Goal: Information Seeking & Learning: Check status

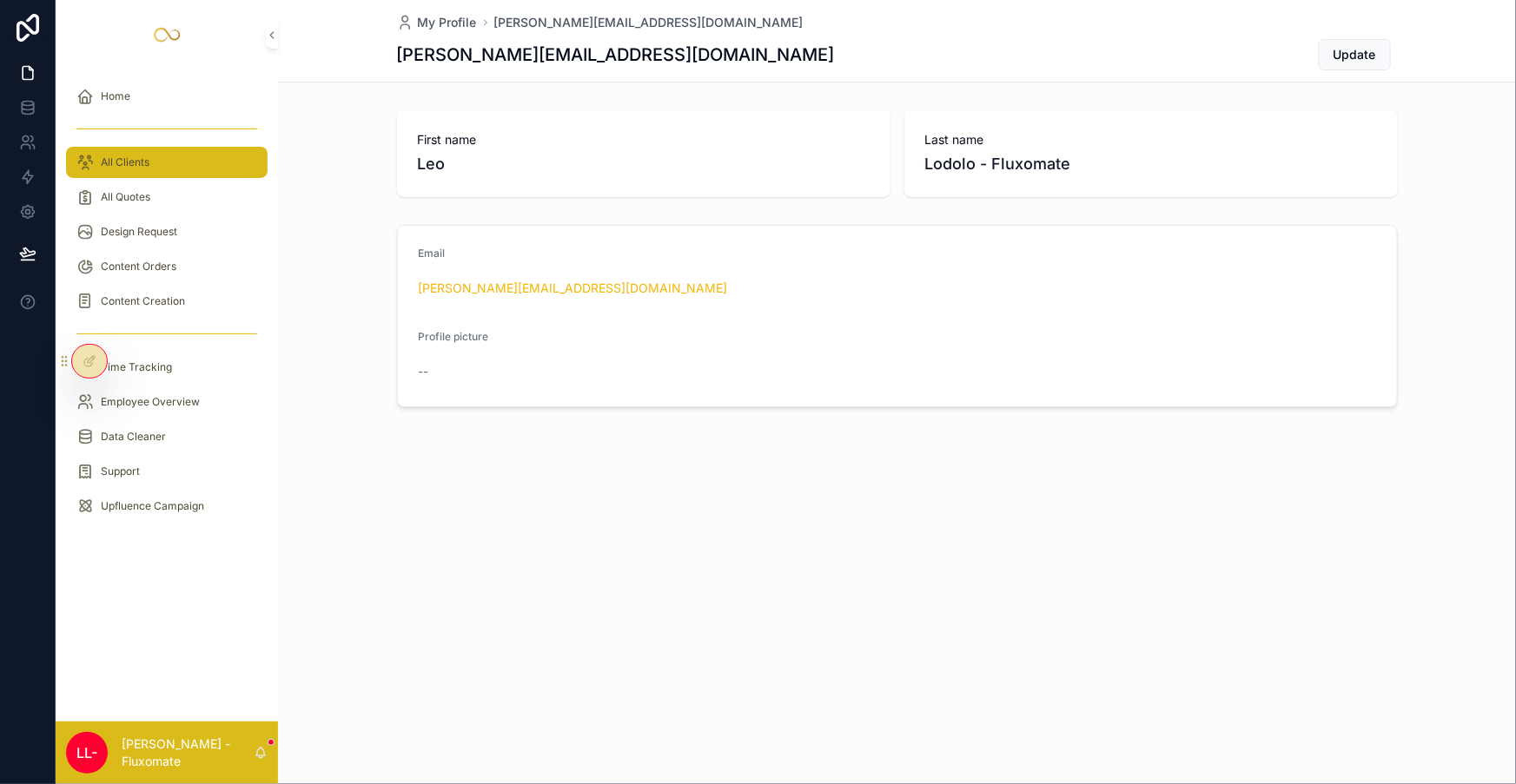
click at [113, 148] on div "All Clients" at bounding box center [166, 162] width 181 height 28
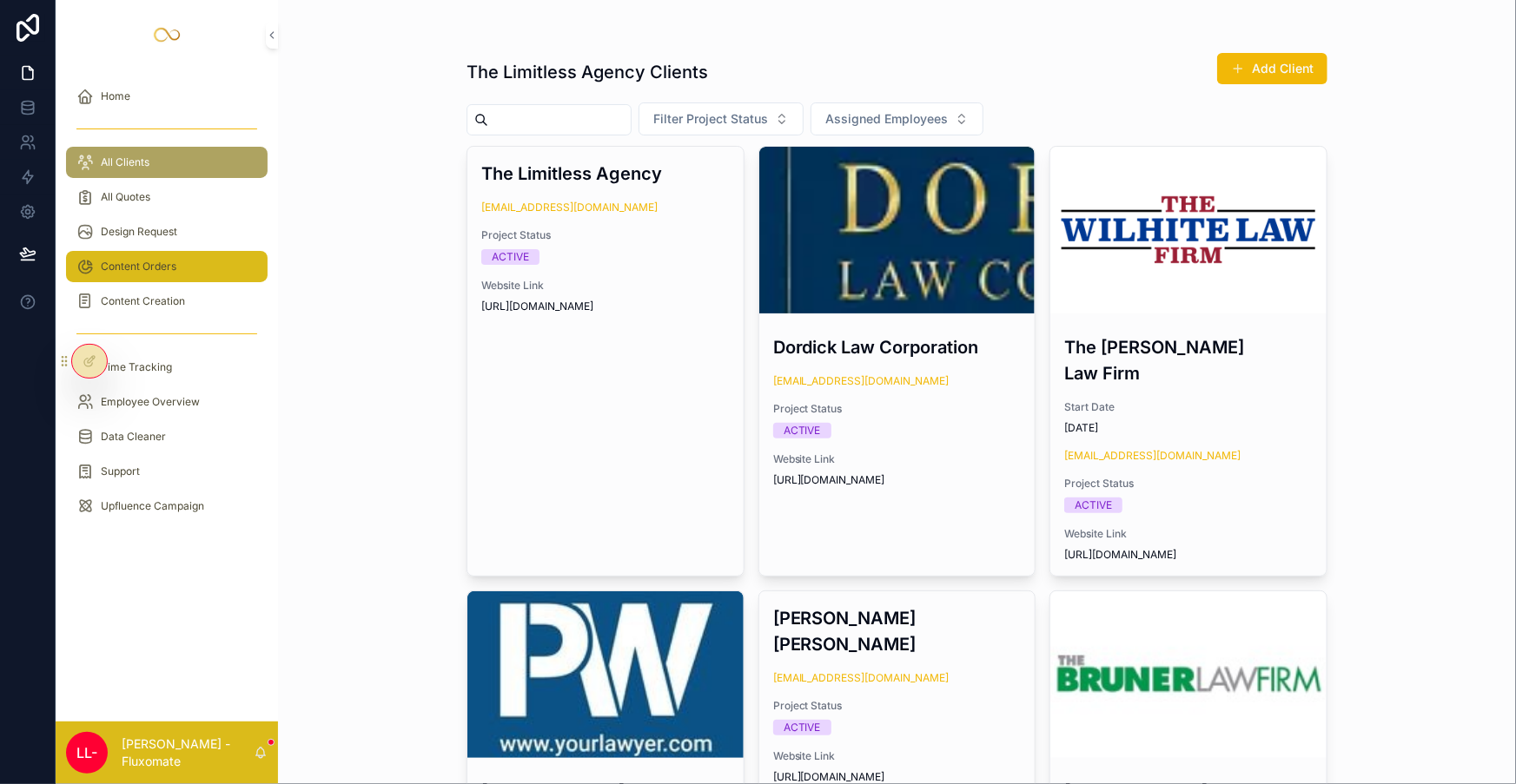
click at [156, 253] on div "Content Orders" at bounding box center [166, 266] width 181 height 28
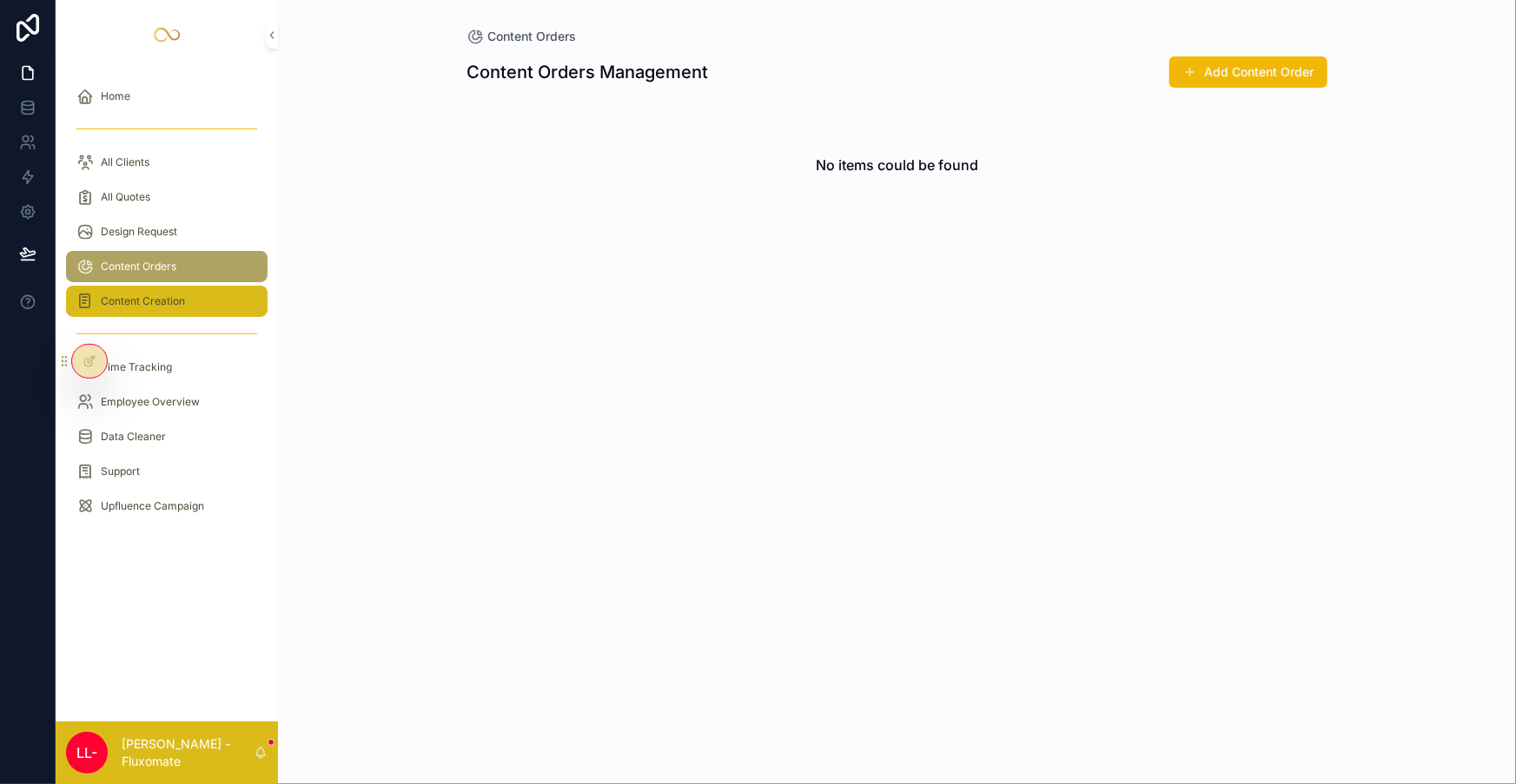
click at [211, 288] on div "Content Creation" at bounding box center [166, 301] width 181 height 28
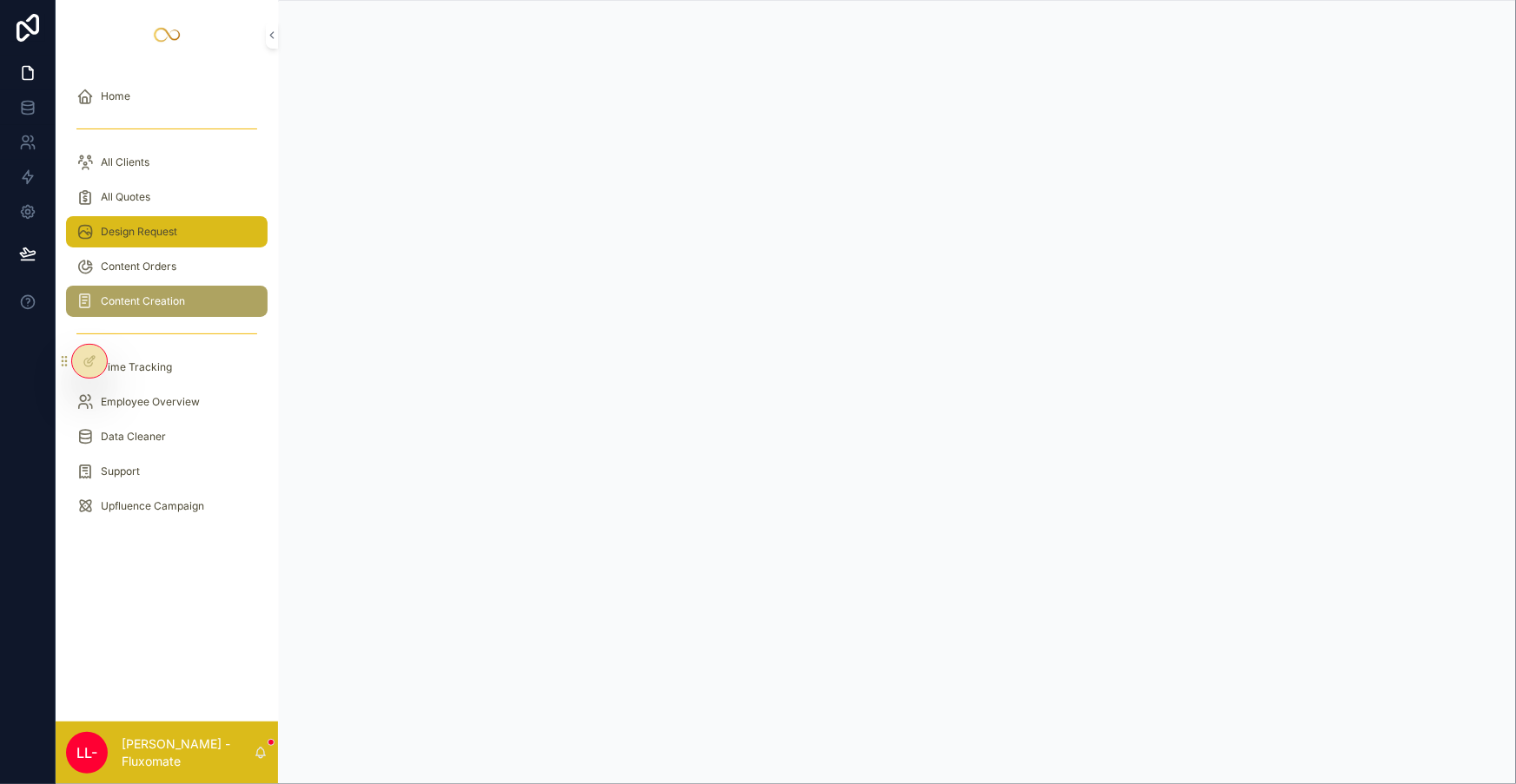
click at [198, 218] on div "Design Request" at bounding box center [166, 231] width 181 height 28
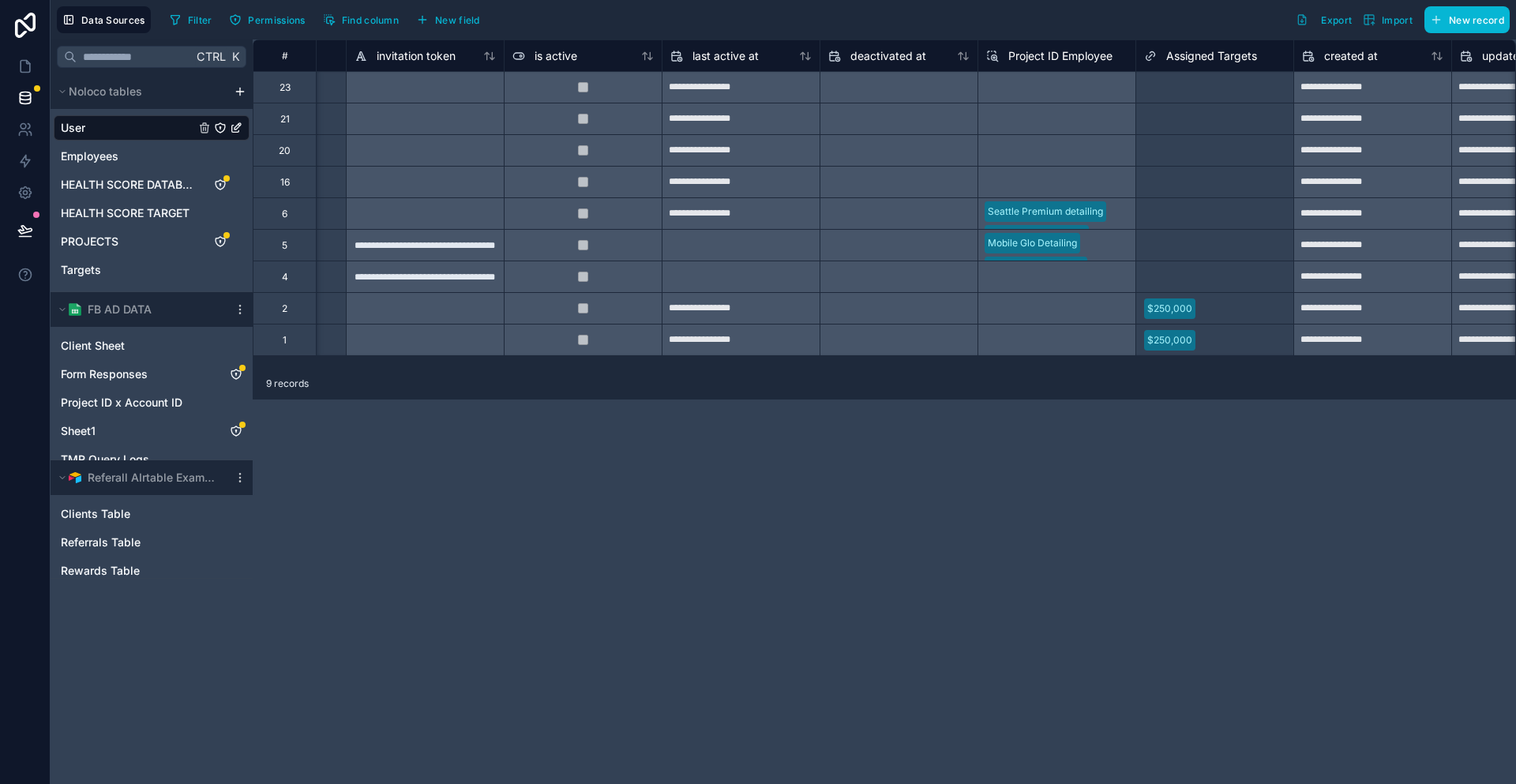
scroll to position [0, 920]
drag, startPoint x: 24, startPoint y: 55, endPoint x: 55, endPoint y: 53, distance: 31.1
click at [26, 60] on icon at bounding box center [28, 62] width 3 height 3
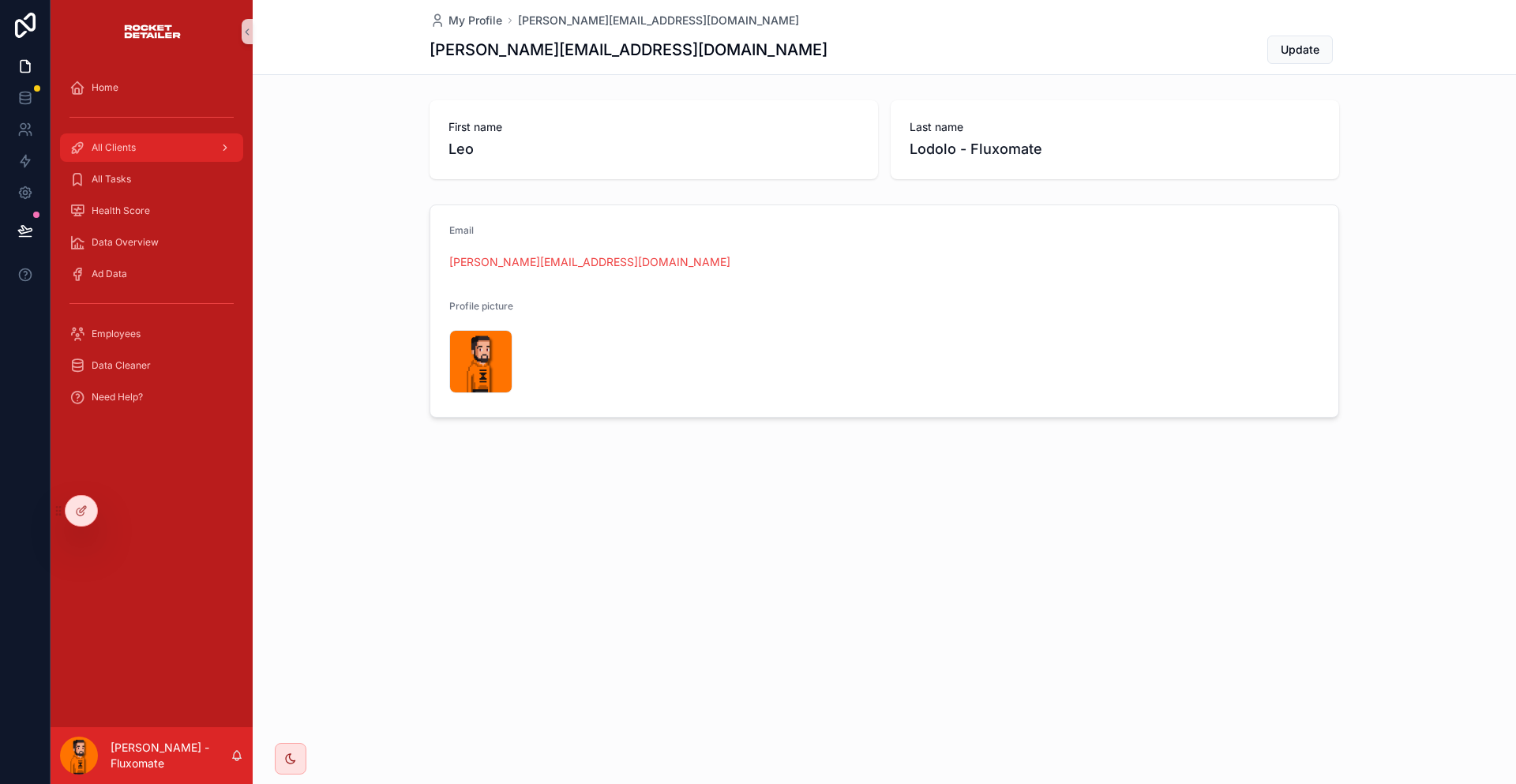
click at [137, 135] on div "All Clients" at bounding box center [151, 147] width 164 height 25
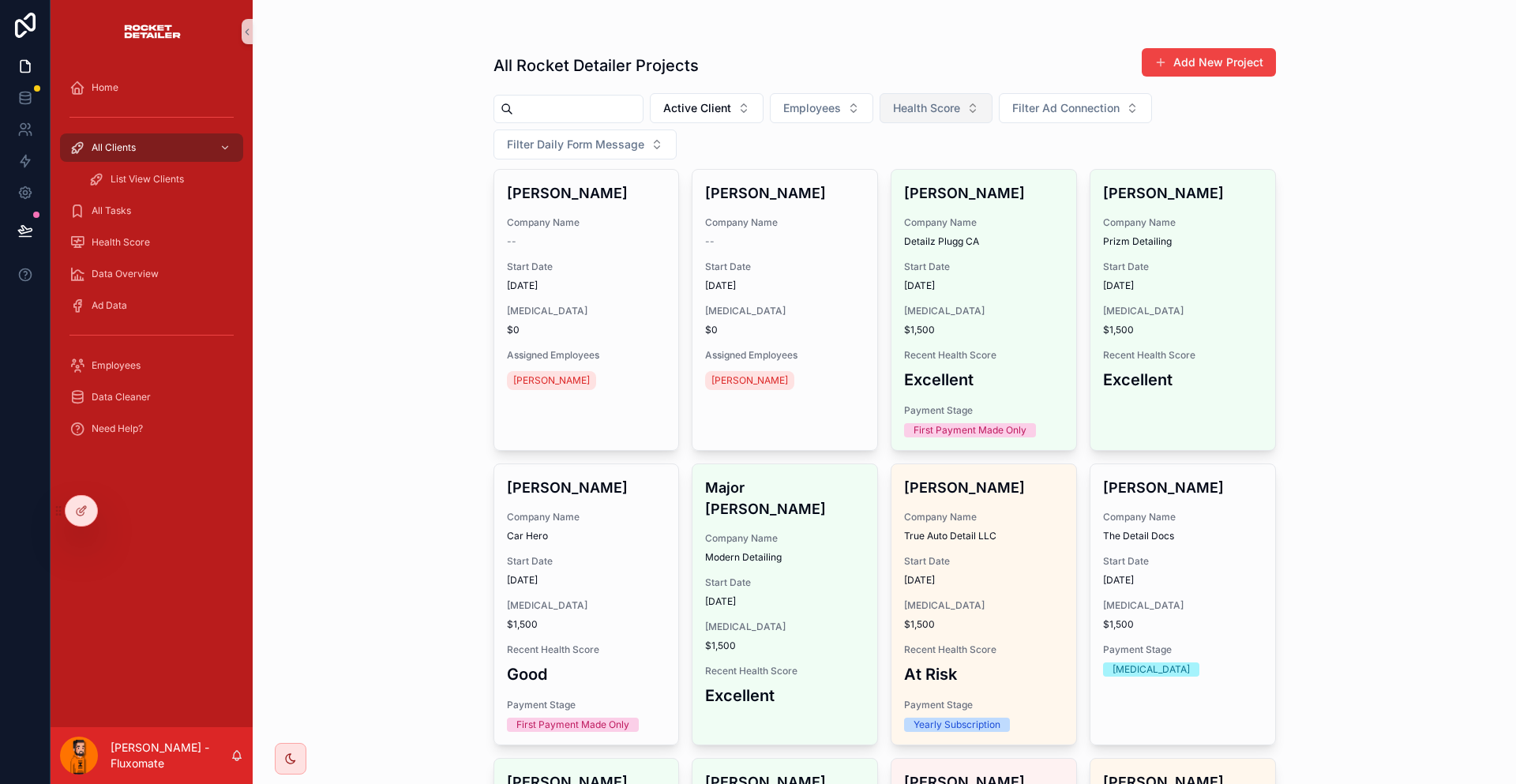
click at [923, 105] on button "Health Score" at bounding box center [936, 108] width 113 height 30
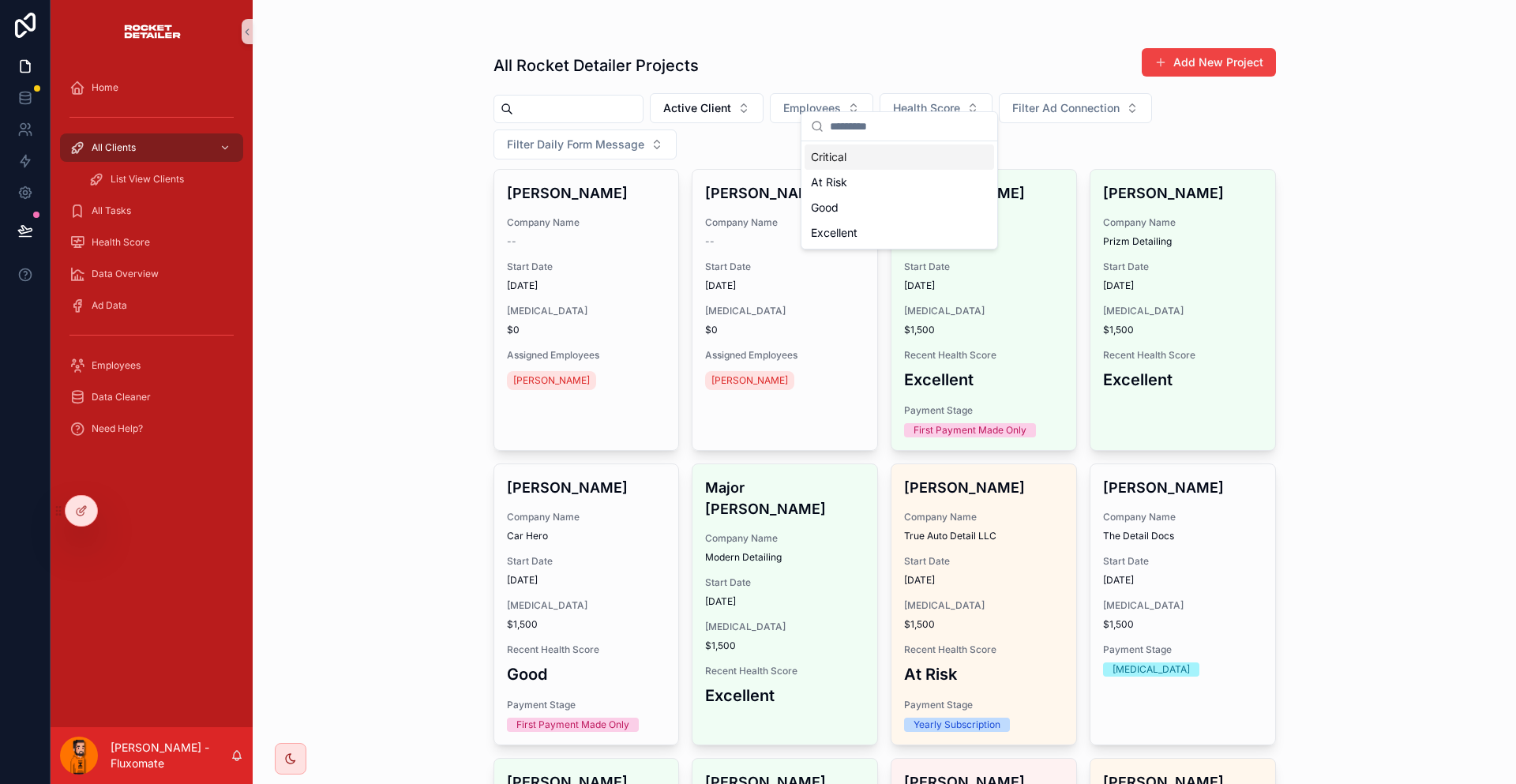
click at [1318, 139] on div "All Rocket Detailer Projects Add New Project Active Client Employees Health Sco…" at bounding box center [885, 392] width 1264 height 784
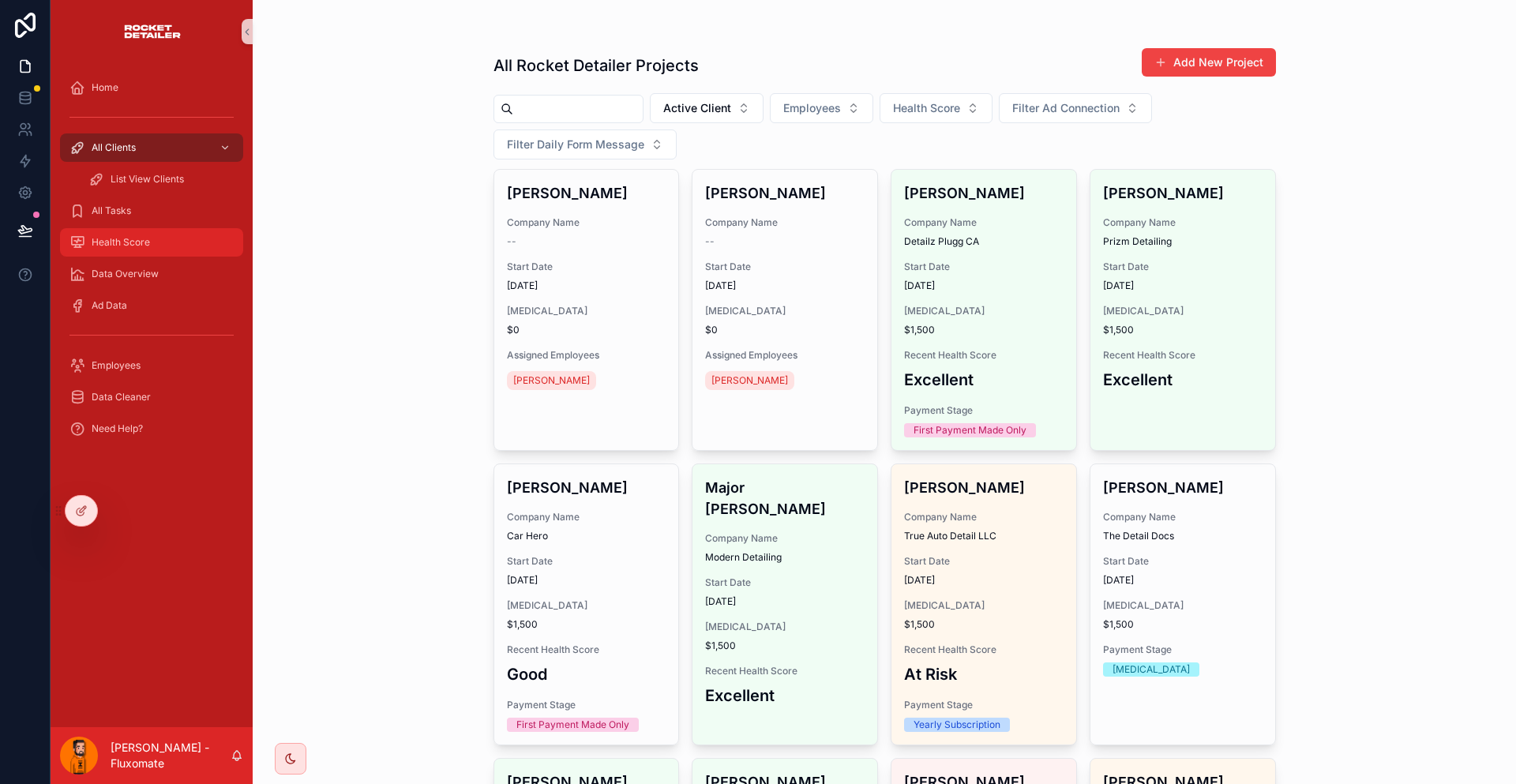
click at [157, 230] on div "Health Score" at bounding box center [151, 242] width 164 height 25
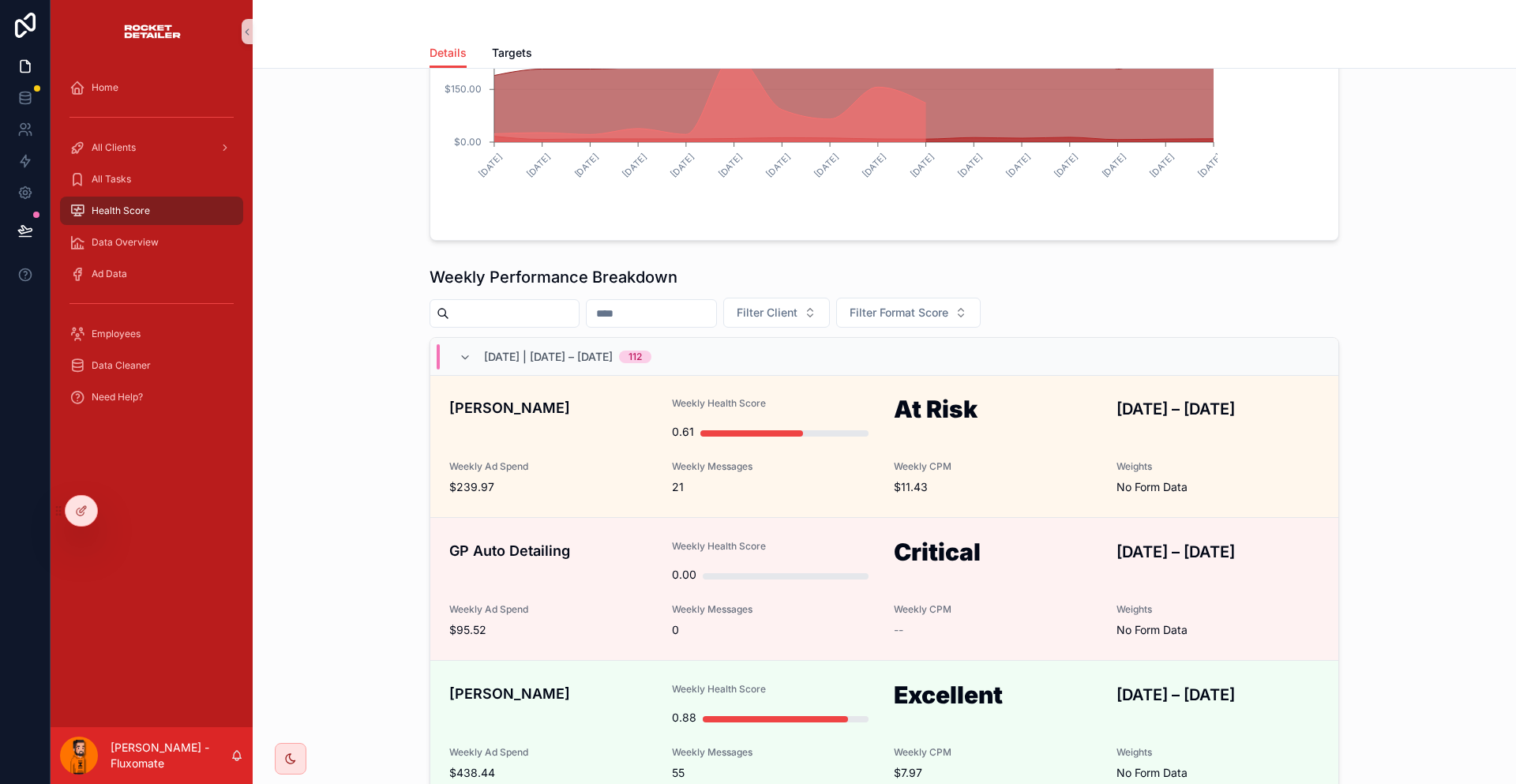
scroll to position [79, 0]
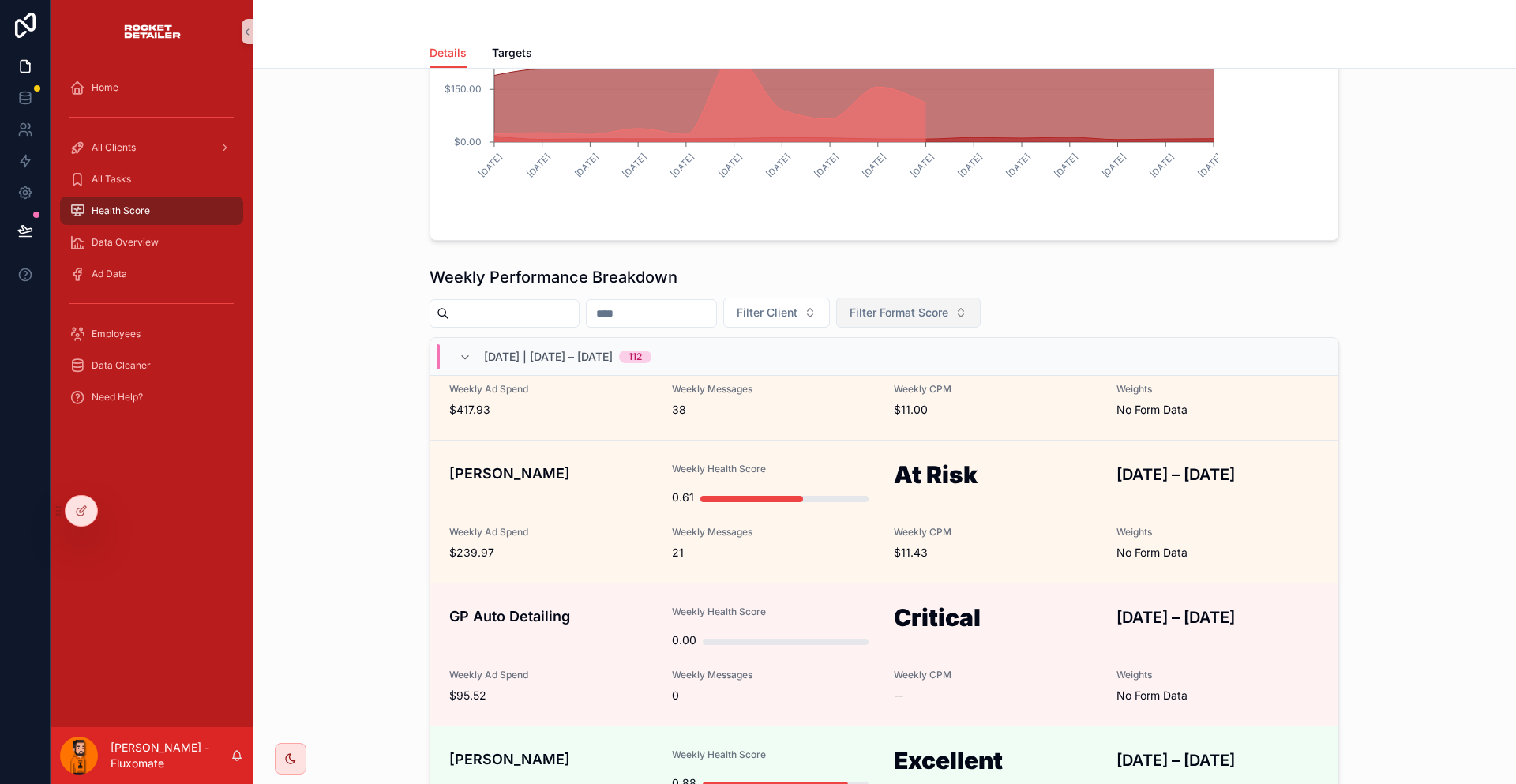
click at [936, 298] on button "Filter Format Score" at bounding box center [908, 313] width 144 height 30
click at [967, 286] on div "Critical" at bounding box center [967, 288] width 189 height 25
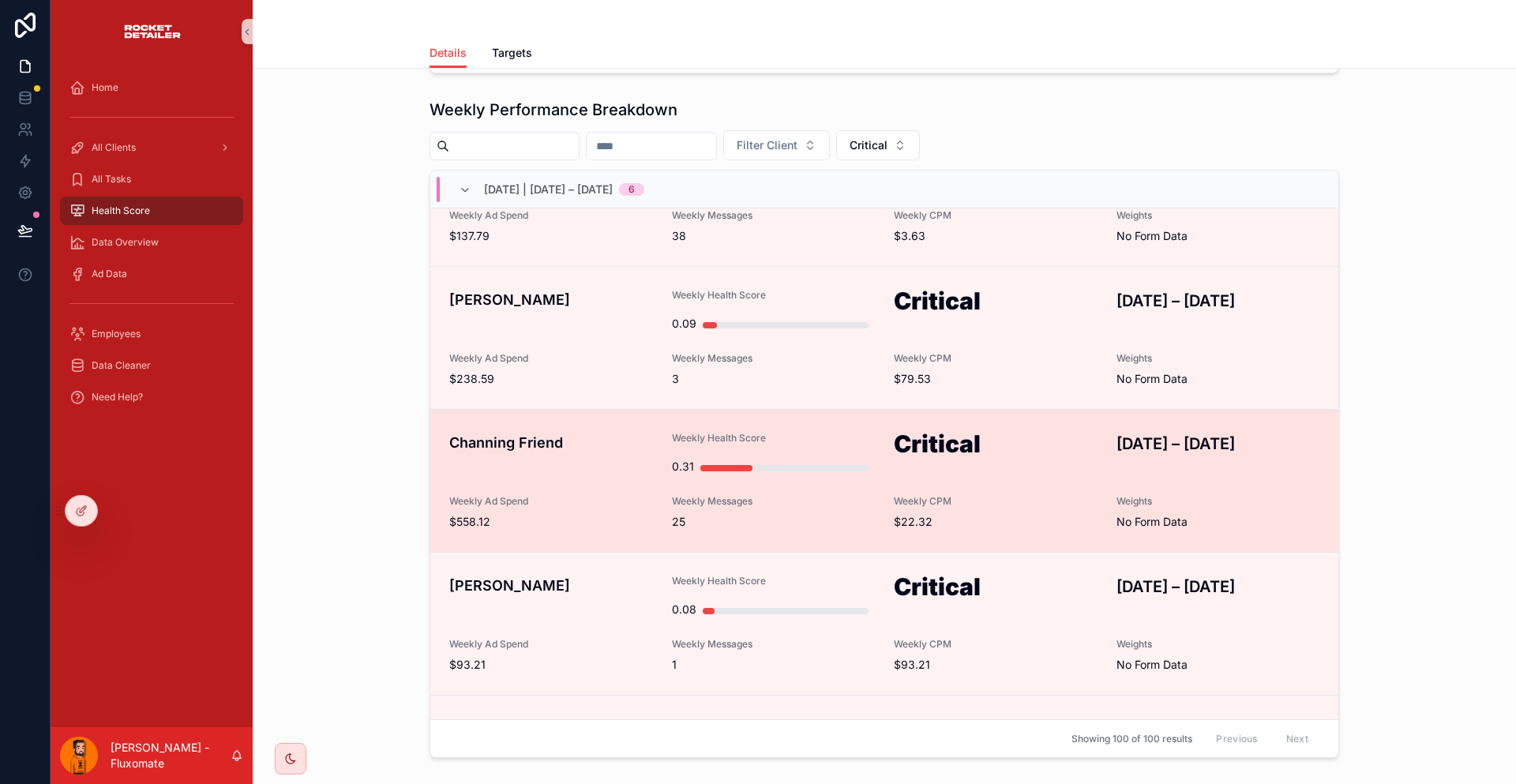
scroll to position [237, 0]
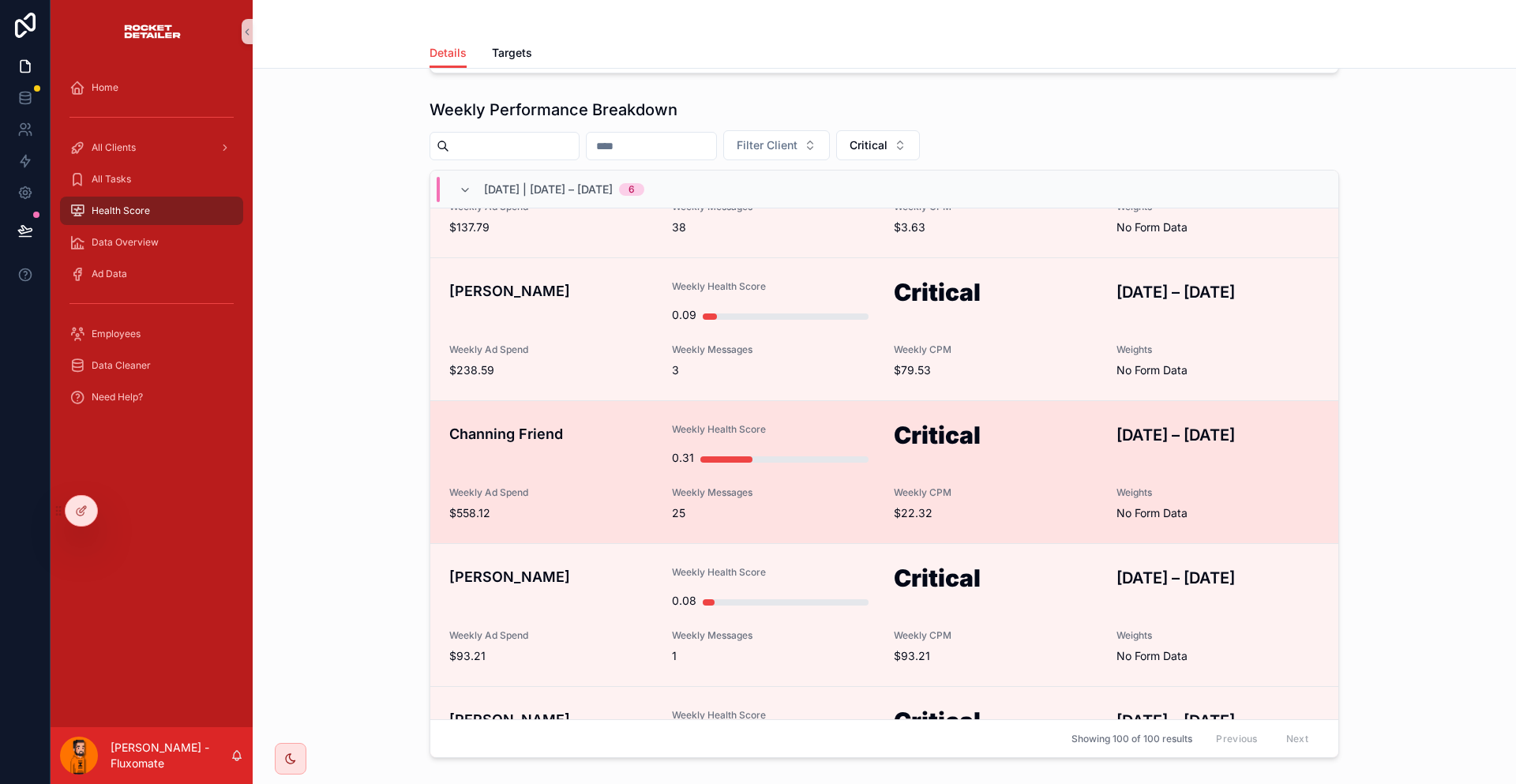
click at [538, 423] on h4 "Channing Friend" at bounding box center [551, 433] width 204 height 22
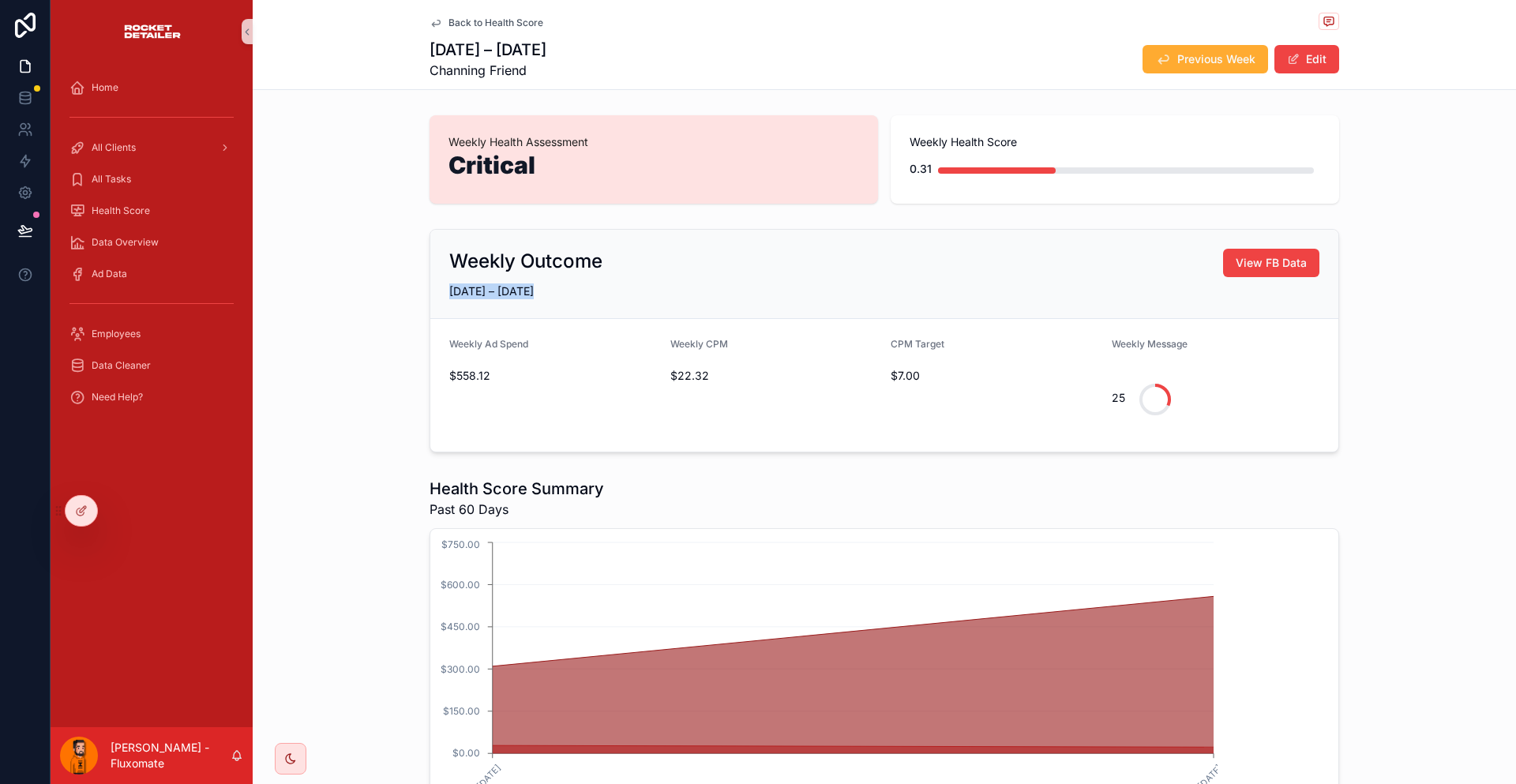
drag, startPoint x: 465, startPoint y: 255, endPoint x: 556, endPoint y: 249, distance: 91.2
click at [556, 249] on div "Weekly Outcome View FB Data [DATE] – [DATE]" at bounding box center [884, 274] width 908 height 89
click at [1293, 223] on div "Weekly Outcome View FB Data [DATE] – [DATE] Weekly Ad Spend $558.12 Weekly CPM …" at bounding box center [885, 340] width 1264 height 236
click at [1177, 54] on span "Previous Week" at bounding box center [1216, 59] width 78 height 16
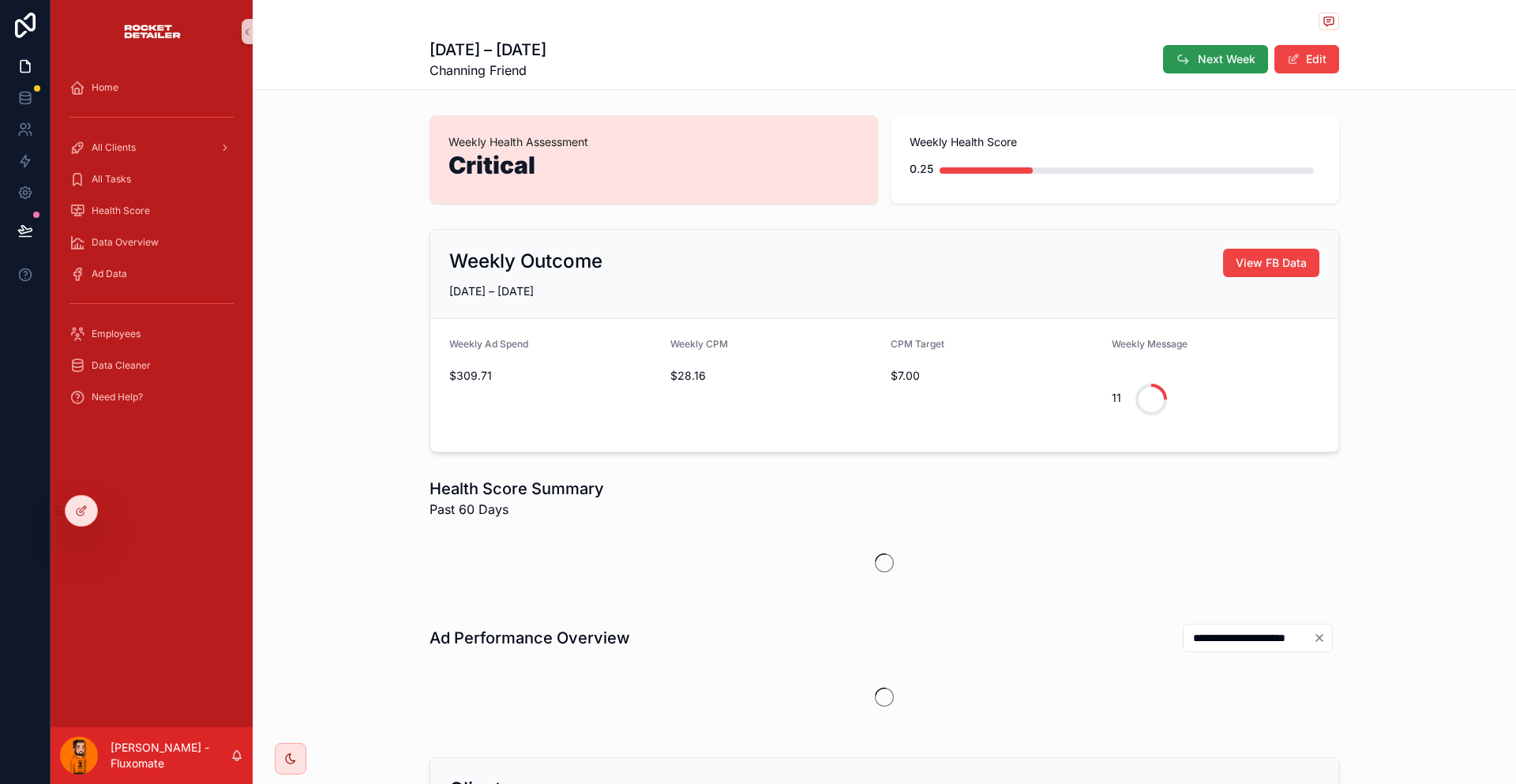
click at [1176, 55] on icon "scrollable content" at bounding box center [1183, 59] width 16 height 16
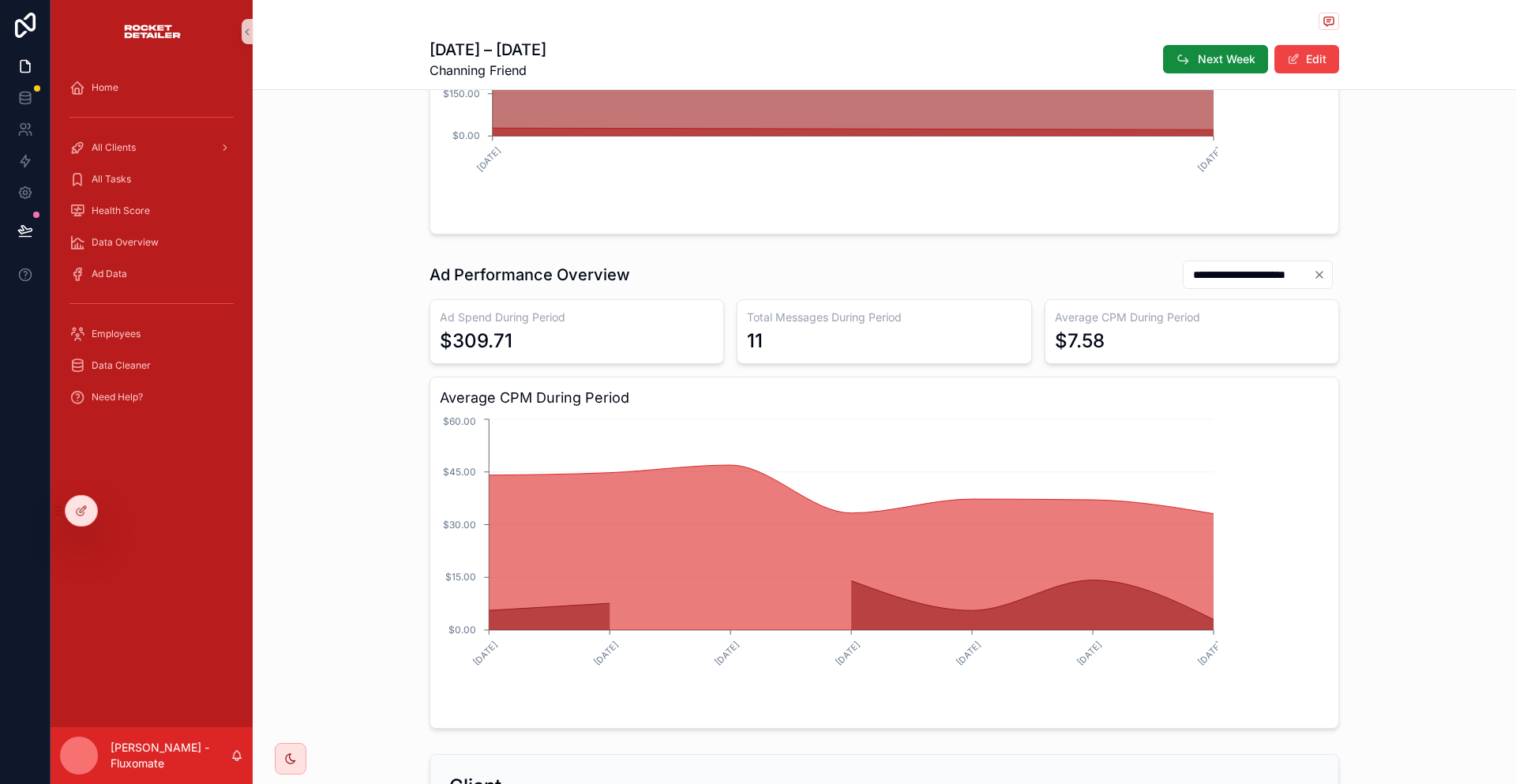
scroll to position [524, 0]
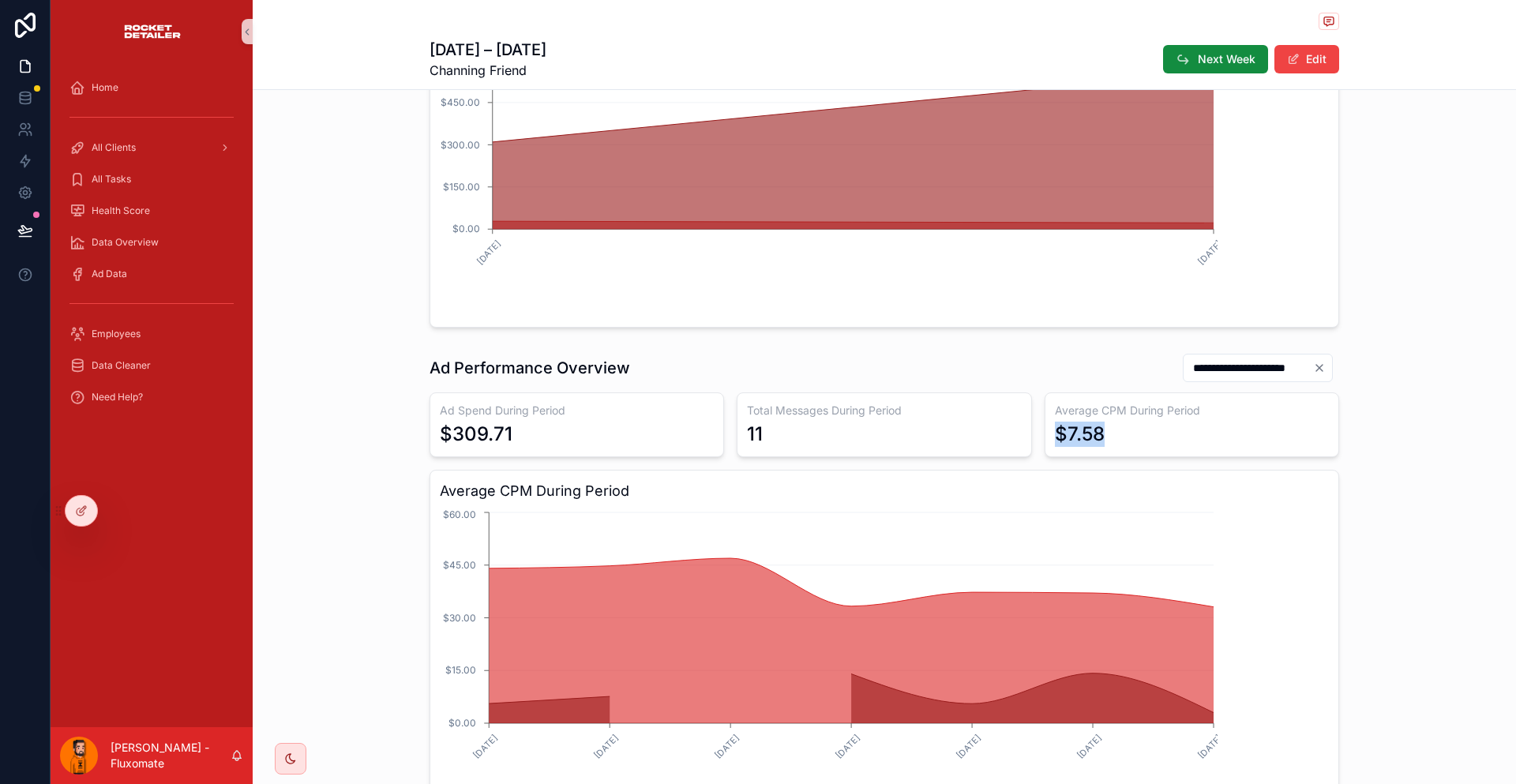
drag, startPoint x: 1064, startPoint y: 309, endPoint x: 1010, endPoint y: 314, distance: 54.2
click at [1044, 392] on div "Average CPM During Period $7.58" at bounding box center [1191, 424] width 295 height 65
click at [1055, 421] on div "$7.58" at bounding box center [1080, 433] width 50 height 25
drag, startPoint x: 472, startPoint y: 312, endPoint x: 659, endPoint y: 313, distance: 187.0
click at [519, 392] on div "Ad Spend During Period $309.71" at bounding box center [576, 424] width 295 height 65
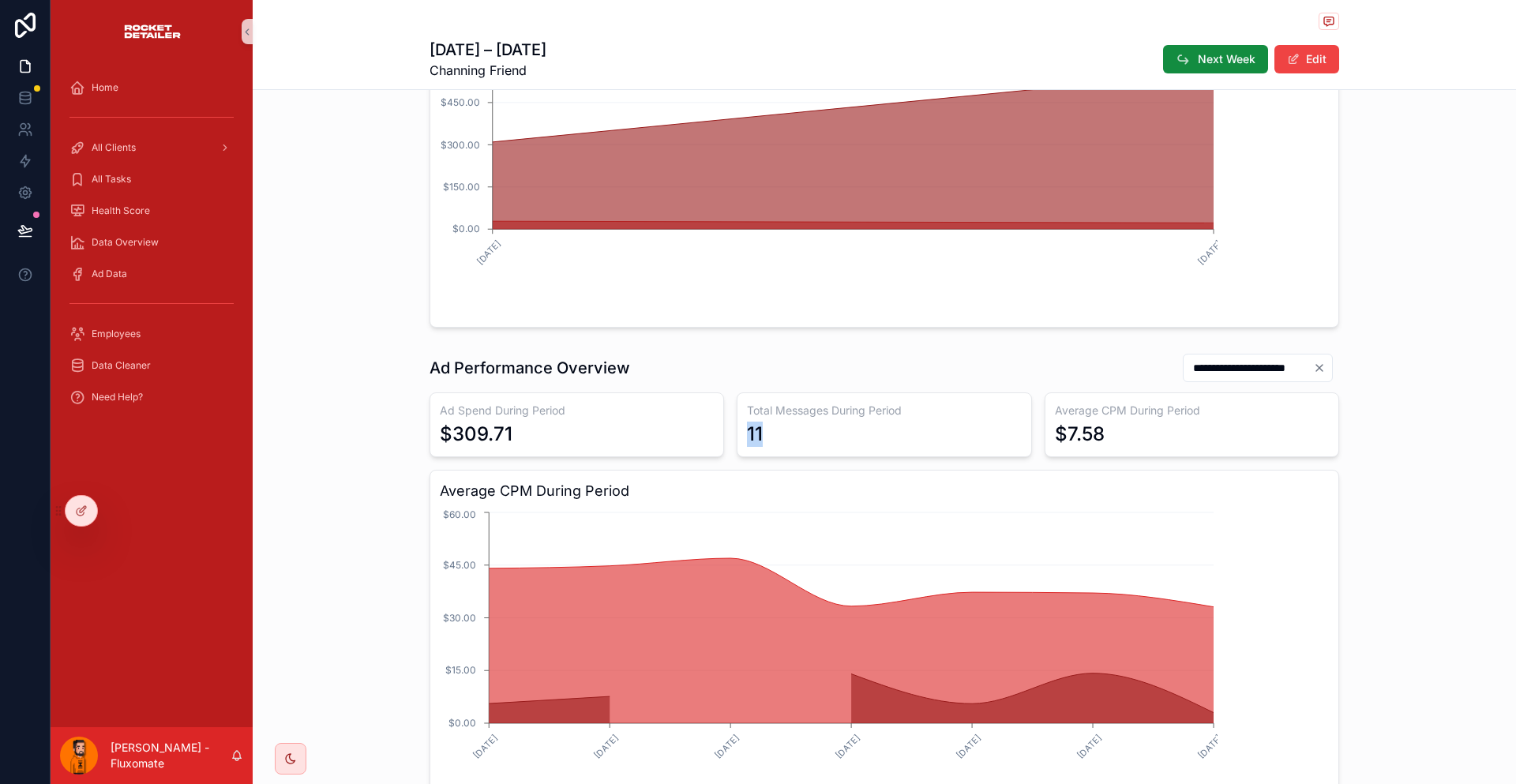
drag, startPoint x: 755, startPoint y: 320, endPoint x: 777, endPoint y: 319, distance: 22.0
click at [777, 392] on div "Ad Spend During Period $309.71 Total Messages During Period 11 Average CPM Duri…" at bounding box center [884, 606] width 910 height 429
drag, startPoint x: 1228, startPoint y: 482, endPoint x: 655, endPoint y: 463, distance: 573.3
click at [655, 558] on icon "chart" at bounding box center [851, 640] width 725 height 165
drag, startPoint x: 1073, startPoint y: 308, endPoint x: 1008, endPoint y: 317, distance: 65.6
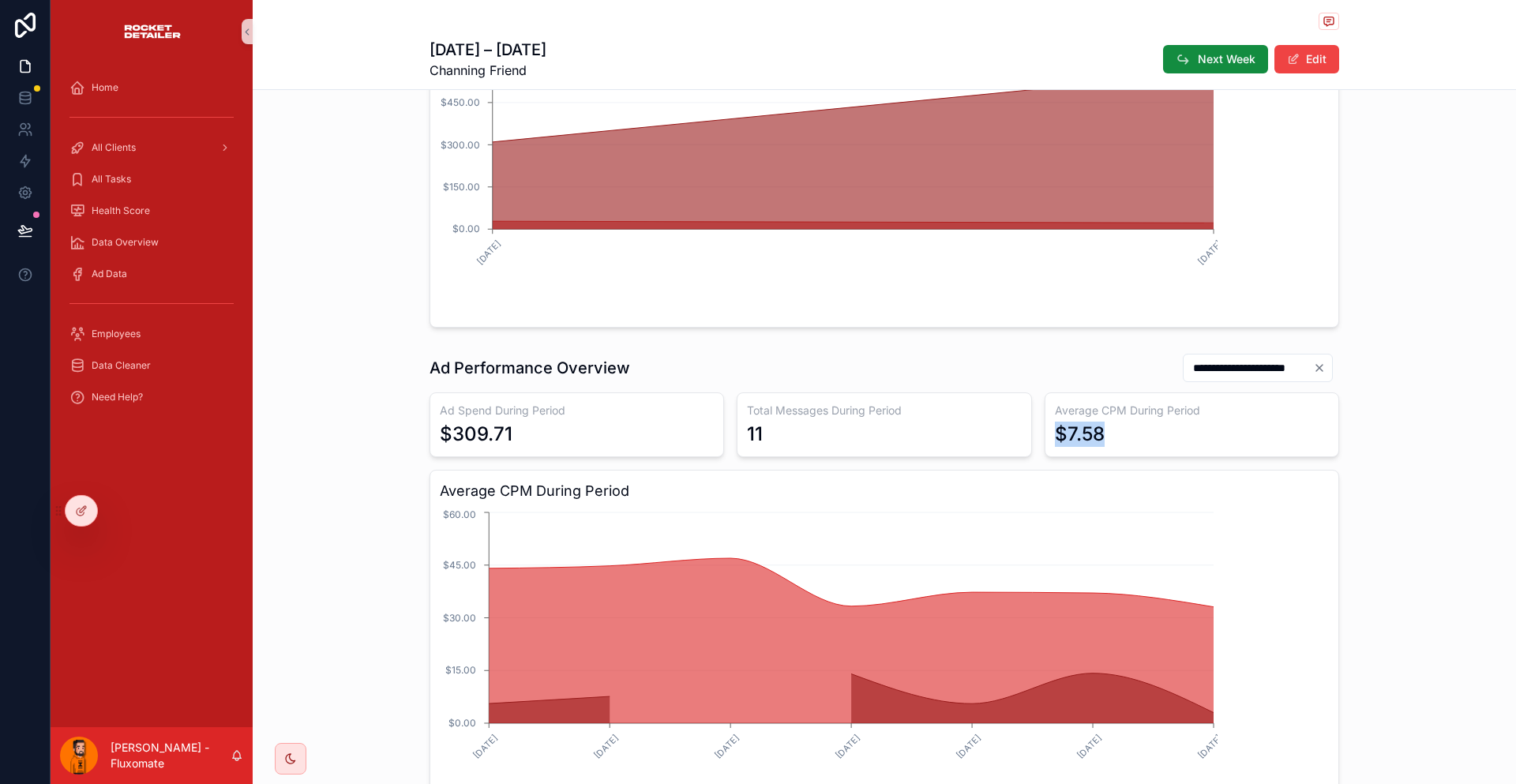
click at [1044, 392] on div "Average CPM During Period $7.58" at bounding box center [1191, 424] width 295 height 65
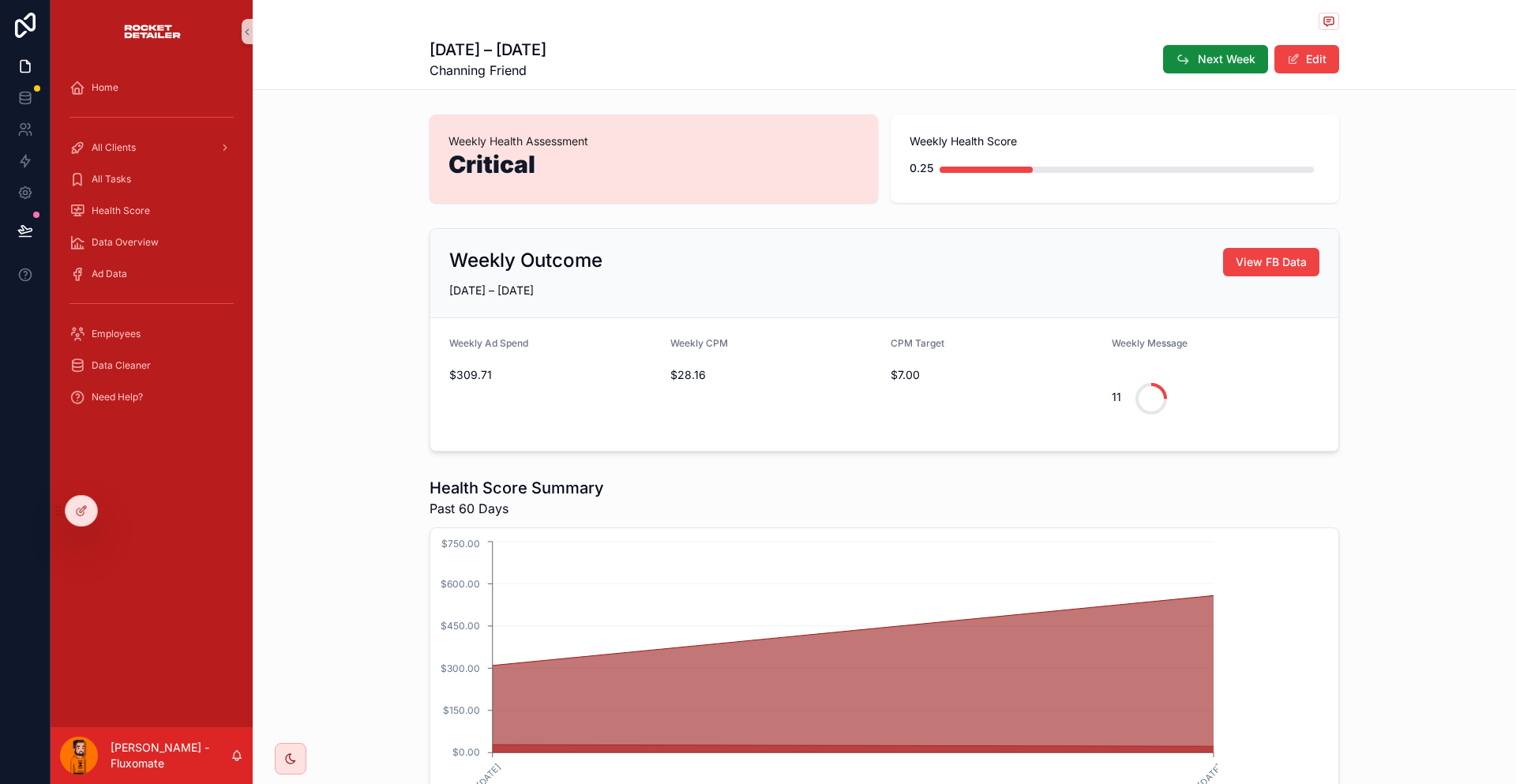
scroll to position [0, 0]
drag, startPoint x: 704, startPoint y: 326, endPoint x: 688, endPoint y: 328, distance: 16.1
click at [688, 368] on span "$28.16" at bounding box center [774, 376] width 208 height 16
click at [692, 368] on span "$28.16" at bounding box center [774, 376] width 208 height 16
drag, startPoint x: 508, startPoint y: 331, endPoint x: 519, endPoint y: 332, distance: 11.0
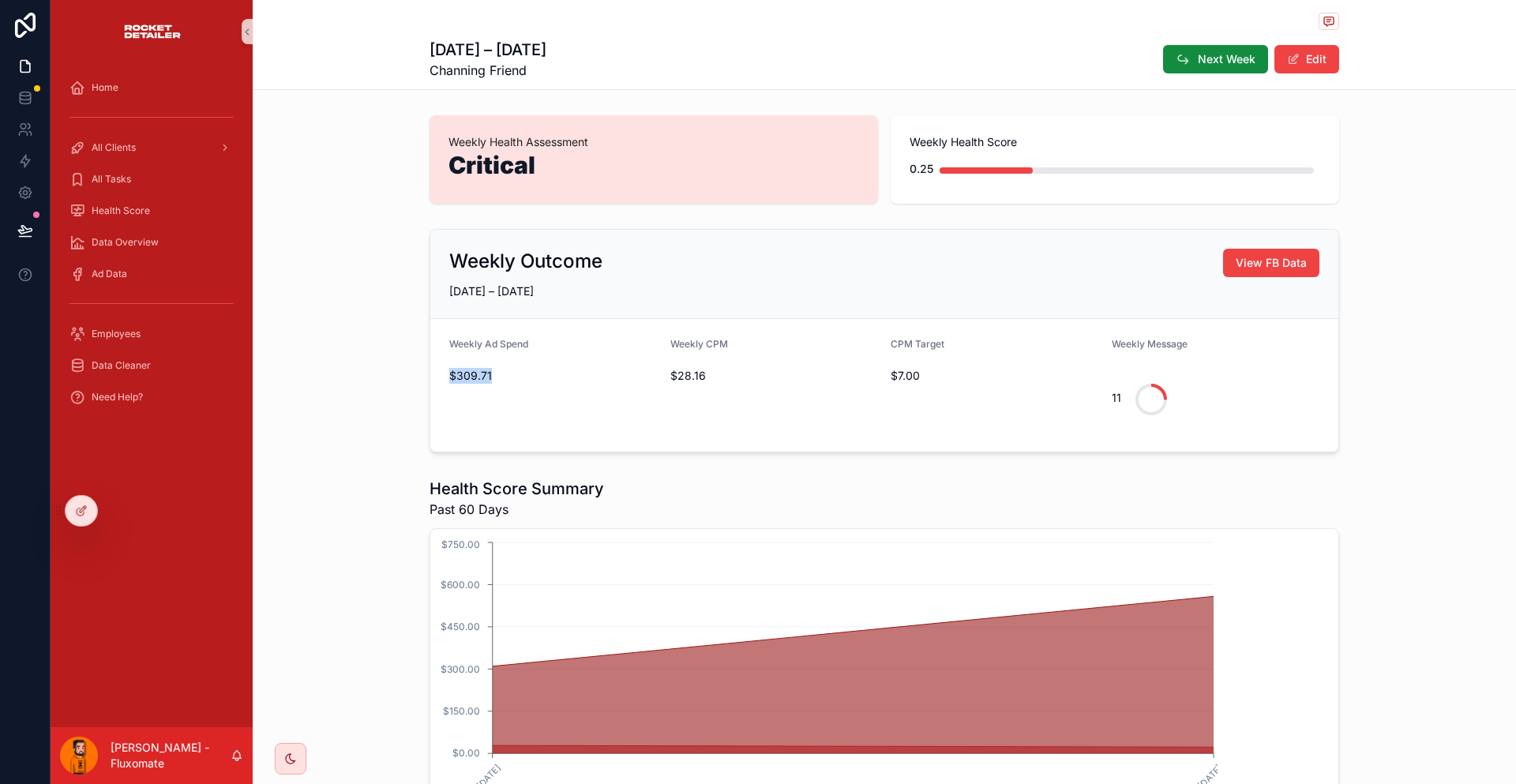
click at [519, 332] on form "Weekly Ad Spend $309.71 Weekly CPM $28.16 CPM Target $7.00 Weekly Message 11" at bounding box center [884, 385] width 908 height 133
click at [1320, 342] on div "Weekly Outcome View FB Data AUG 24 – AUG 30, 2025 Weekly Ad Spend $309.71 Weekl…" at bounding box center [885, 340] width 1264 height 236
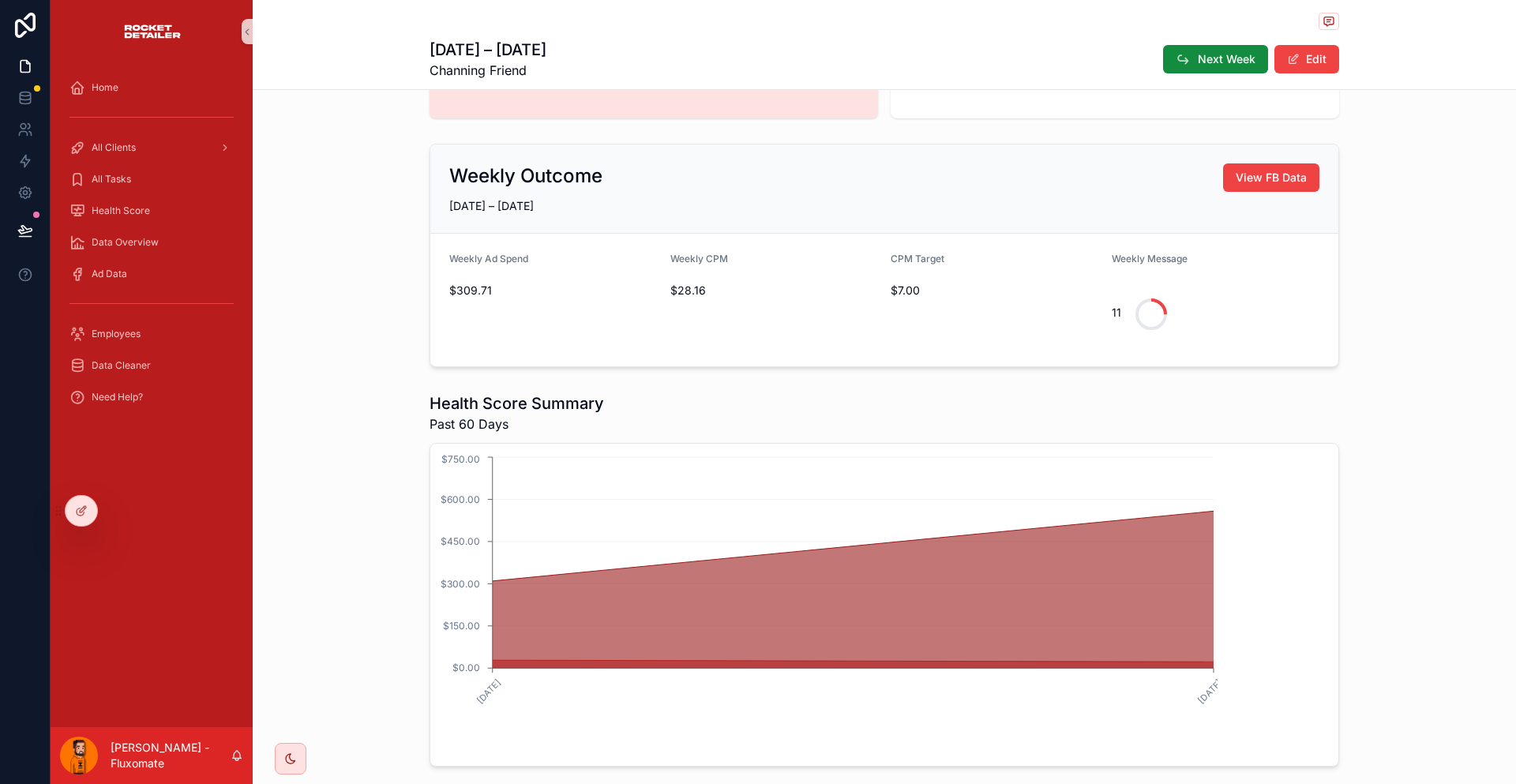
scroll to position [79, 0]
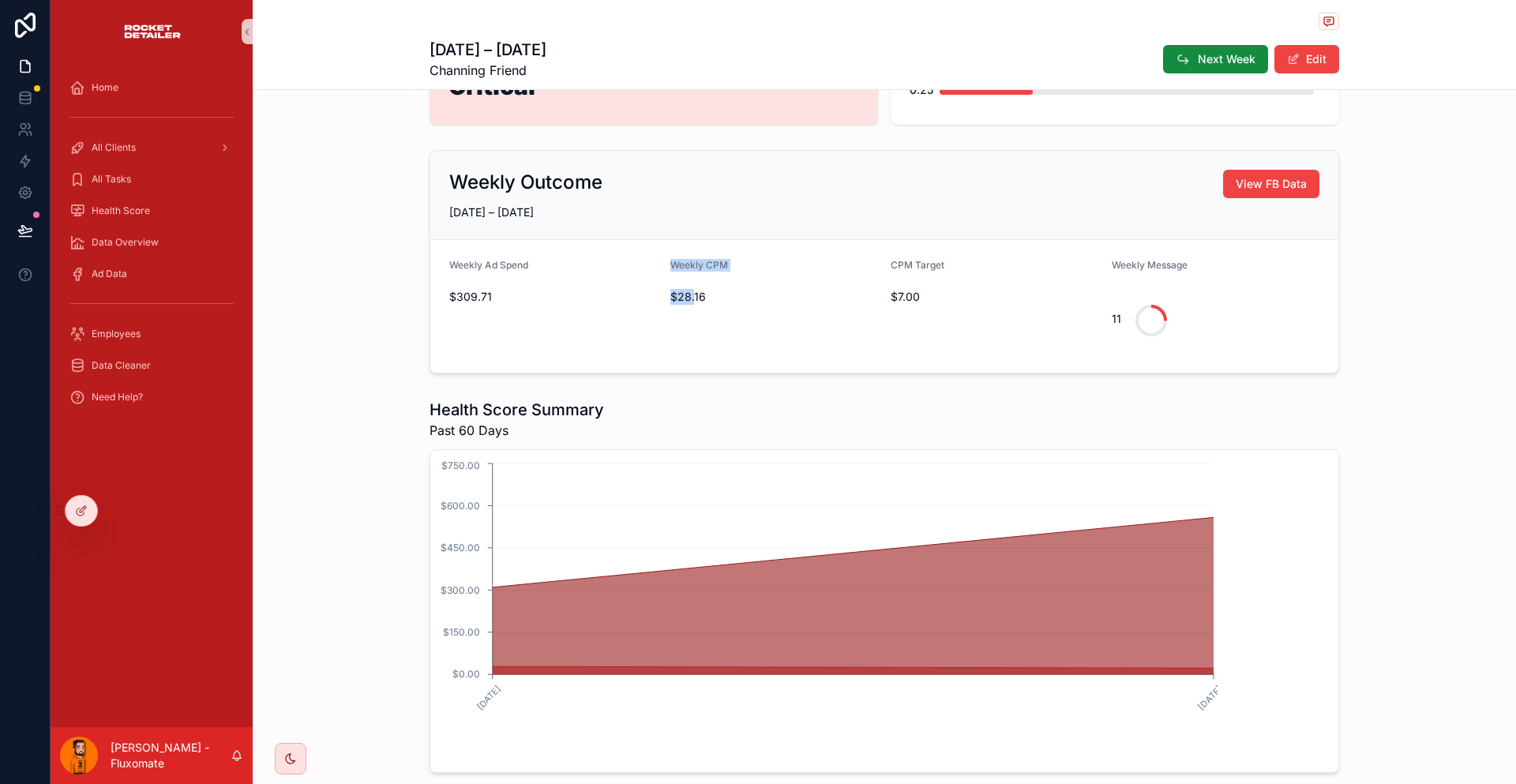
drag, startPoint x: 662, startPoint y: 248, endPoint x: 695, endPoint y: 252, distance: 33.2
click at [695, 252] on form "Weekly Ad Spend $309.71 Weekly CPM $28.16 CPM Target $7.00 Weekly Message 11" at bounding box center [884, 307] width 908 height 133
click at [695, 289] on span "$28.16" at bounding box center [774, 297] width 208 height 16
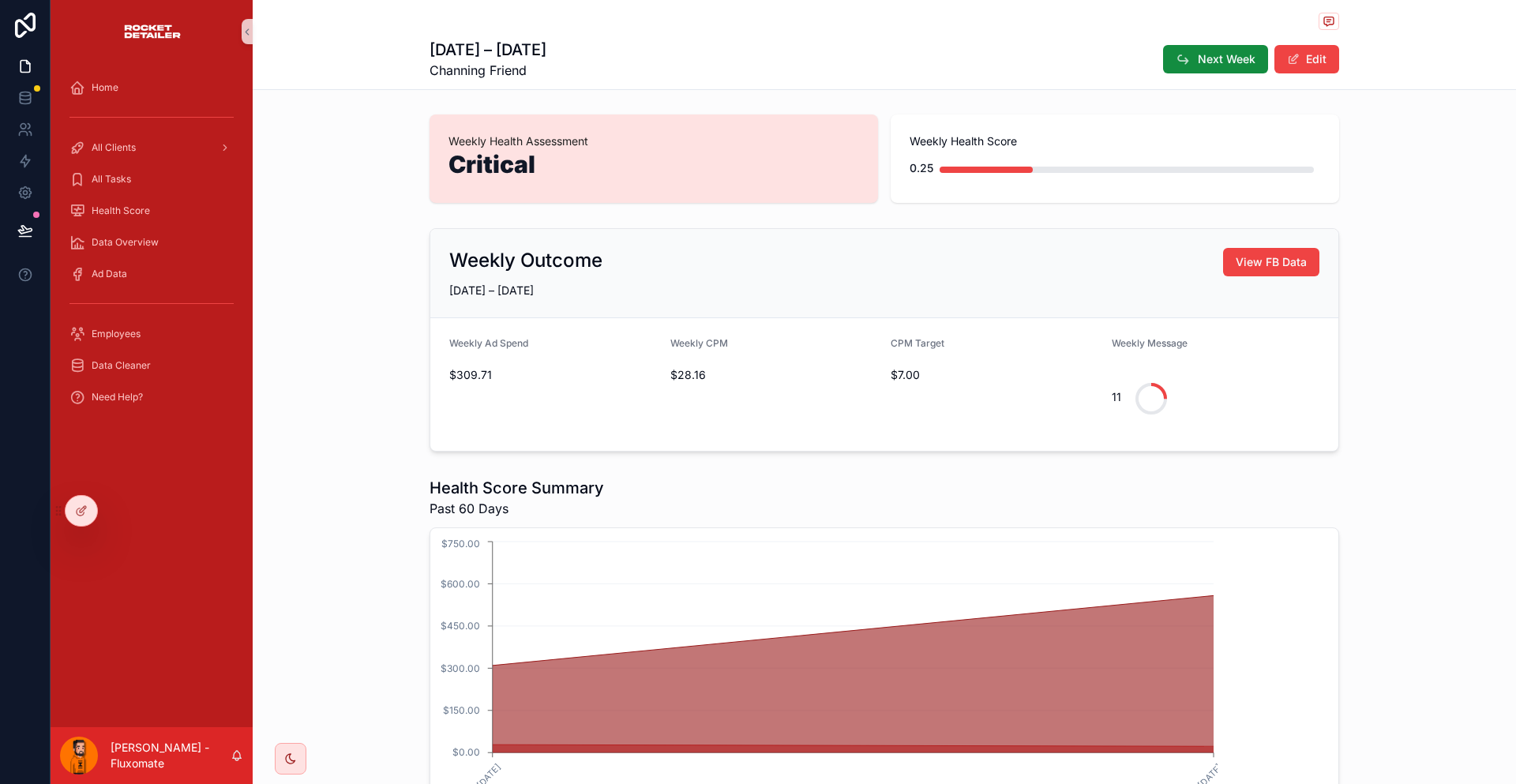
scroll to position [0, 0]
drag, startPoint x: 525, startPoint y: 256, endPoint x: 580, endPoint y: 255, distance: 55.0
click at [571, 255] on div "Weekly Outcome View FB Data AUG 24 – AUG 30, 2025" at bounding box center [884, 274] width 908 height 89
click at [674, 319] on form "Weekly Ad Spend $309.71 Weekly CPM $28.16 CPM Target $7.00 Weekly Message 11" at bounding box center [884, 385] width 908 height 133
drag, startPoint x: 670, startPoint y: 325, endPoint x: 706, endPoint y: 330, distance: 36.3
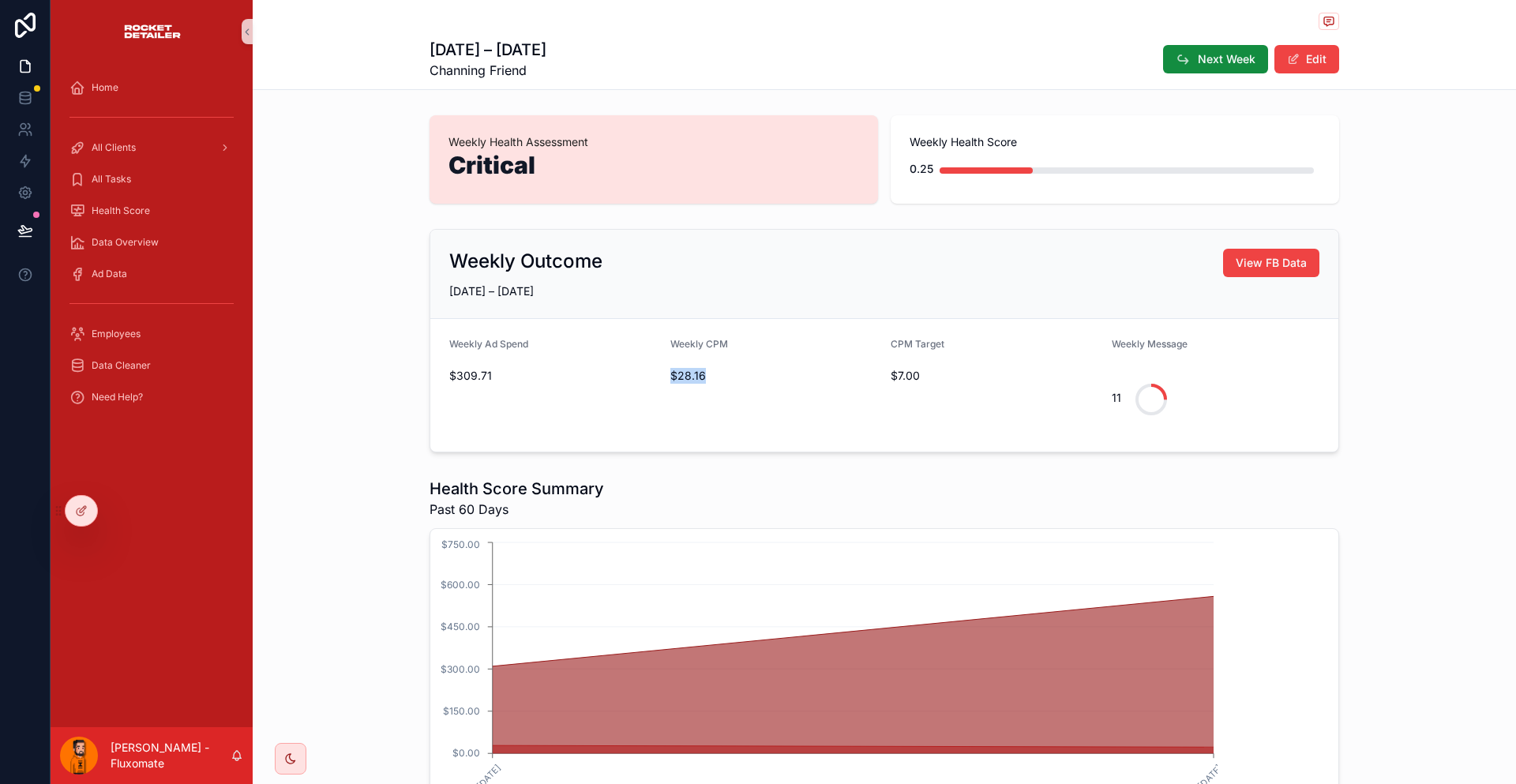
click at [706, 330] on form "Weekly Ad Spend $309.71 Weekly CPM $28.16 CPM Target $7.00 Weekly Message 11" at bounding box center [884, 385] width 908 height 133
drag, startPoint x: 469, startPoint y: 329, endPoint x: 836, endPoint y: 314, distance: 367.3
click at [524, 327] on form "Weekly Ad Spend $309.71 Weekly CPM $28.16 CPM Target $7.00 Weekly Message 11" at bounding box center [884, 385] width 908 height 133
drag, startPoint x: 1041, startPoint y: 345, endPoint x: 1090, endPoint y: 351, distance: 49.4
click at [1090, 351] on form "Weekly Ad Spend $309.71 Weekly CPM $28.16 CPM Target $7.00 Weekly Message 11" at bounding box center [884, 385] width 908 height 133
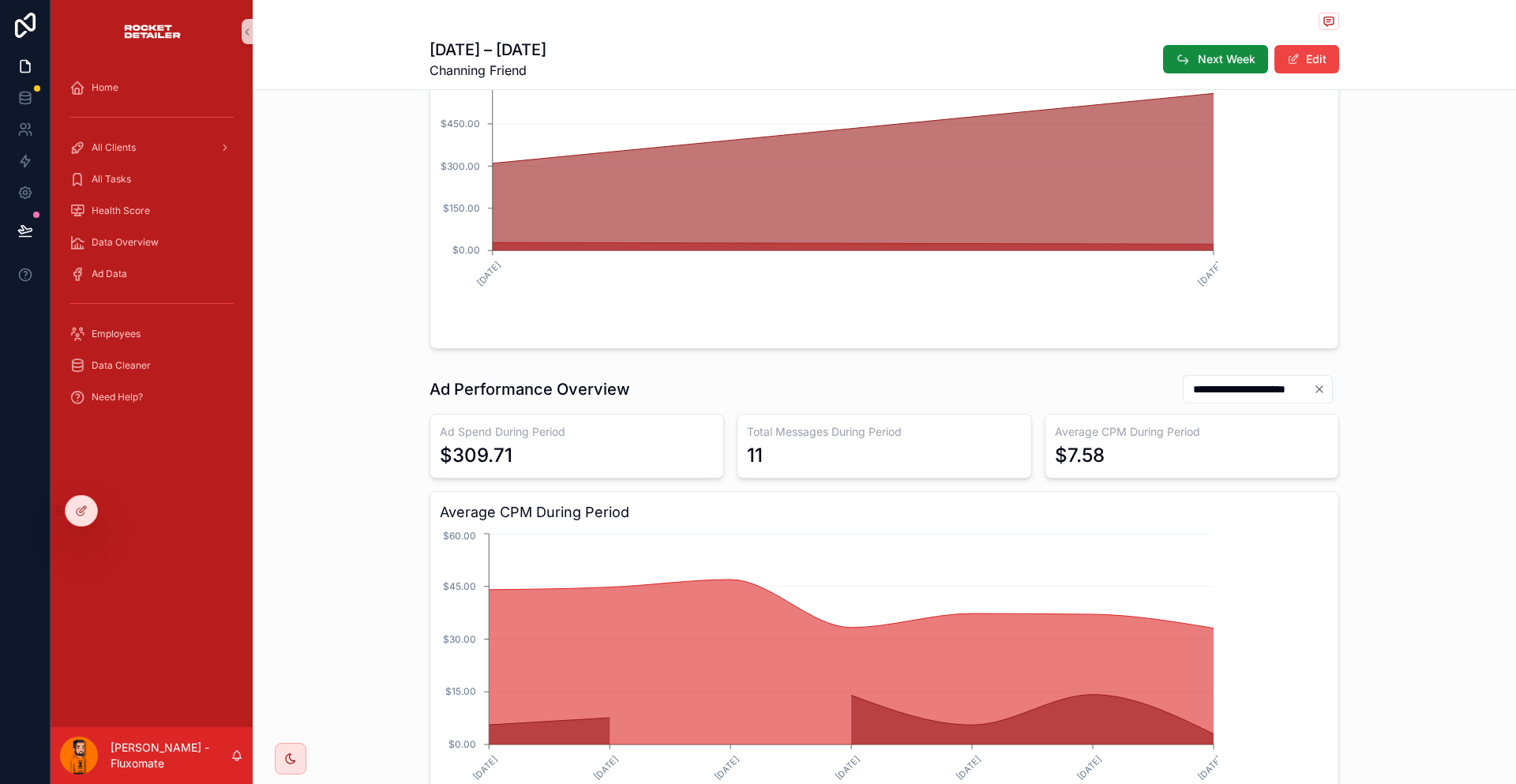
scroll to position [473, 0]
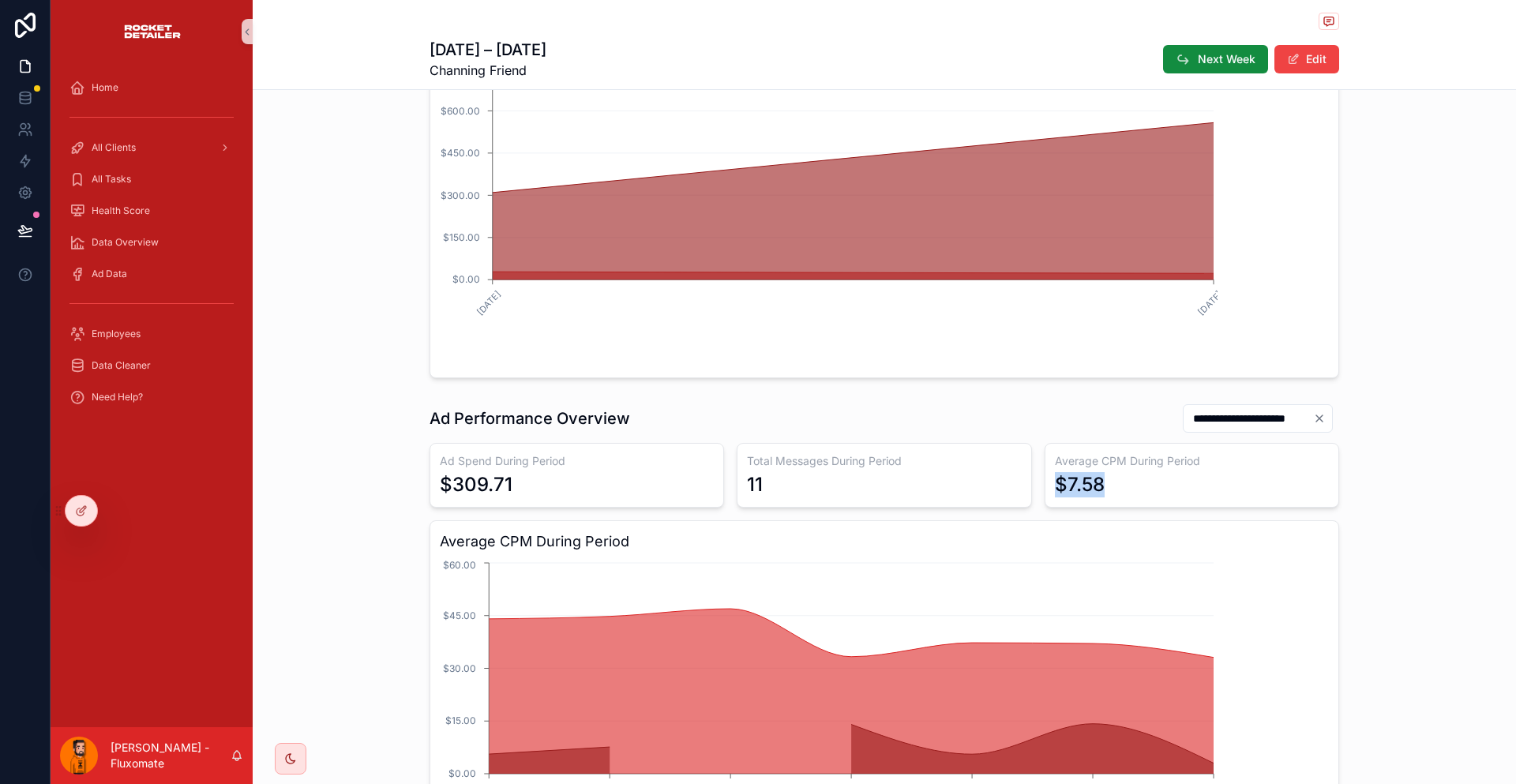
drag, startPoint x: 1077, startPoint y: 369, endPoint x: 1006, endPoint y: 376, distance: 71.3
click at [1044, 443] on div "Average CPM During Period $7.58" at bounding box center [1191, 475] width 295 height 65
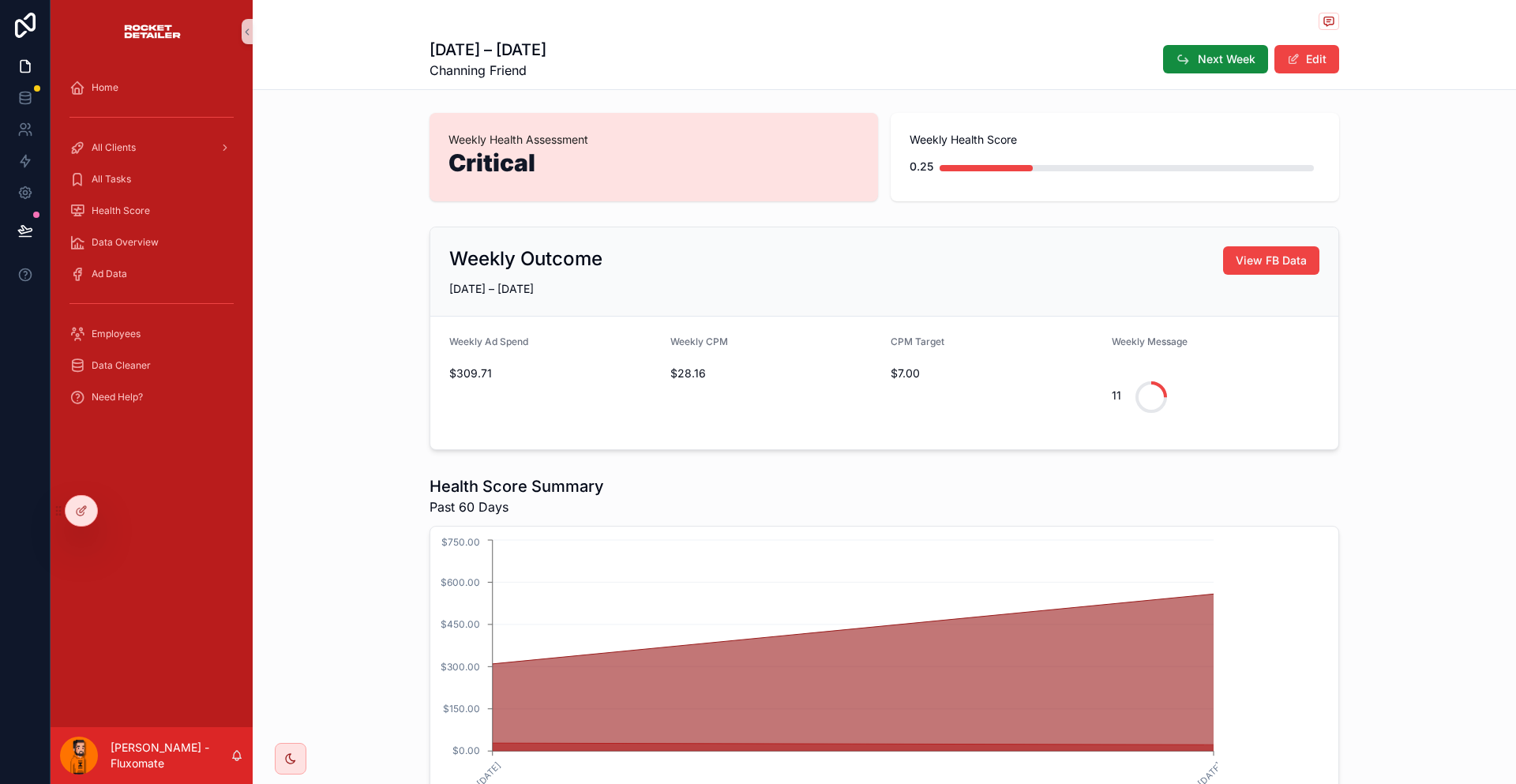
scroll to position [0, 0]
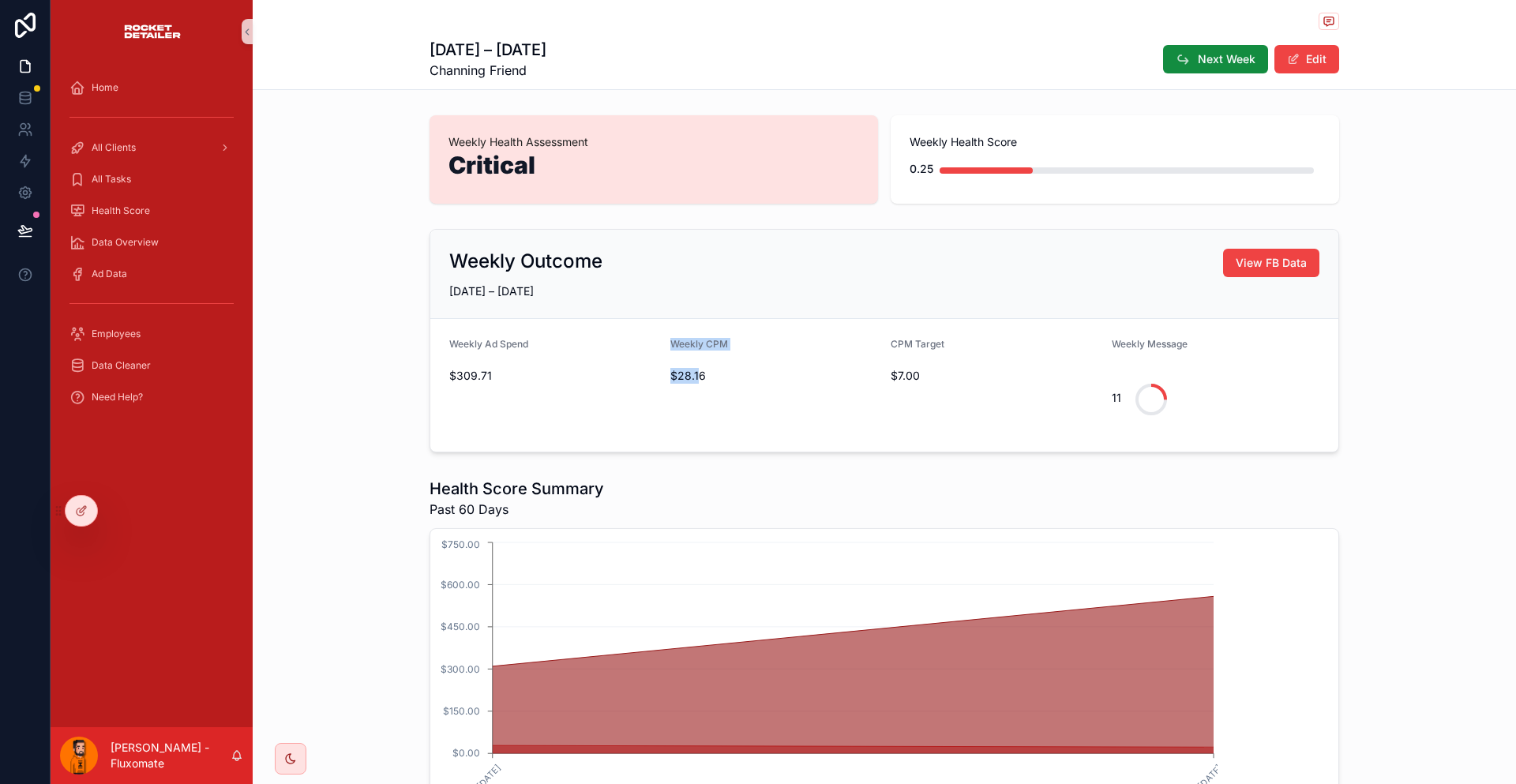
drag, startPoint x: 660, startPoint y: 317, endPoint x: 697, endPoint y: 325, distance: 37.9
click at [697, 325] on form "Weekly Ad Spend $309.71 Weekly CPM $28.16 CPM Target $7.00 Weekly Message 11" at bounding box center [884, 385] width 908 height 133
click at [721, 368] on span "$28.16" at bounding box center [774, 376] width 208 height 16
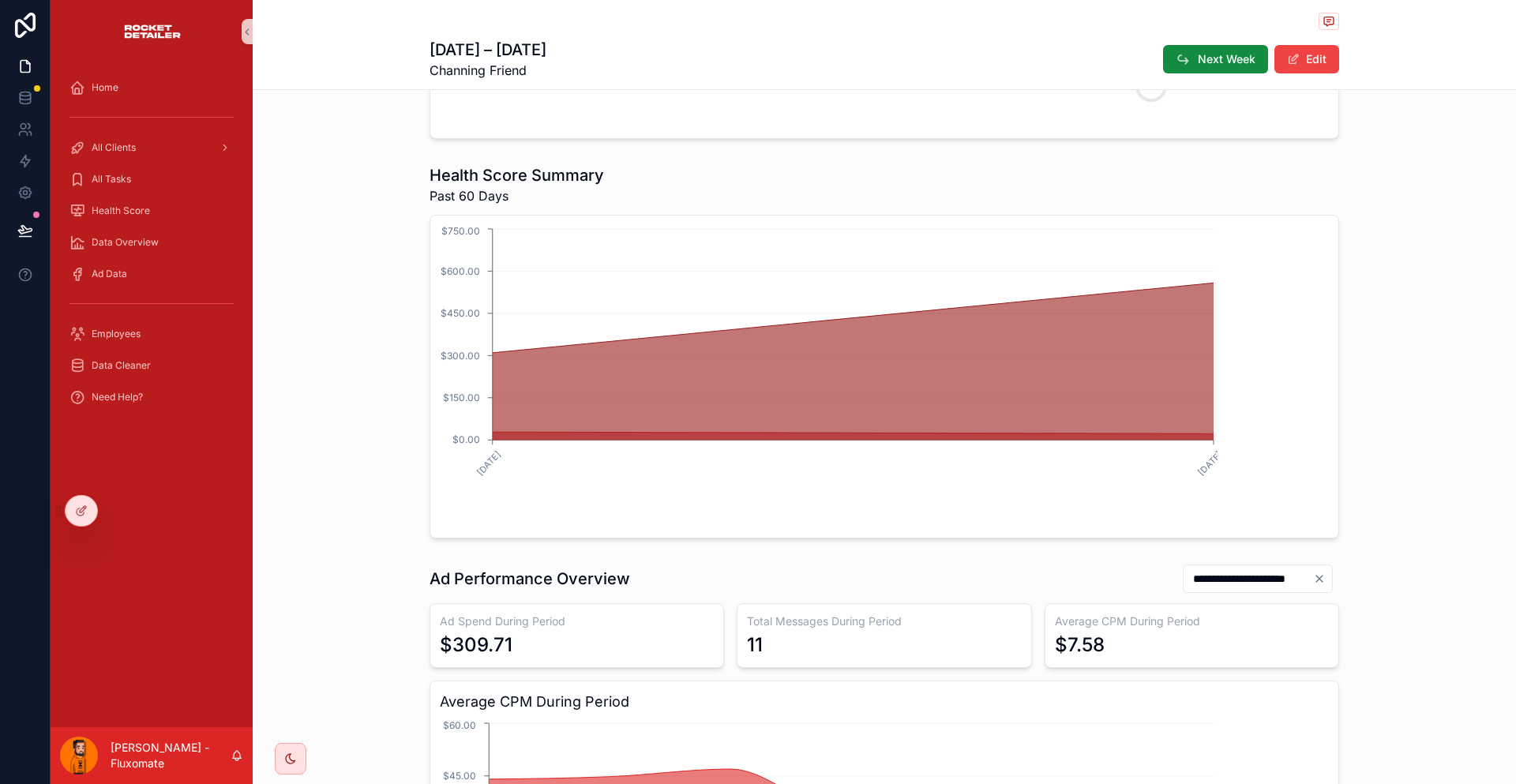
scroll to position [316, 0]
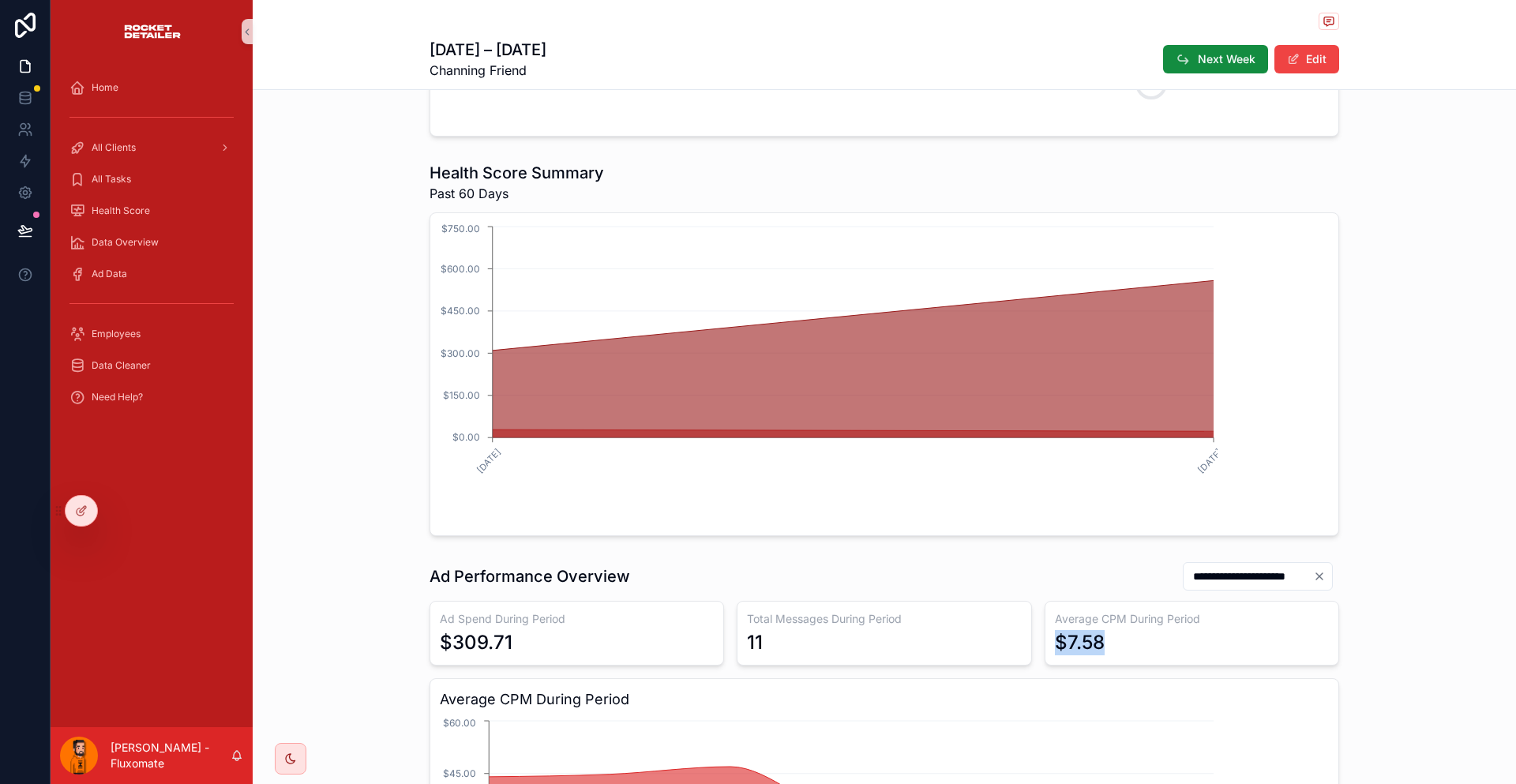
drag, startPoint x: 1053, startPoint y: 521, endPoint x: 1071, endPoint y: 523, distance: 18.1
click at [1071, 629] on div "$7.58" at bounding box center [1191, 642] width 274 height 25
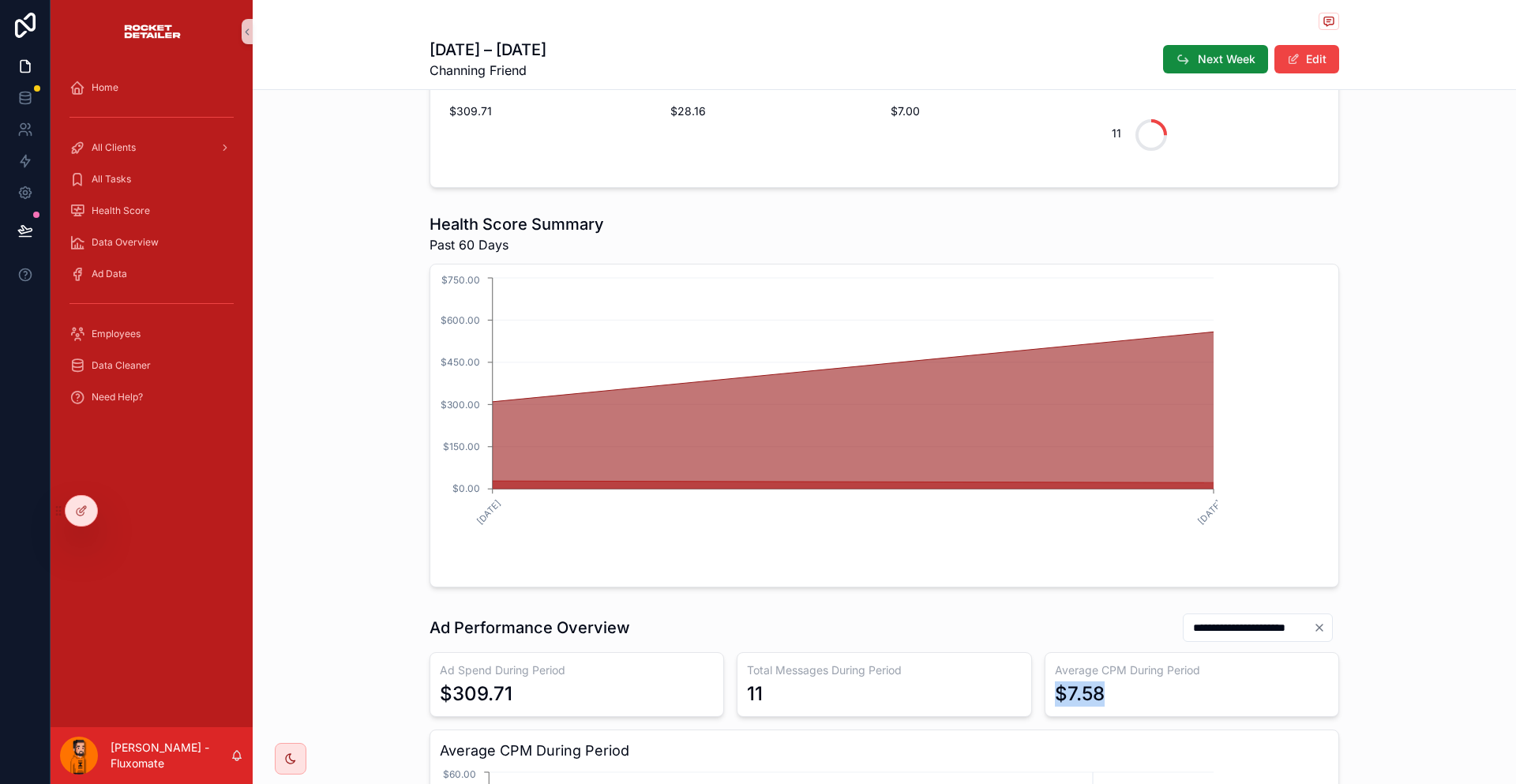
scroll to position [0, 0]
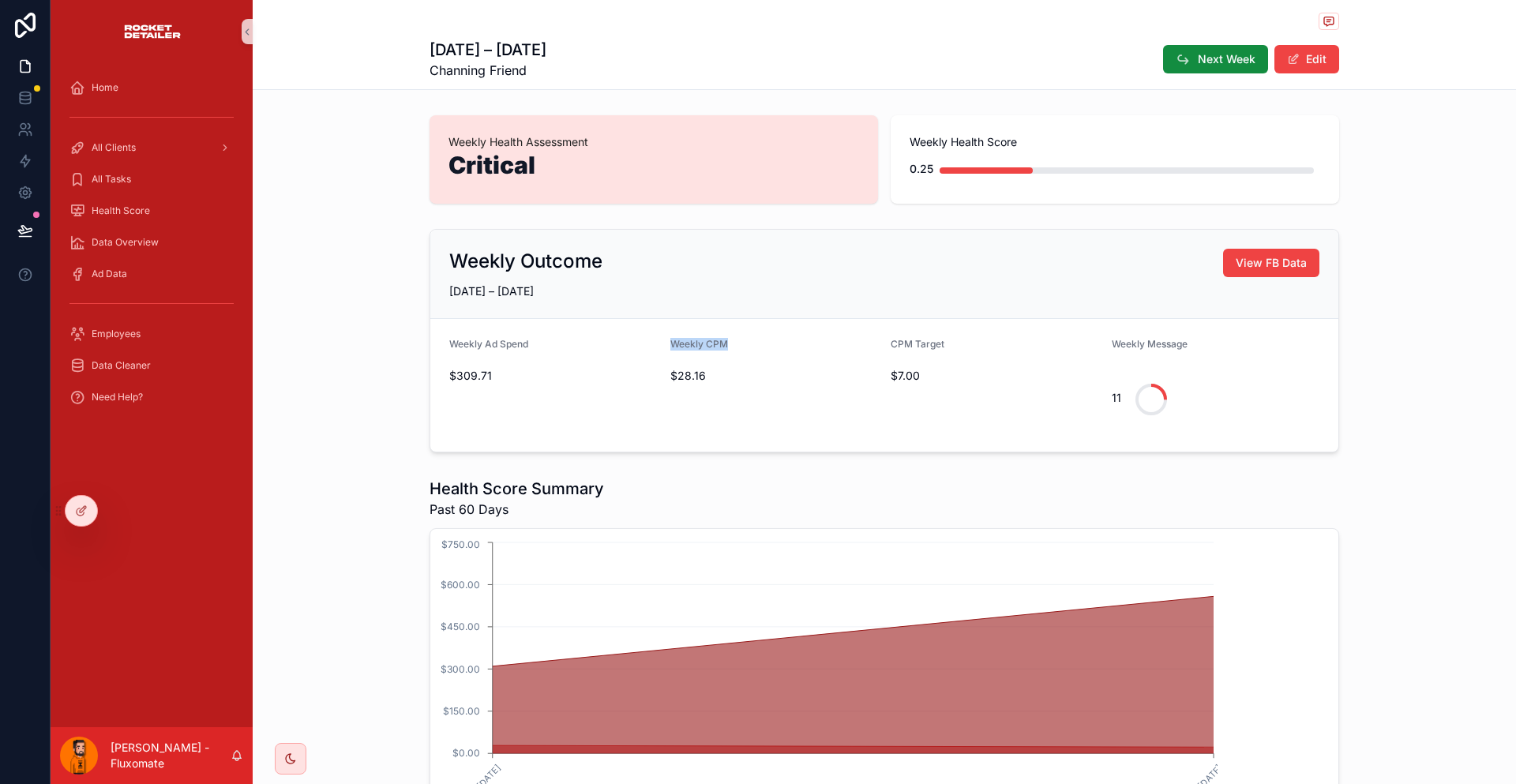
drag, startPoint x: 667, startPoint y: 318, endPoint x: 721, endPoint y: 316, distance: 54.0
click at [721, 319] on form "Weekly Ad Spend $309.71 Weekly CPM $28.16 CPM Target $7.00 Weekly Message 11" at bounding box center [884, 385] width 908 height 133
click at [714, 363] on div "$28.16" at bounding box center [774, 375] width 208 height 25
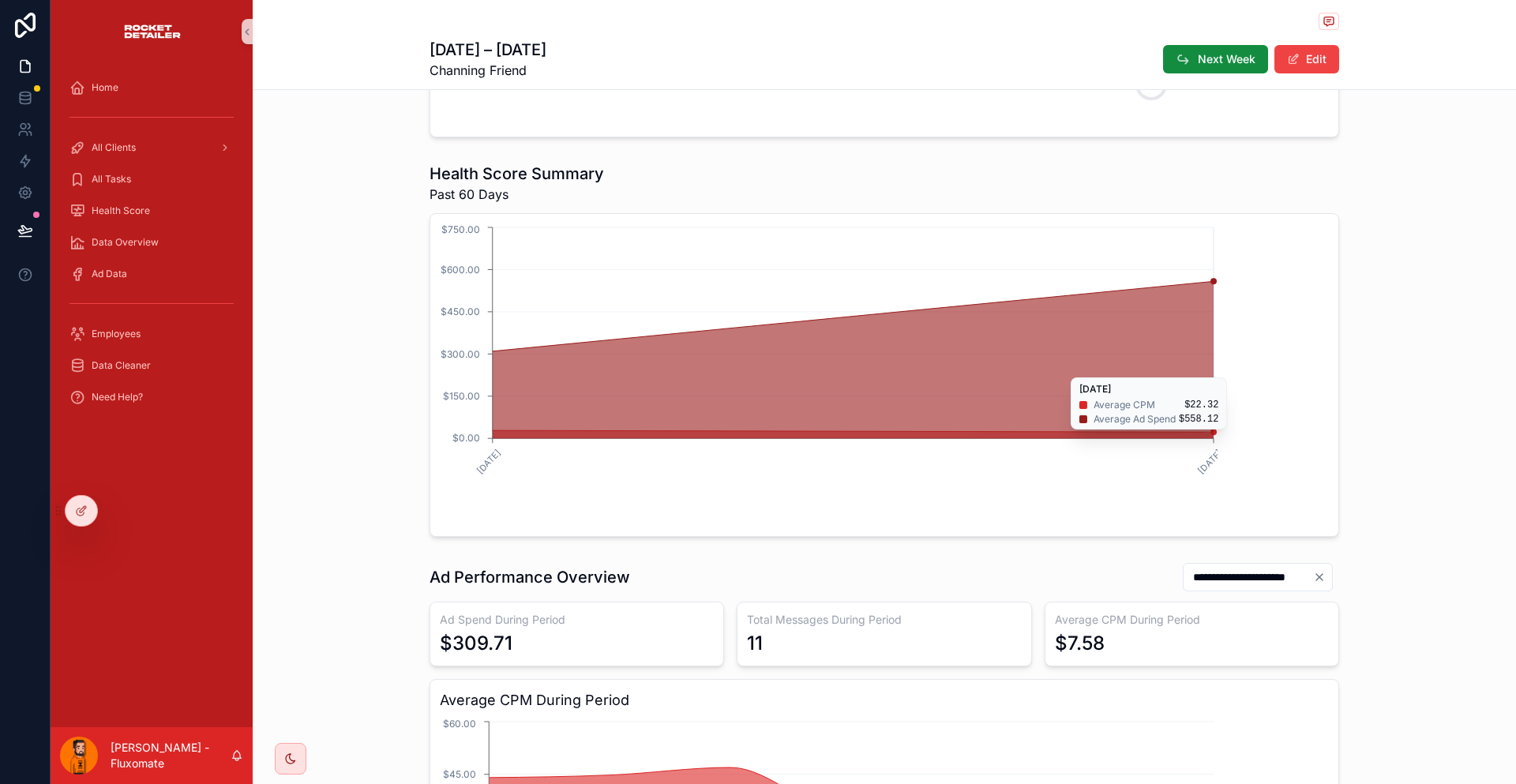
scroll to position [316, 0]
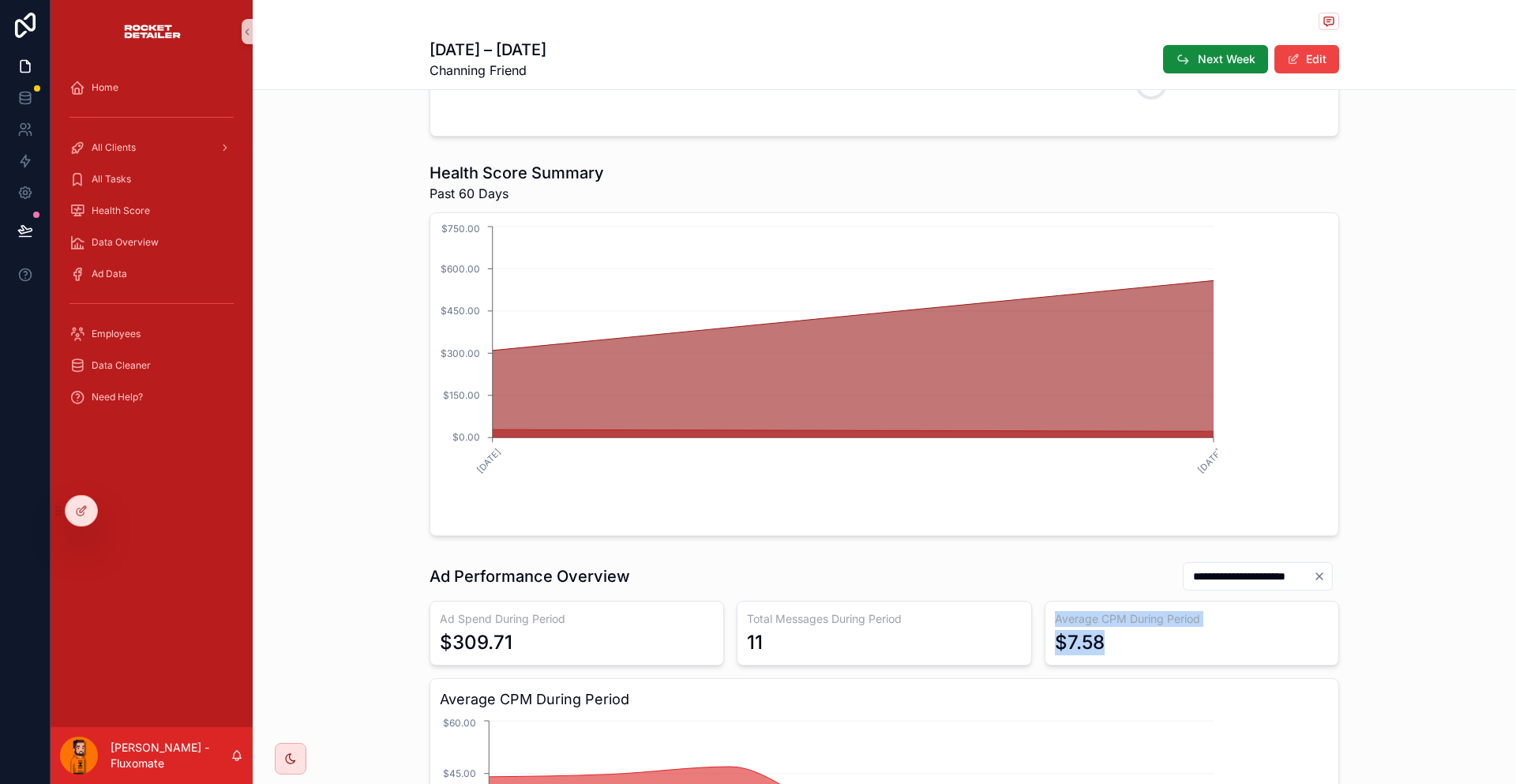
drag, startPoint x: 1006, startPoint y: 508, endPoint x: 1095, endPoint y: 527, distance: 91.0
click at [1095, 601] on div "Average CPM During Period $7.58" at bounding box center [1191, 633] width 295 height 65
click at [1095, 629] on div "$7.58" at bounding box center [1191, 642] width 274 height 25
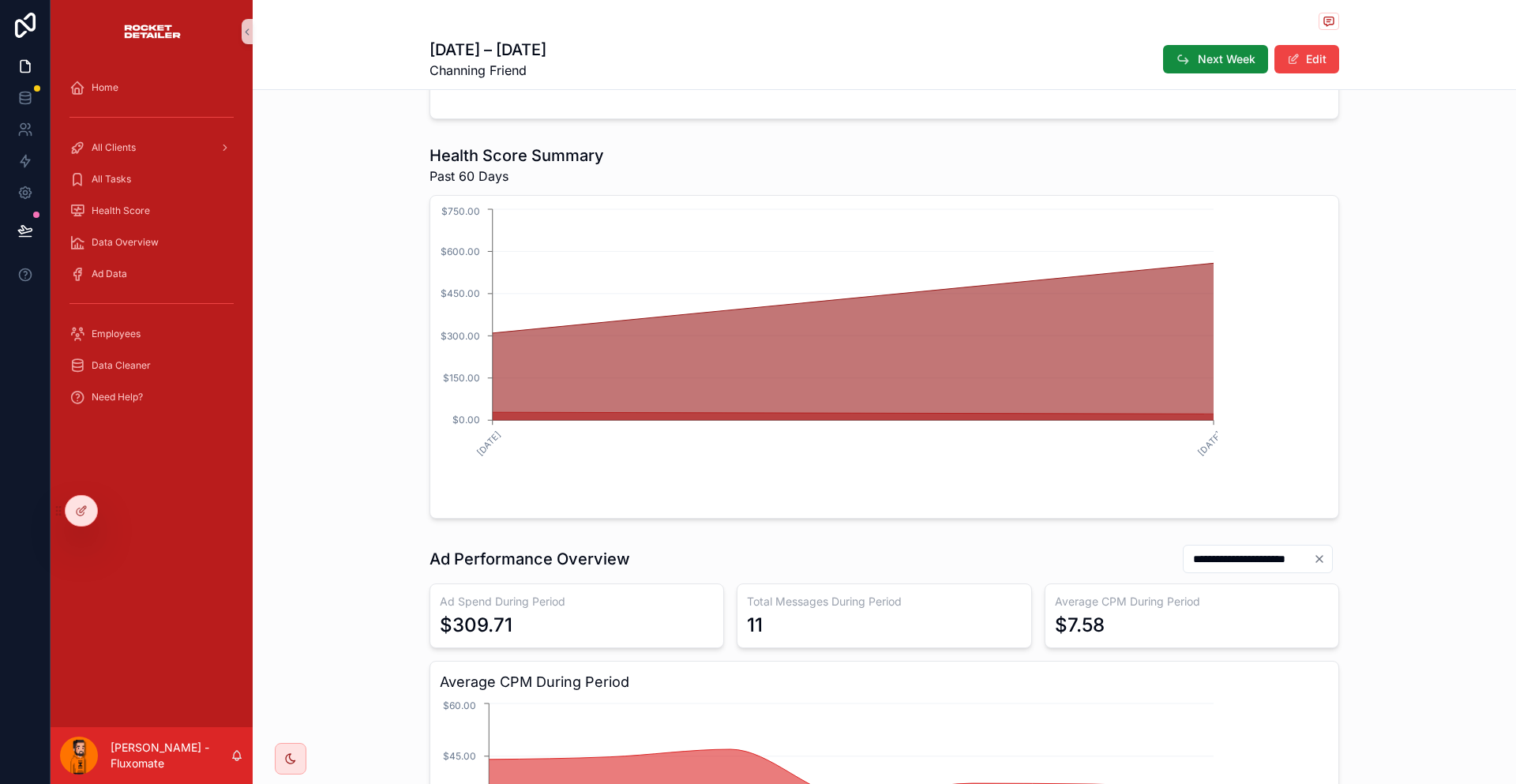
scroll to position [288, 0]
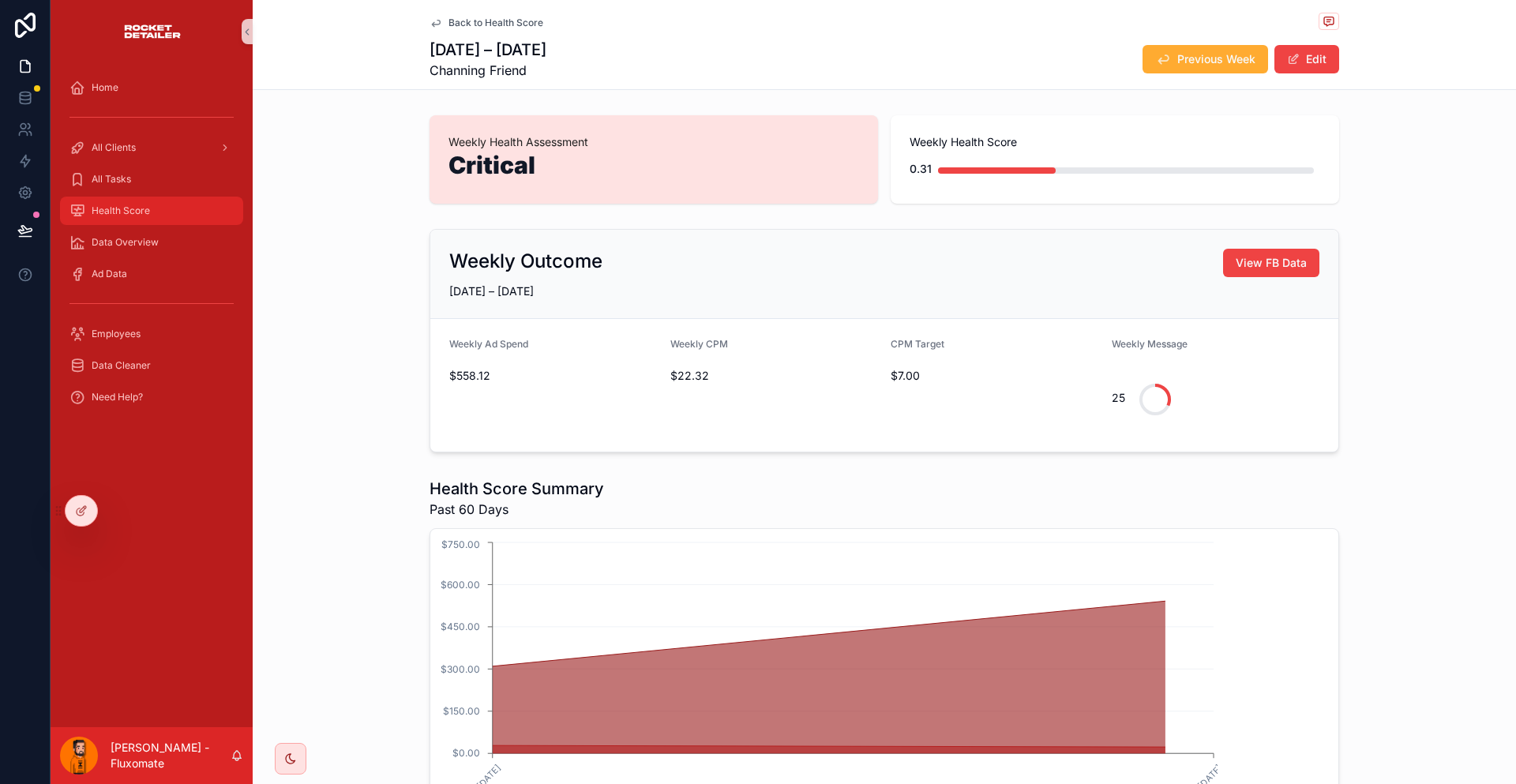
click at [156, 198] on div "Health Score" at bounding box center [151, 210] width 164 height 25
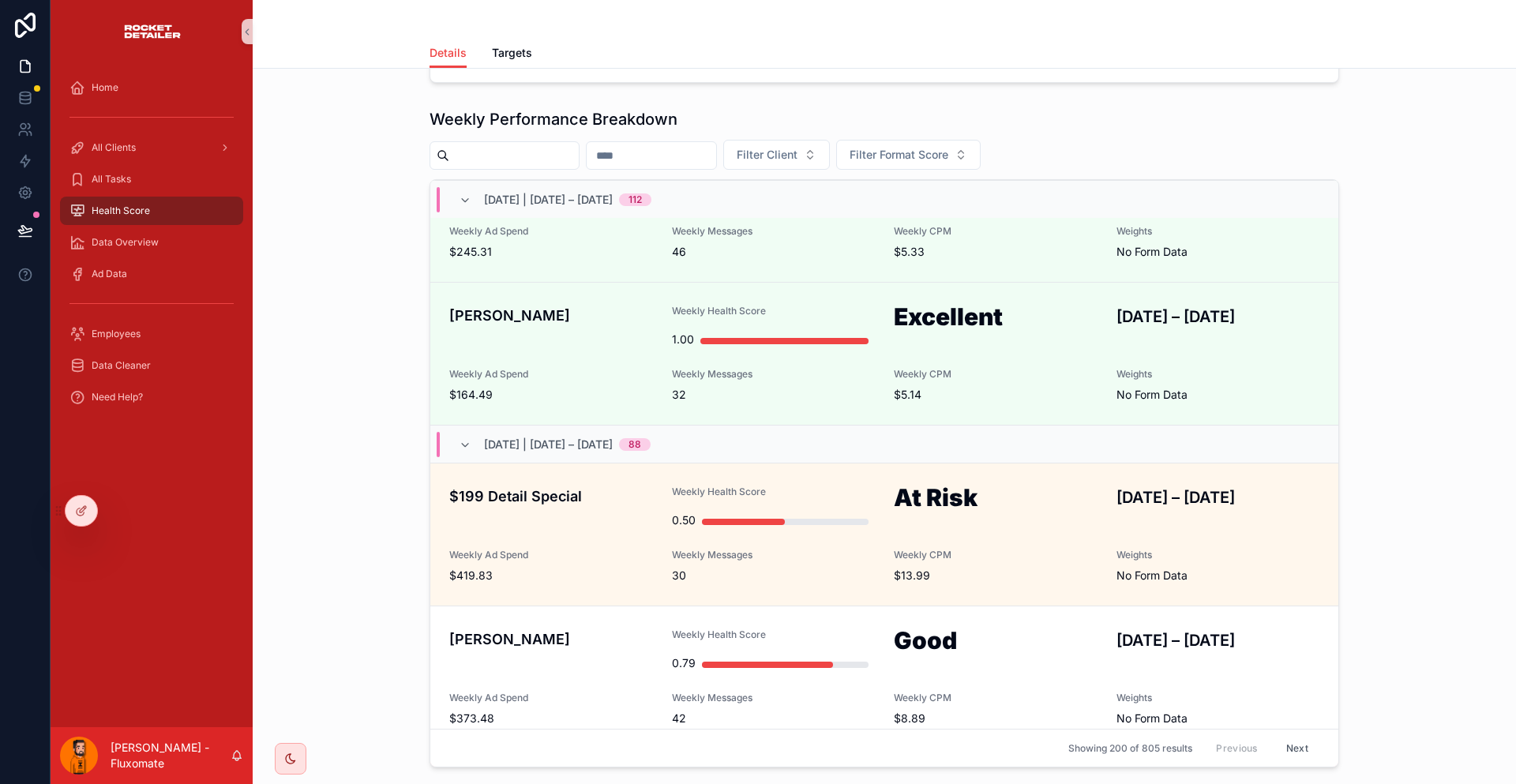
scroll to position [14836, 0]
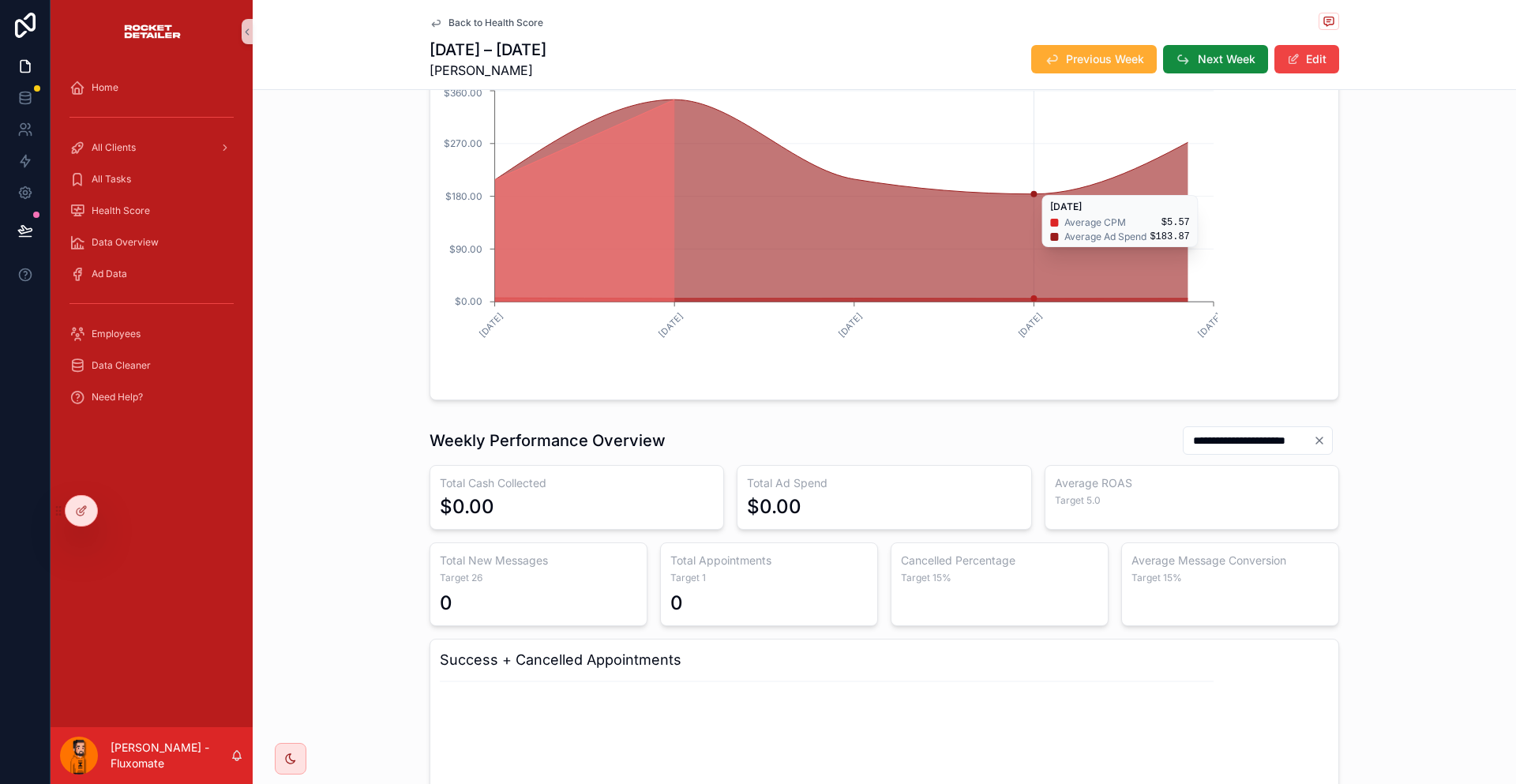
scroll to position [789, 0]
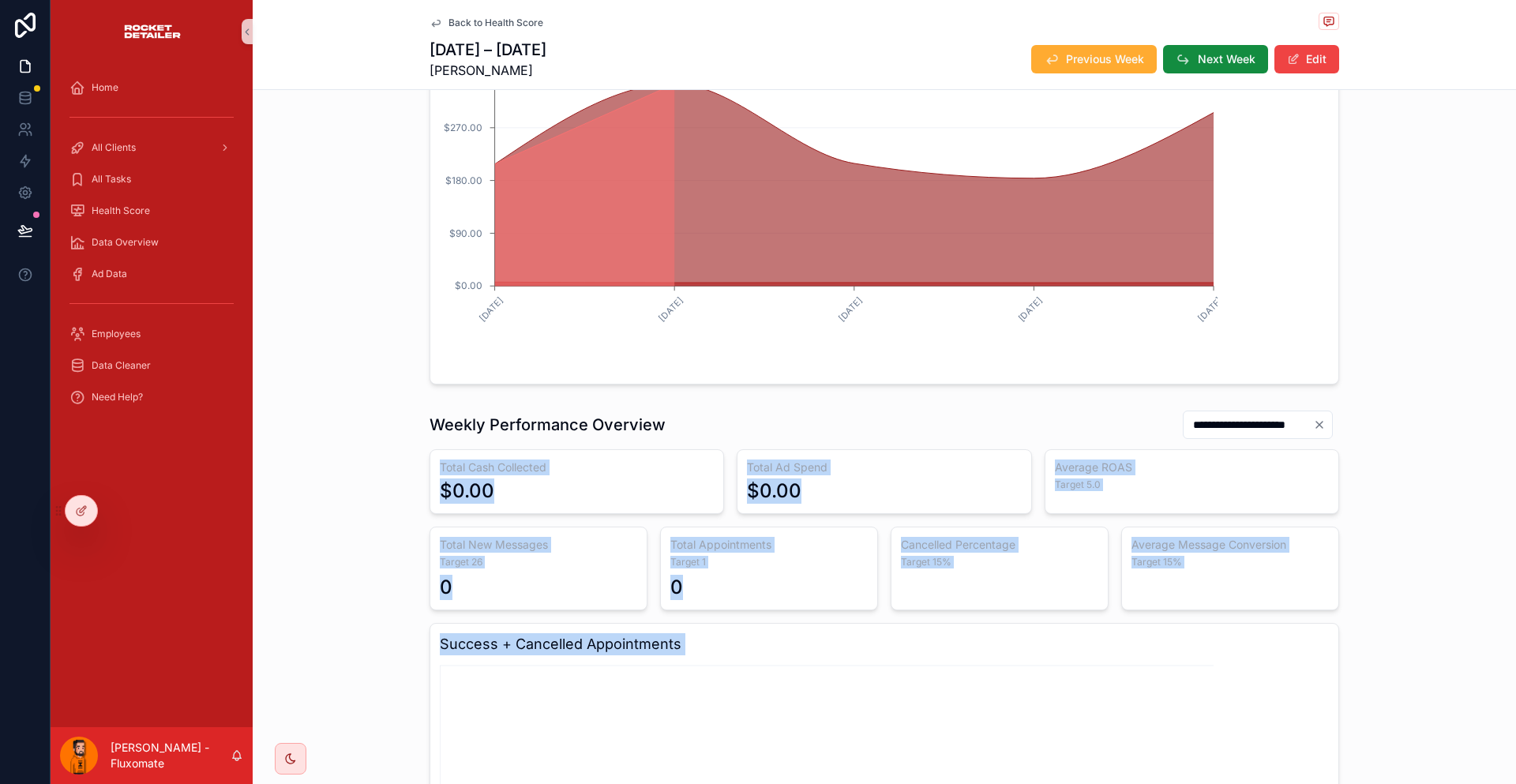
drag, startPoint x: 424, startPoint y: 313, endPoint x: 1297, endPoint y: 504, distance: 893.6
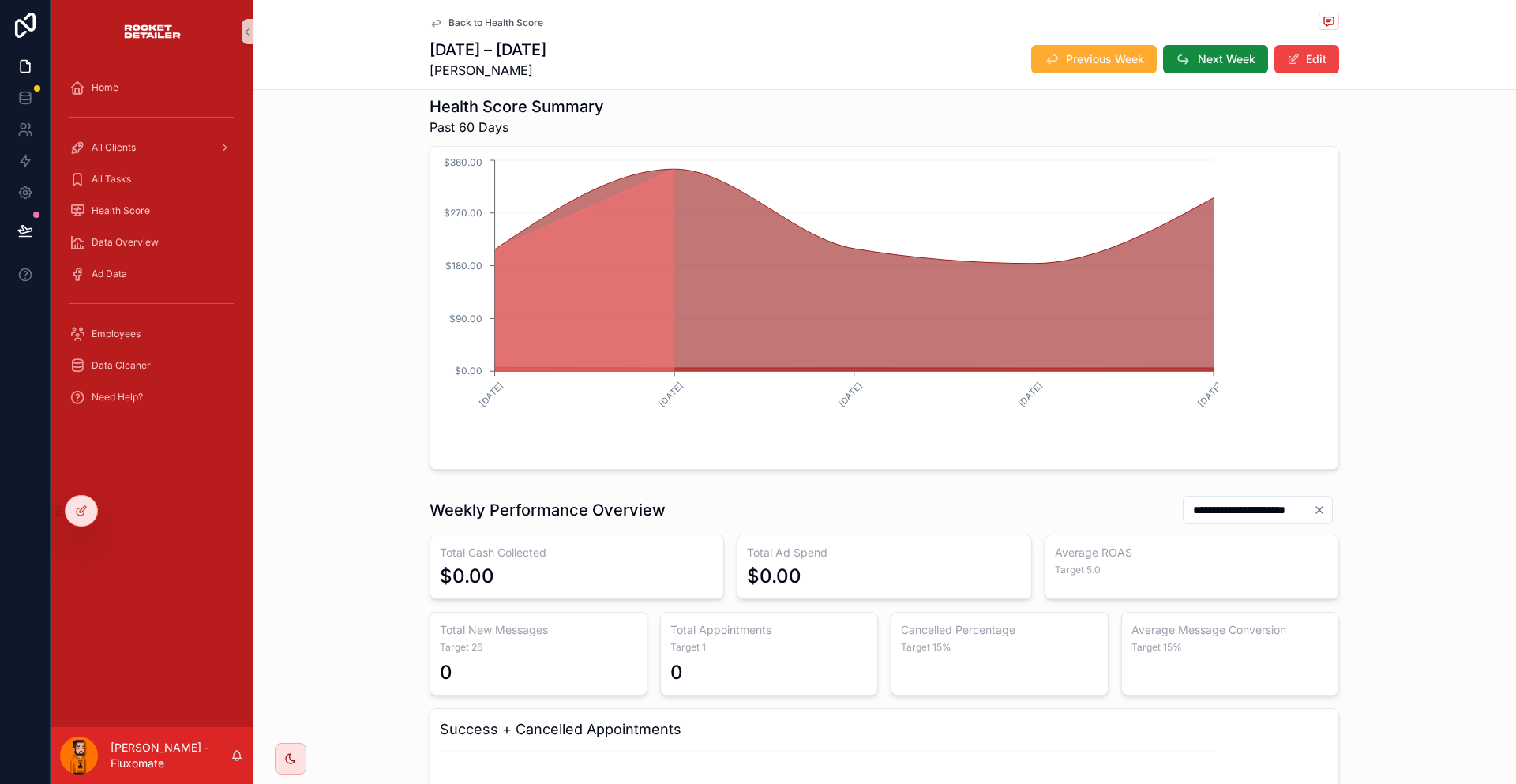
scroll to position [158, 0]
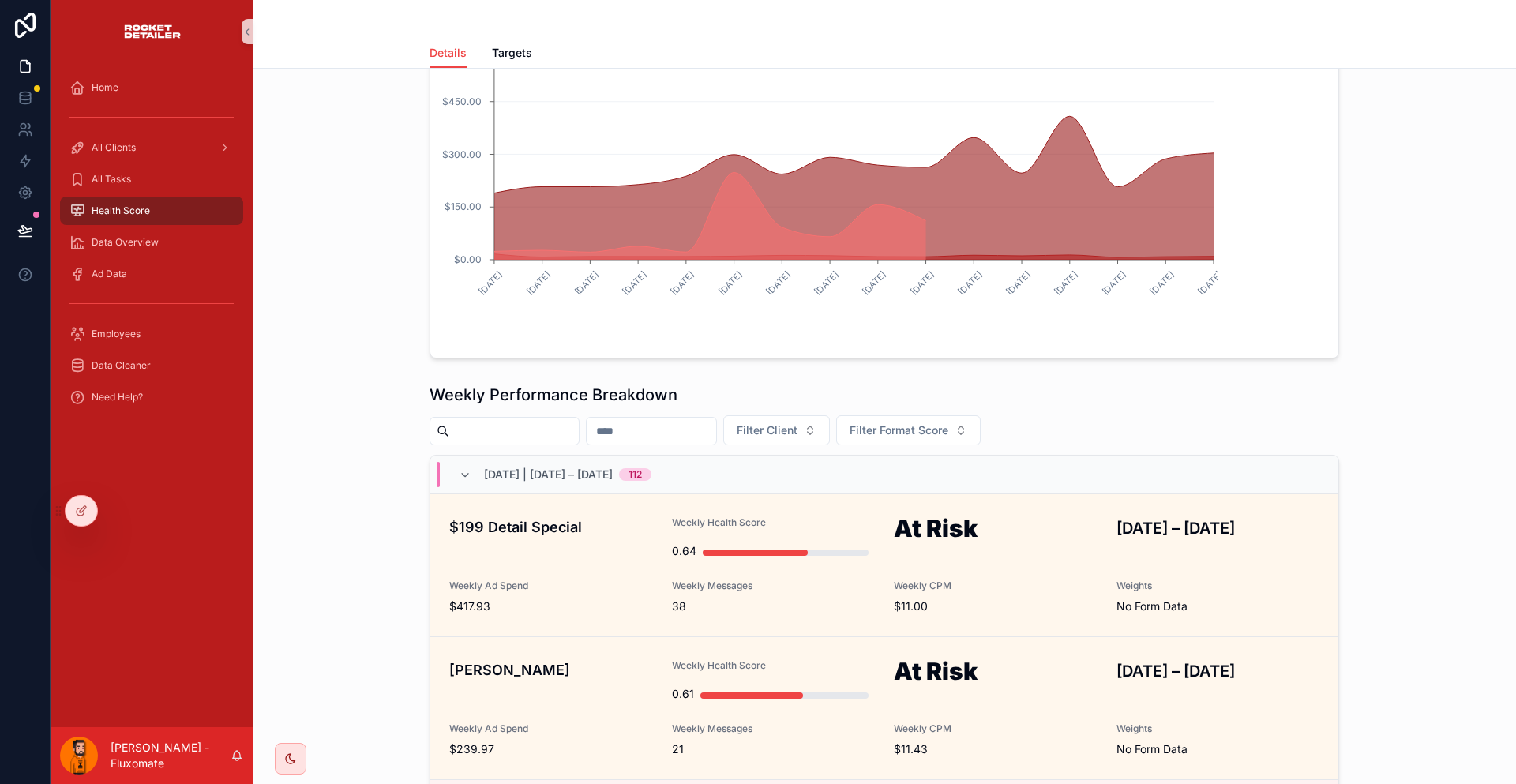
scroll to position [316, 0]
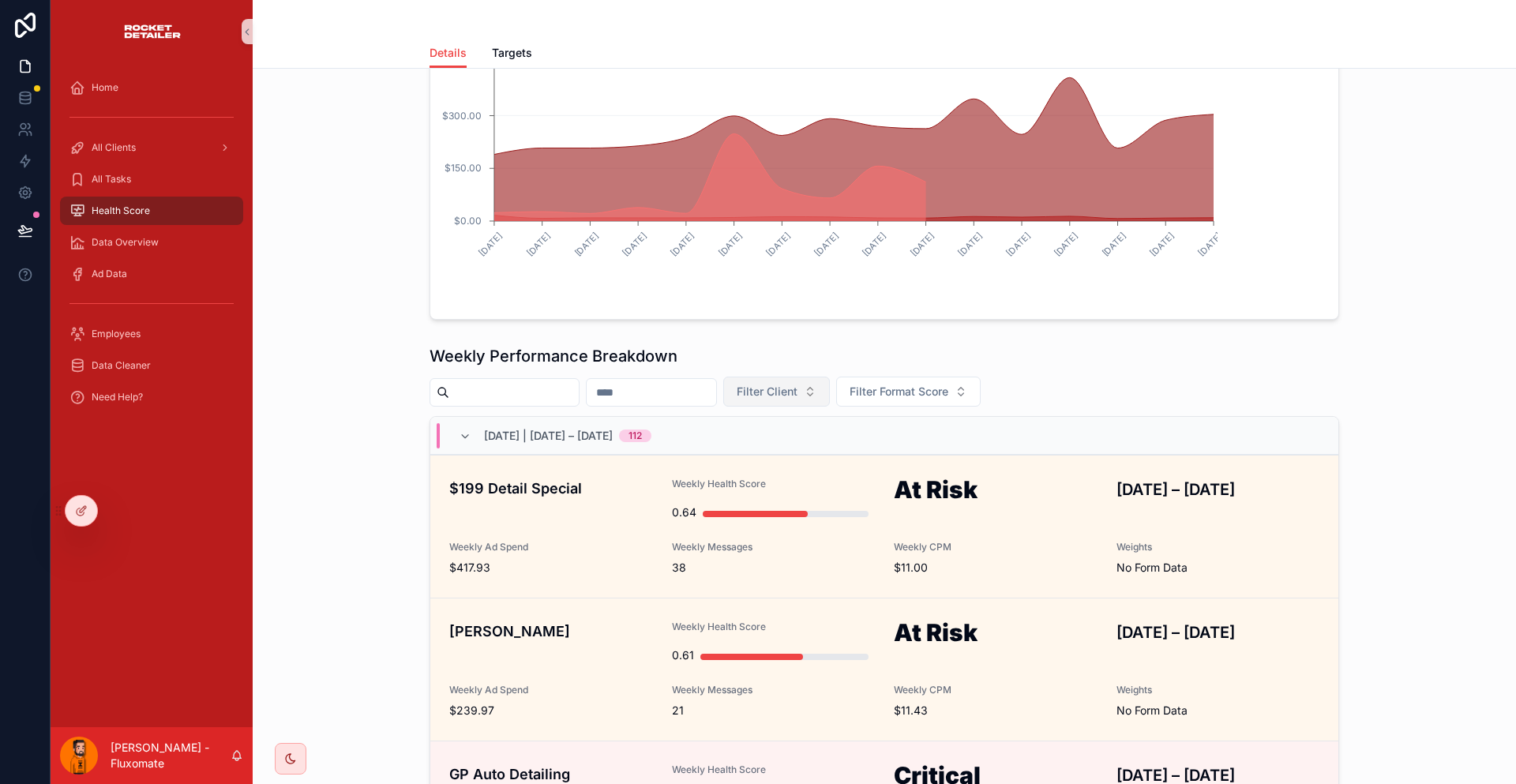
click at [797, 383] on span "Filter Client" at bounding box center [767, 391] width 60 height 16
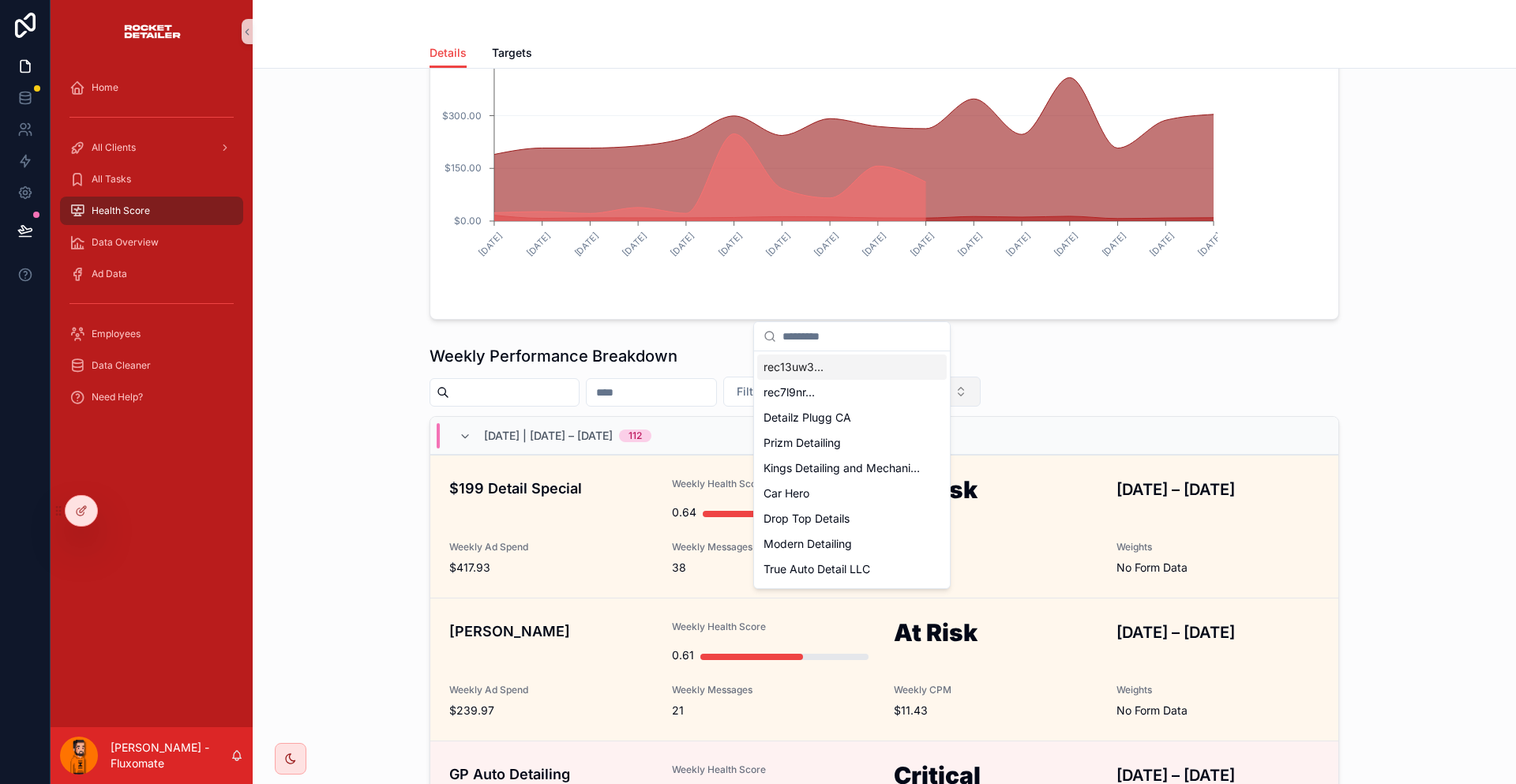
click at [948, 383] on span "Filter Format Score" at bounding box center [899, 391] width 98 height 16
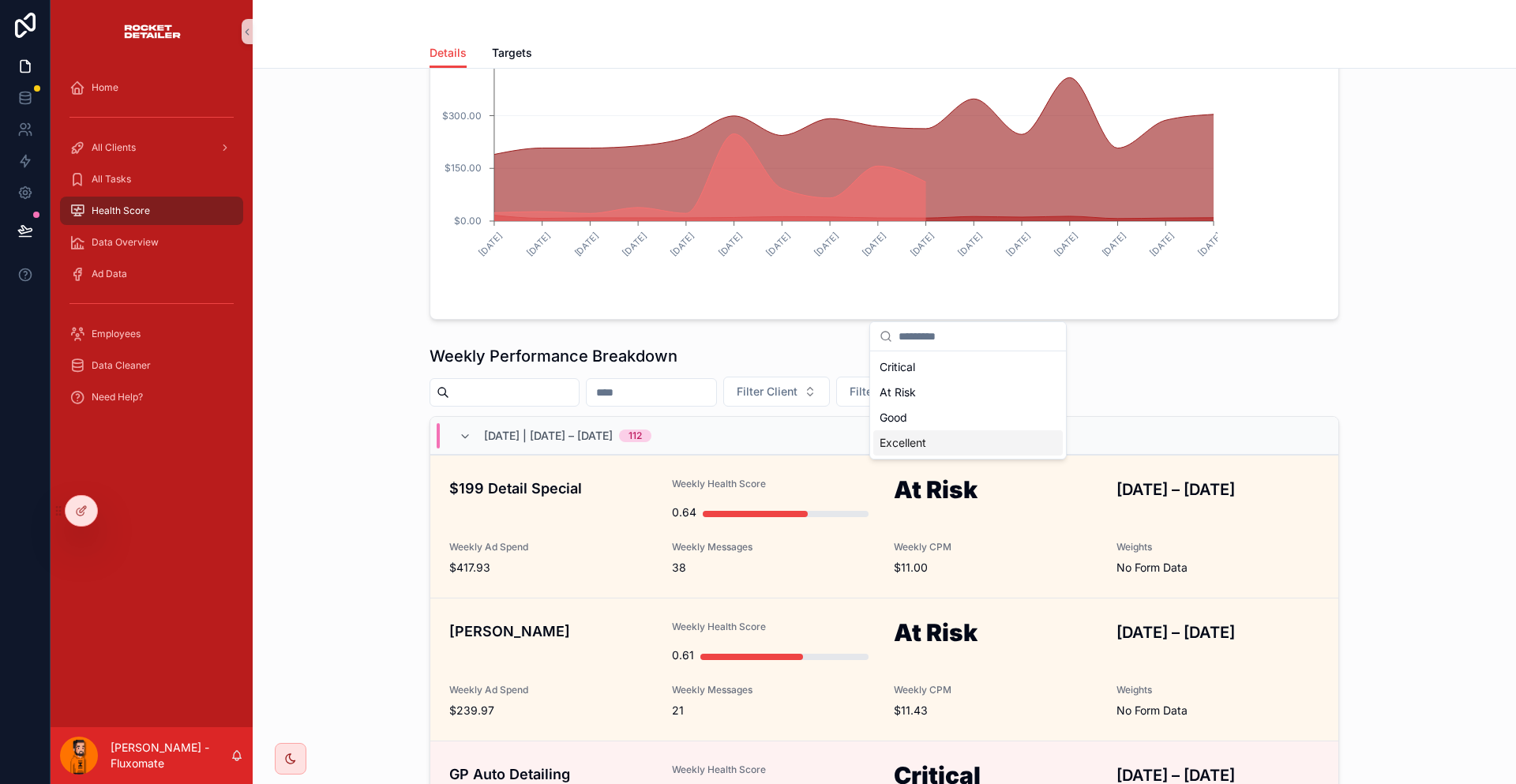
click at [930, 433] on div "Excellent" at bounding box center [967, 442] width 189 height 25
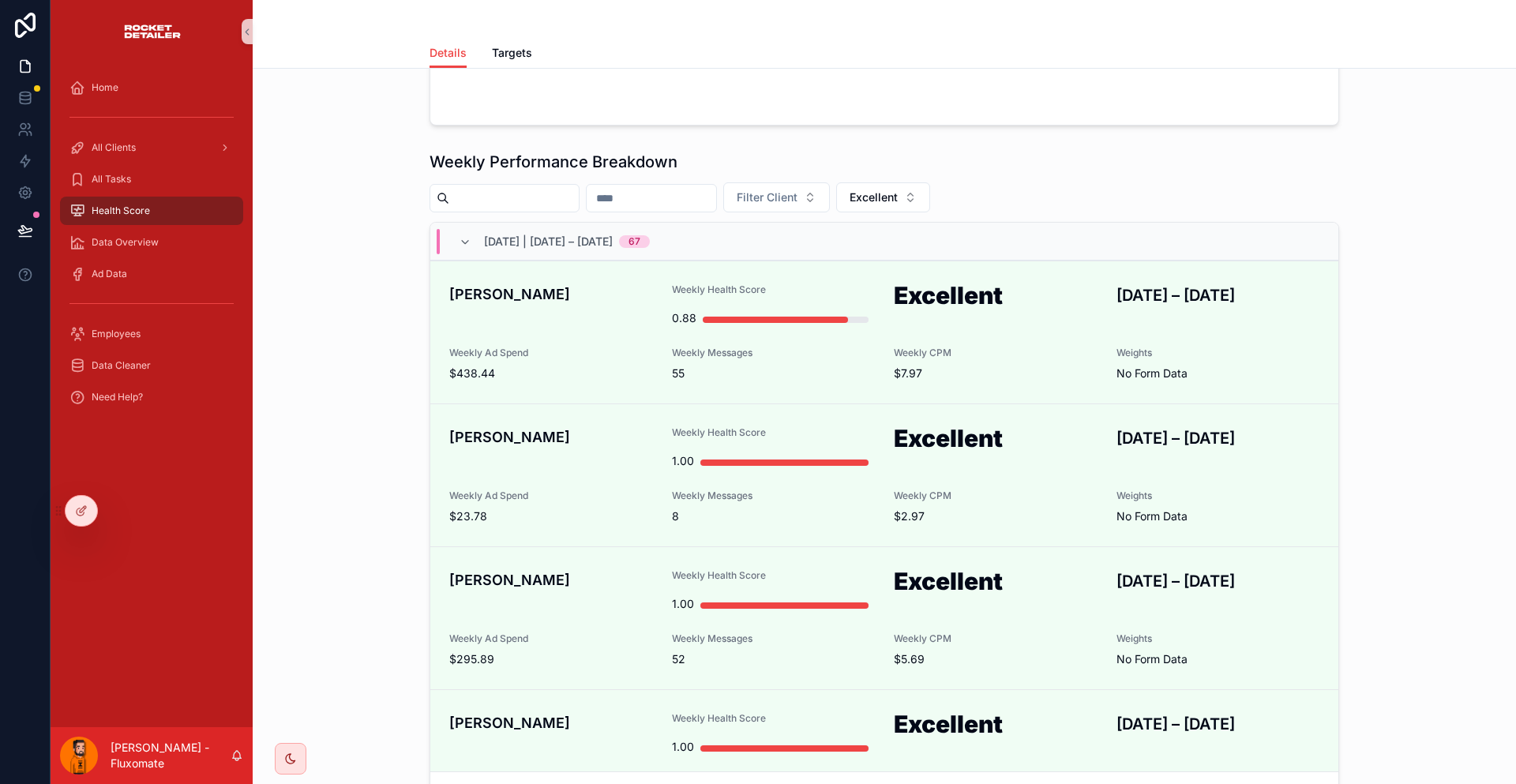
scroll to position [316, 0]
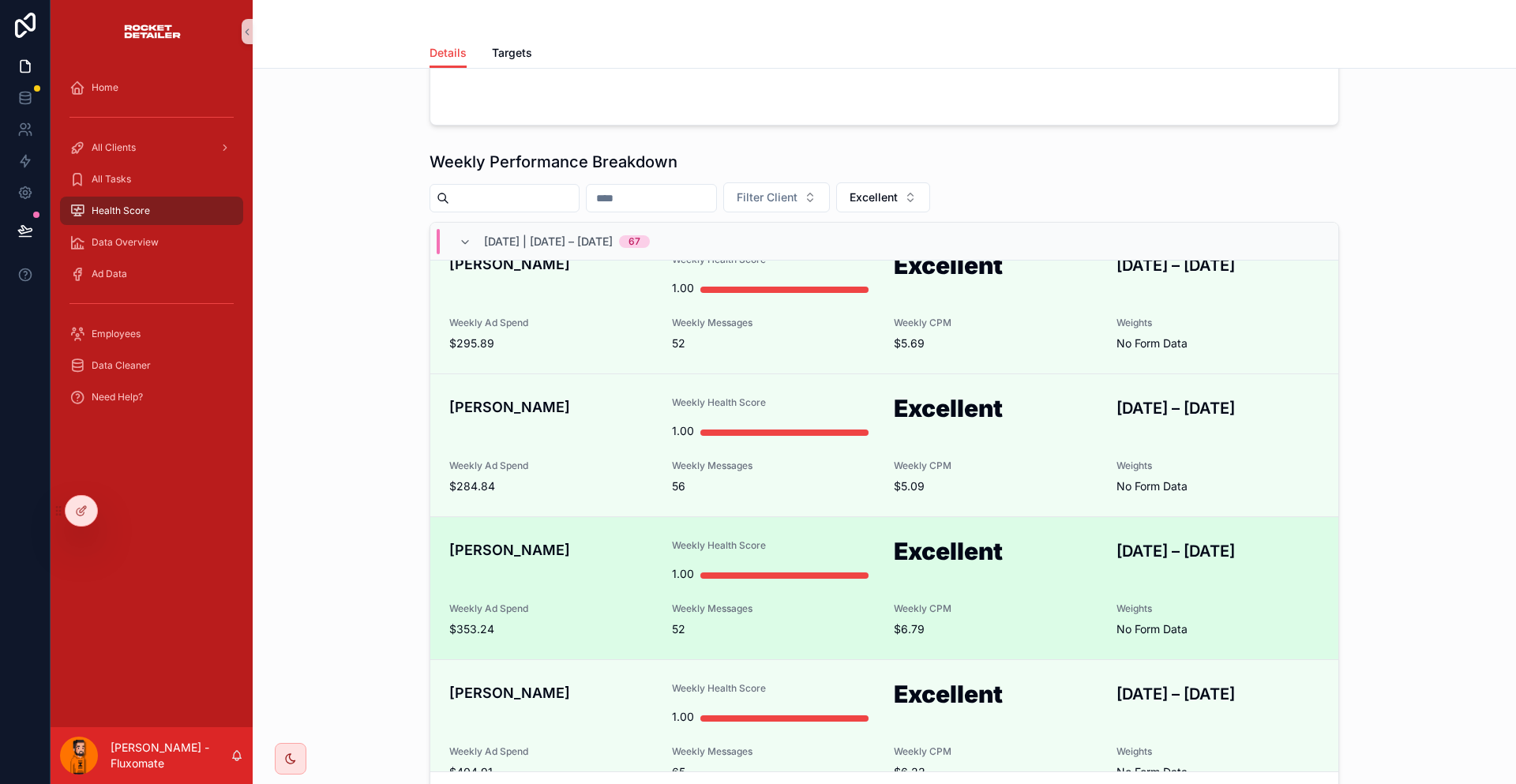
click at [886, 539] on div "Kalvin Wu Weekly Health Score 1.00 Excellent AUG 31 – SEP 6, 2025 Weekly Ad Spe…" at bounding box center [884, 587] width 870 height 98
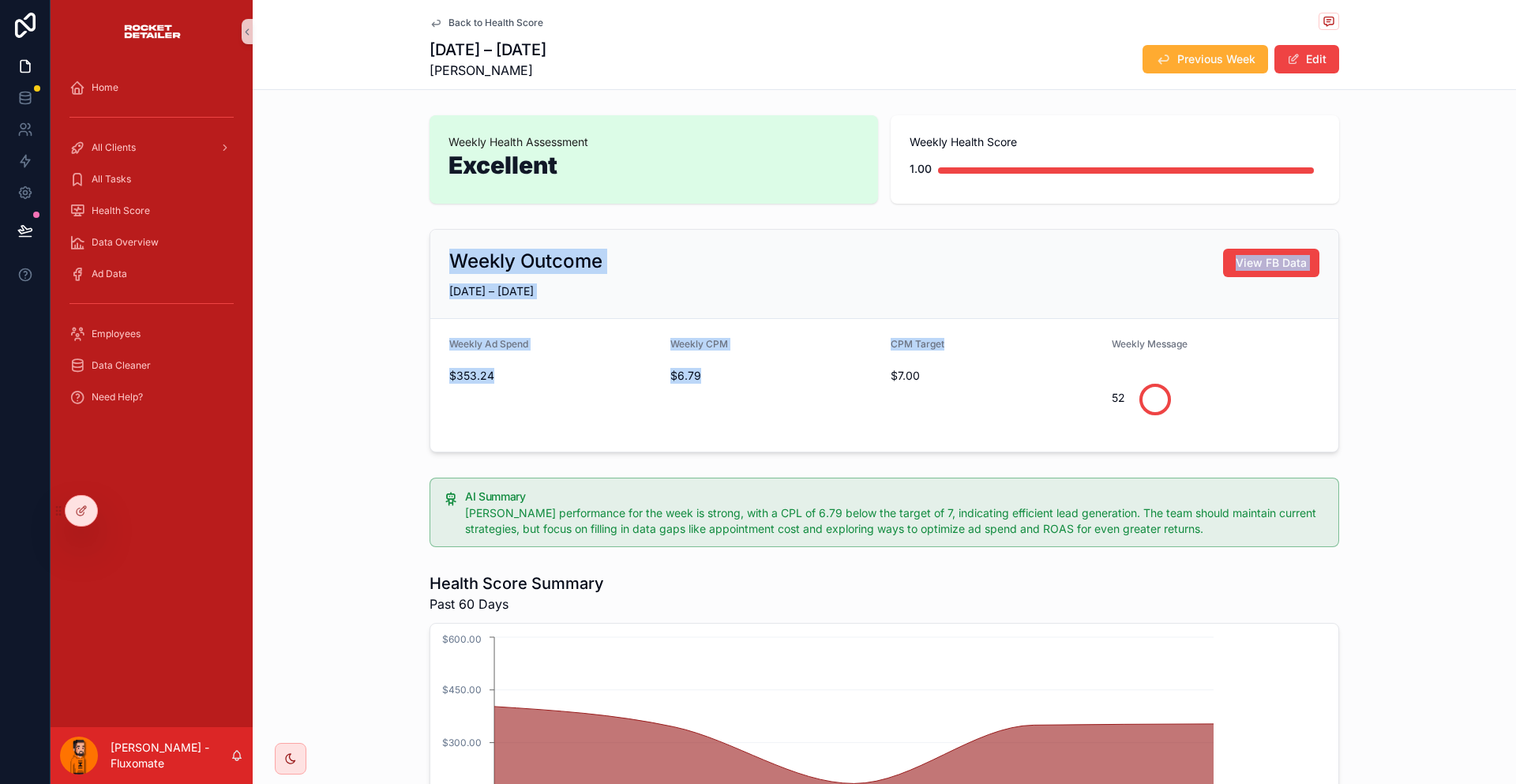
drag, startPoint x: 435, startPoint y: 237, endPoint x: 934, endPoint y: 296, distance: 502.5
click at [929, 296] on div "Weekly Outcome View FB Data AUG 31 – SEP 6, 2025 Weekly Ad Spend $353.24 Weekly…" at bounding box center [885, 340] width 1264 height 236
click at [936, 319] on form "Weekly Ad Spend $353.24 Weekly CPM $6.79 CPM Target $7.00 Weekly Message 52" at bounding box center [884, 385] width 908 height 133
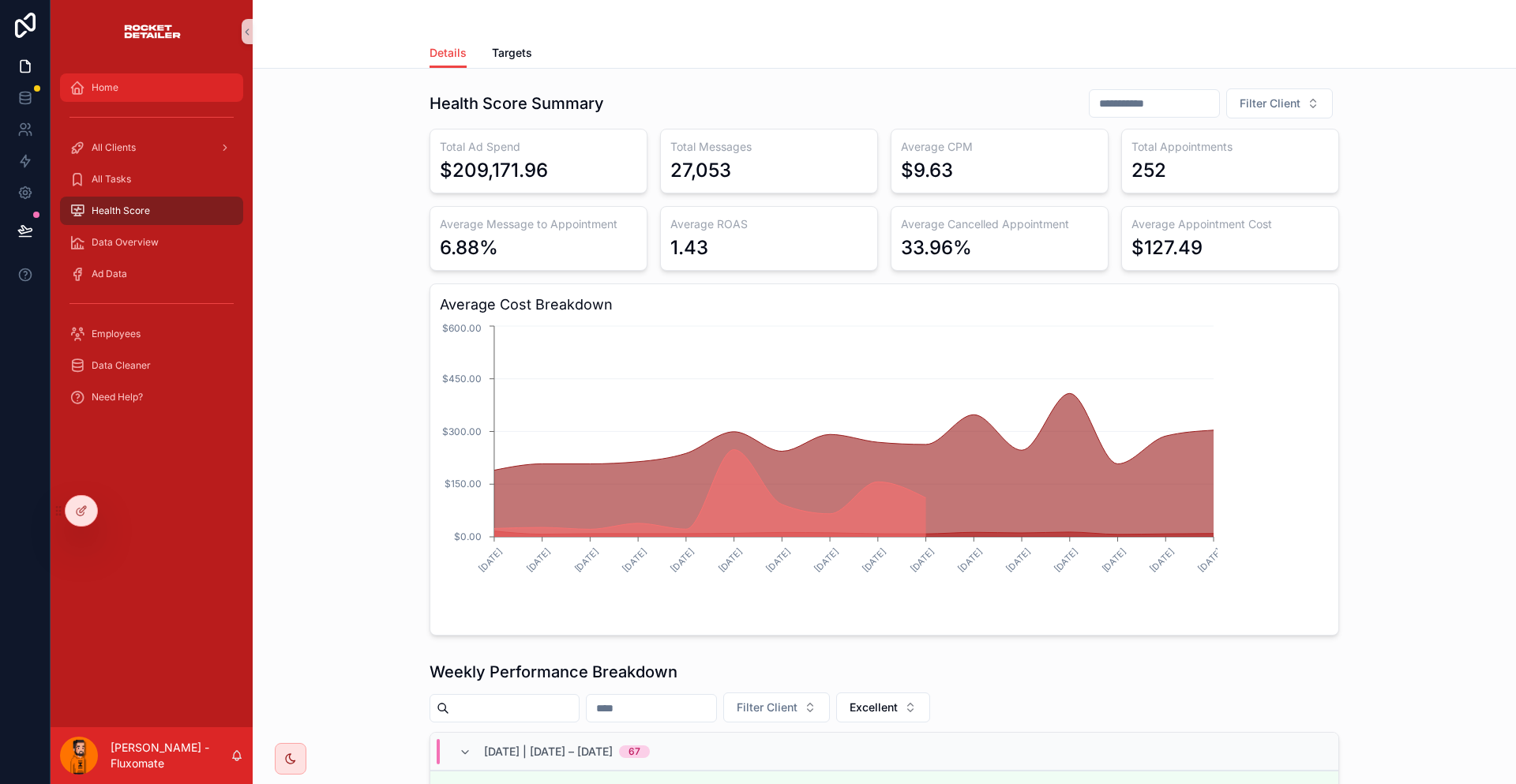
click at [140, 79] on div "Home" at bounding box center [151, 87] width 164 height 25
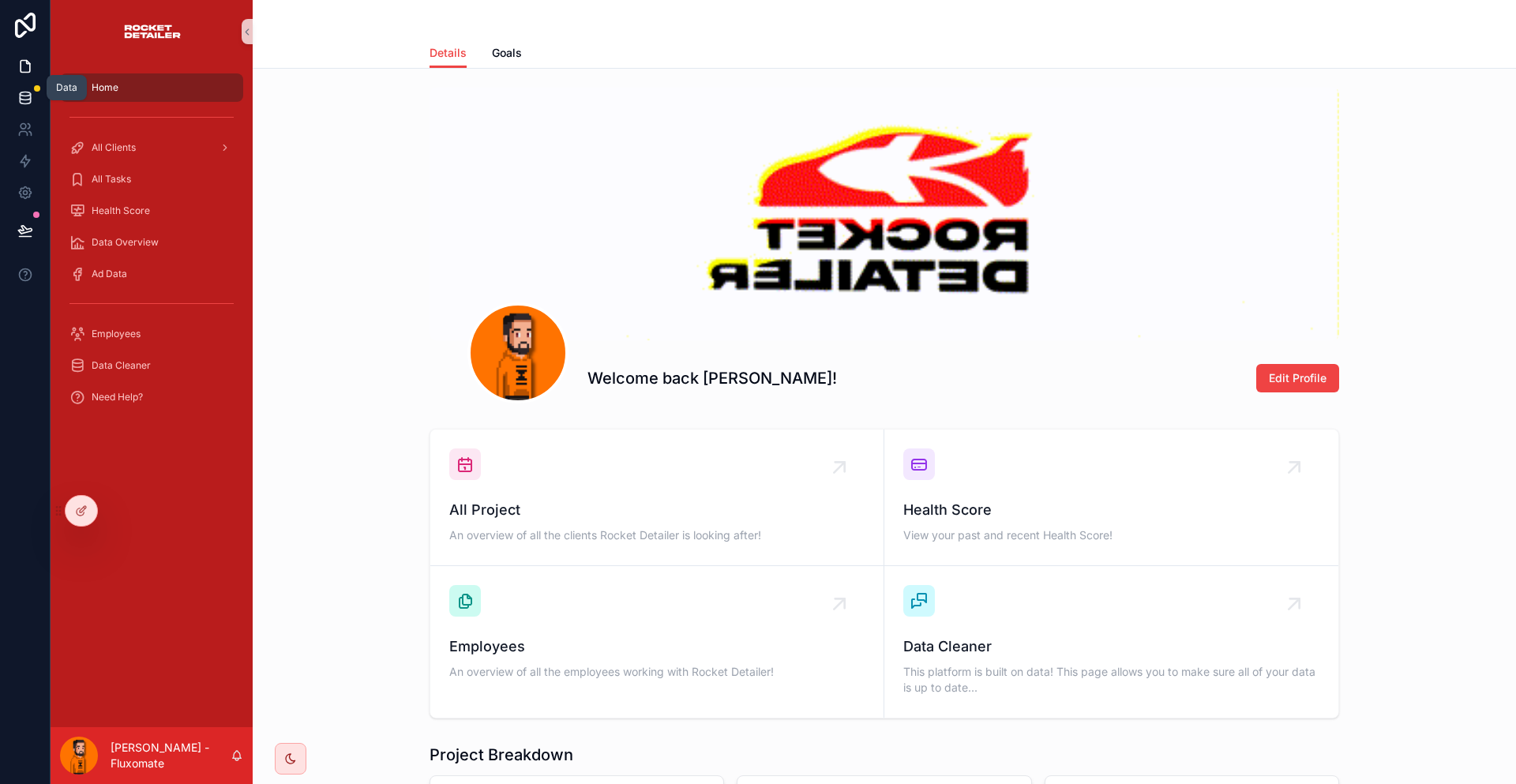
click at [21, 91] on icon at bounding box center [25, 98] width 16 height 16
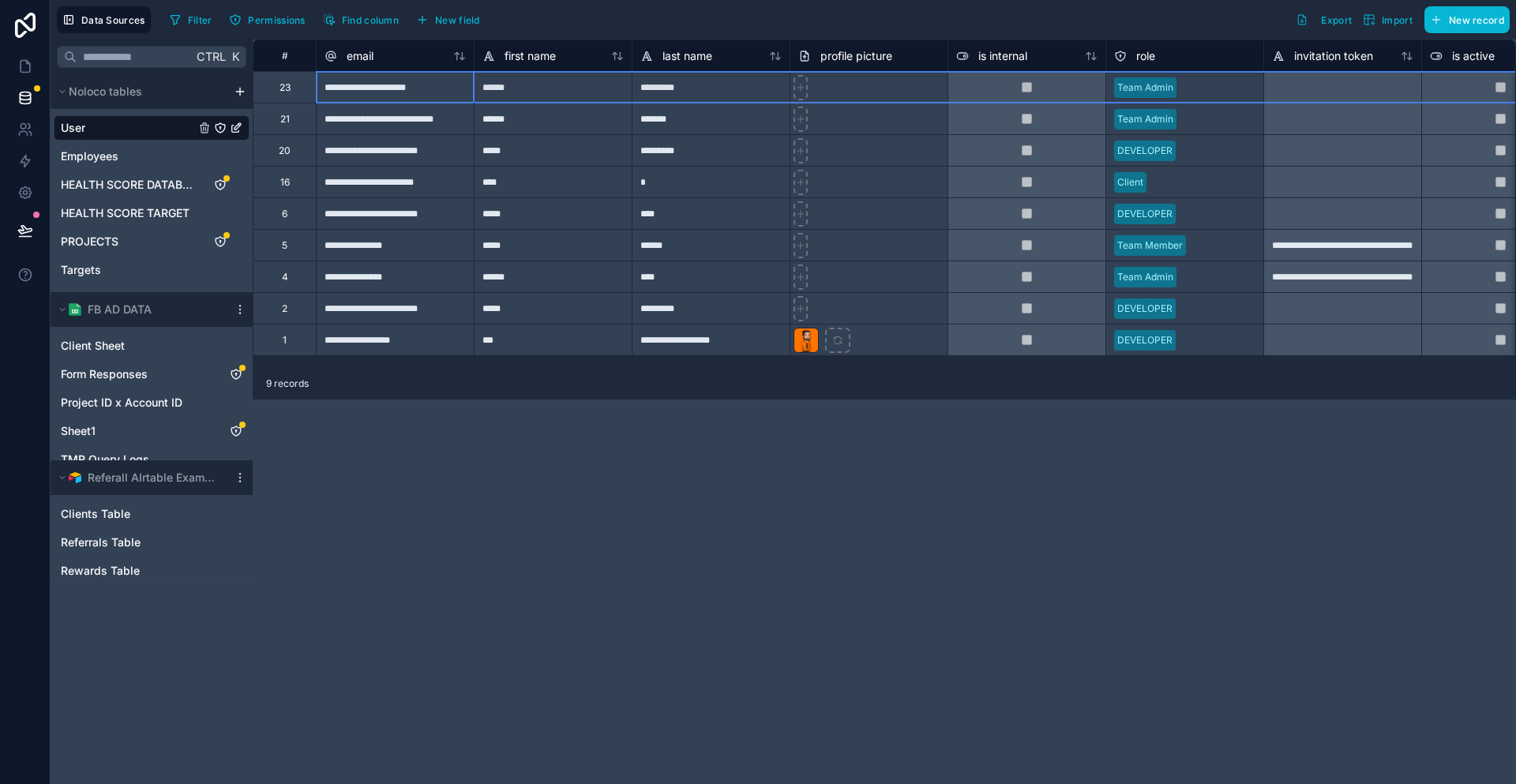
drag, startPoint x: 280, startPoint y: 87, endPoint x: 560, endPoint y: 92, distance: 280.0
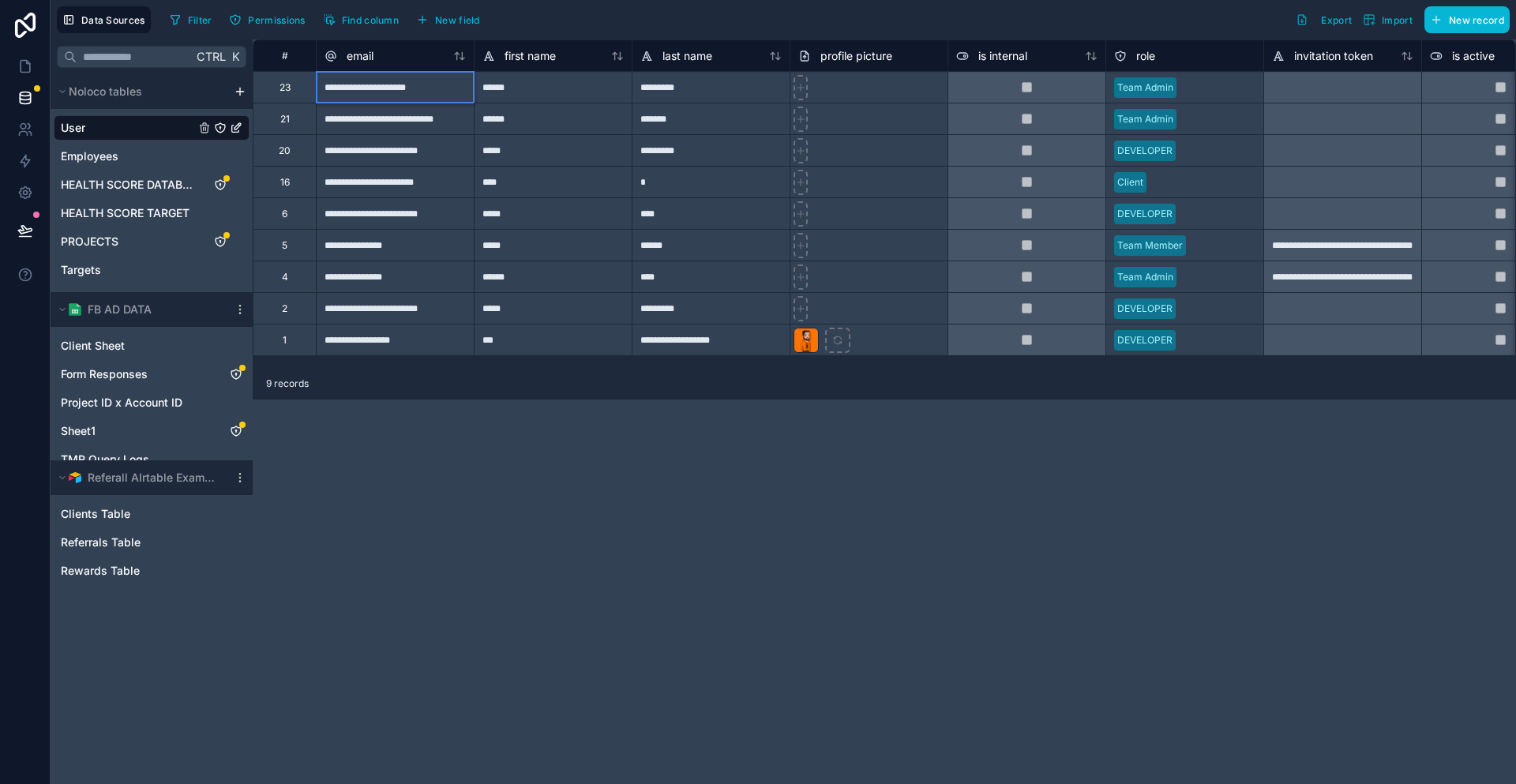
click at [366, 78] on div "**********" at bounding box center [395, 86] width 158 height 32
drag, startPoint x: 574, startPoint y: 364, endPoint x: 765, endPoint y: 360, distance: 191.0
click at [765, 360] on div "**********" at bounding box center [885, 204] width 1264 height 328
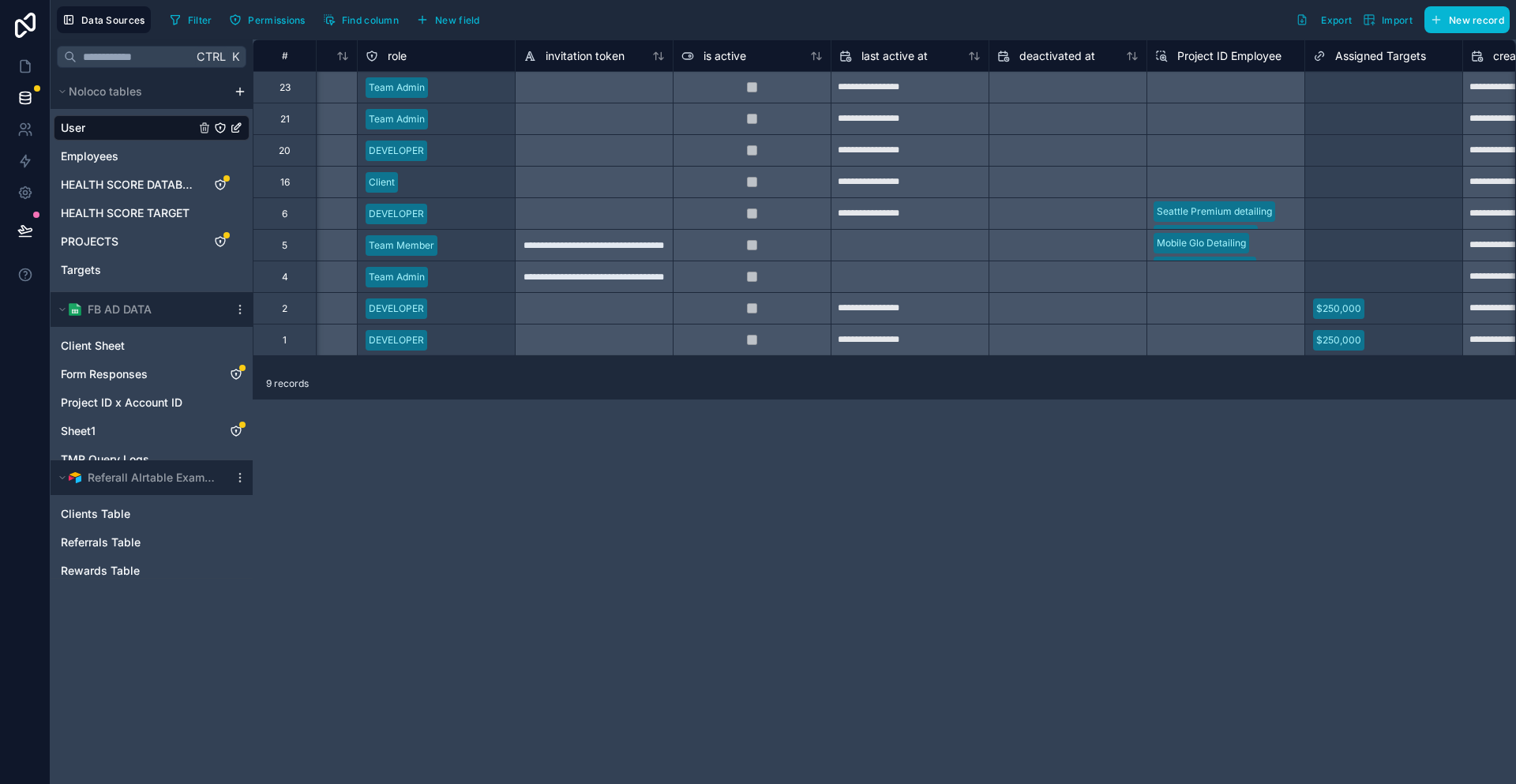
scroll to position [0, 763]
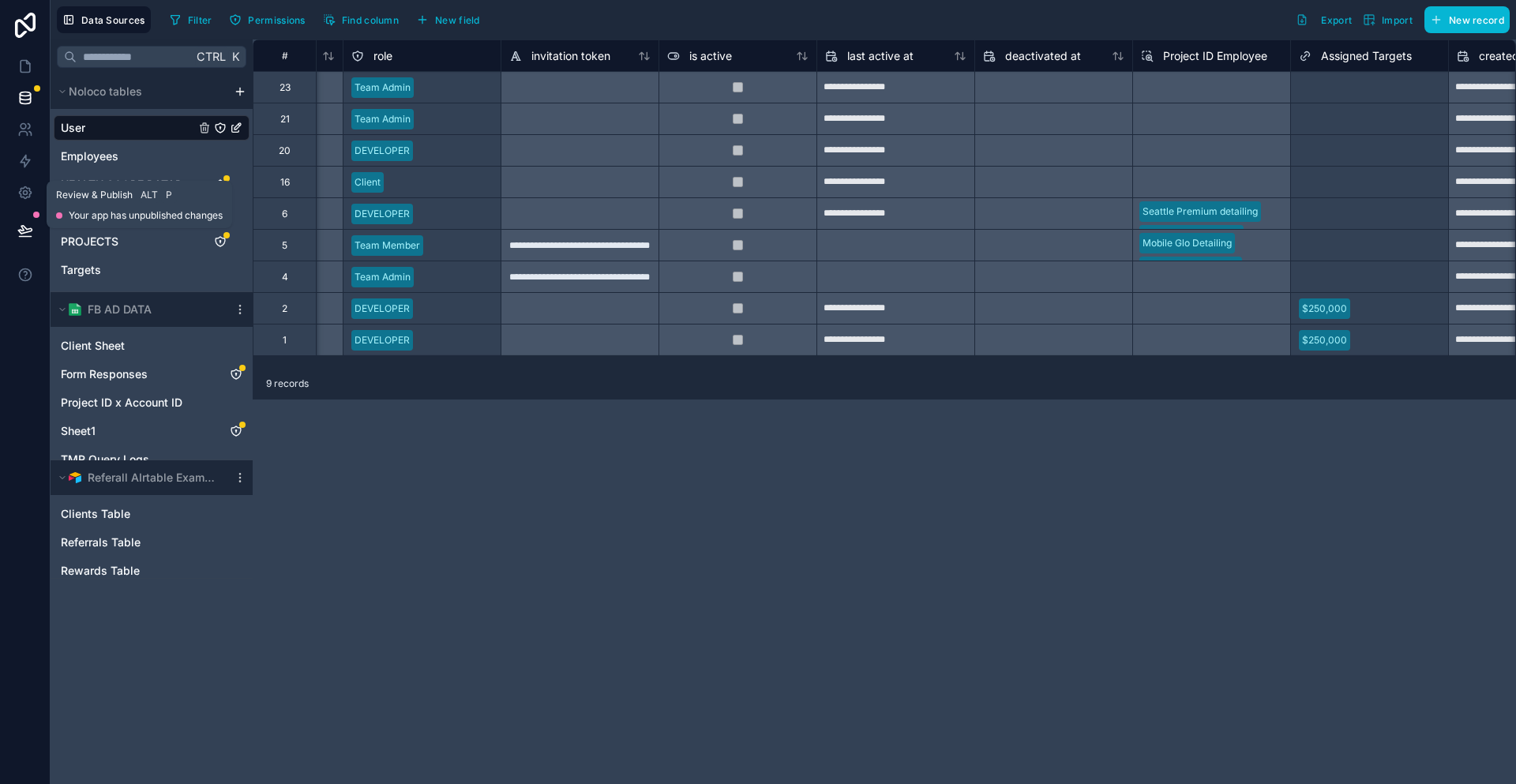
click at [28, 223] on icon at bounding box center [25, 231] width 16 height 16
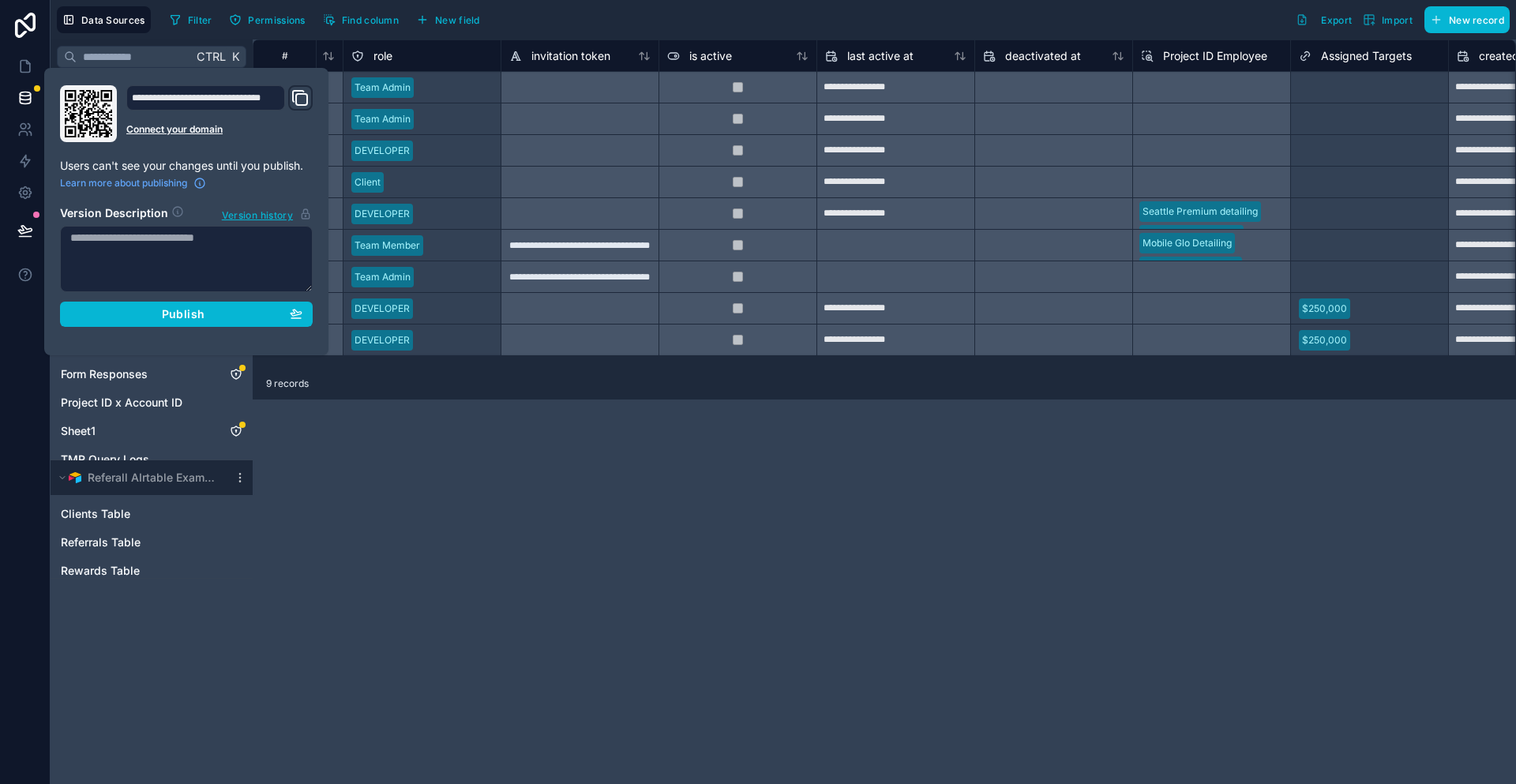
drag, startPoint x: 272, startPoint y: 91, endPoint x: 309, endPoint y: 92, distance: 37.0
click at [290, 92] on icon "Domain and Custom Link" at bounding box center [300, 98] width 19 height 19
drag, startPoint x: 829, startPoint y: 538, endPoint x: 805, endPoint y: 507, distance: 39.2
click at [829, 538] on div "**********" at bounding box center [885, 412] width 1264 height 744
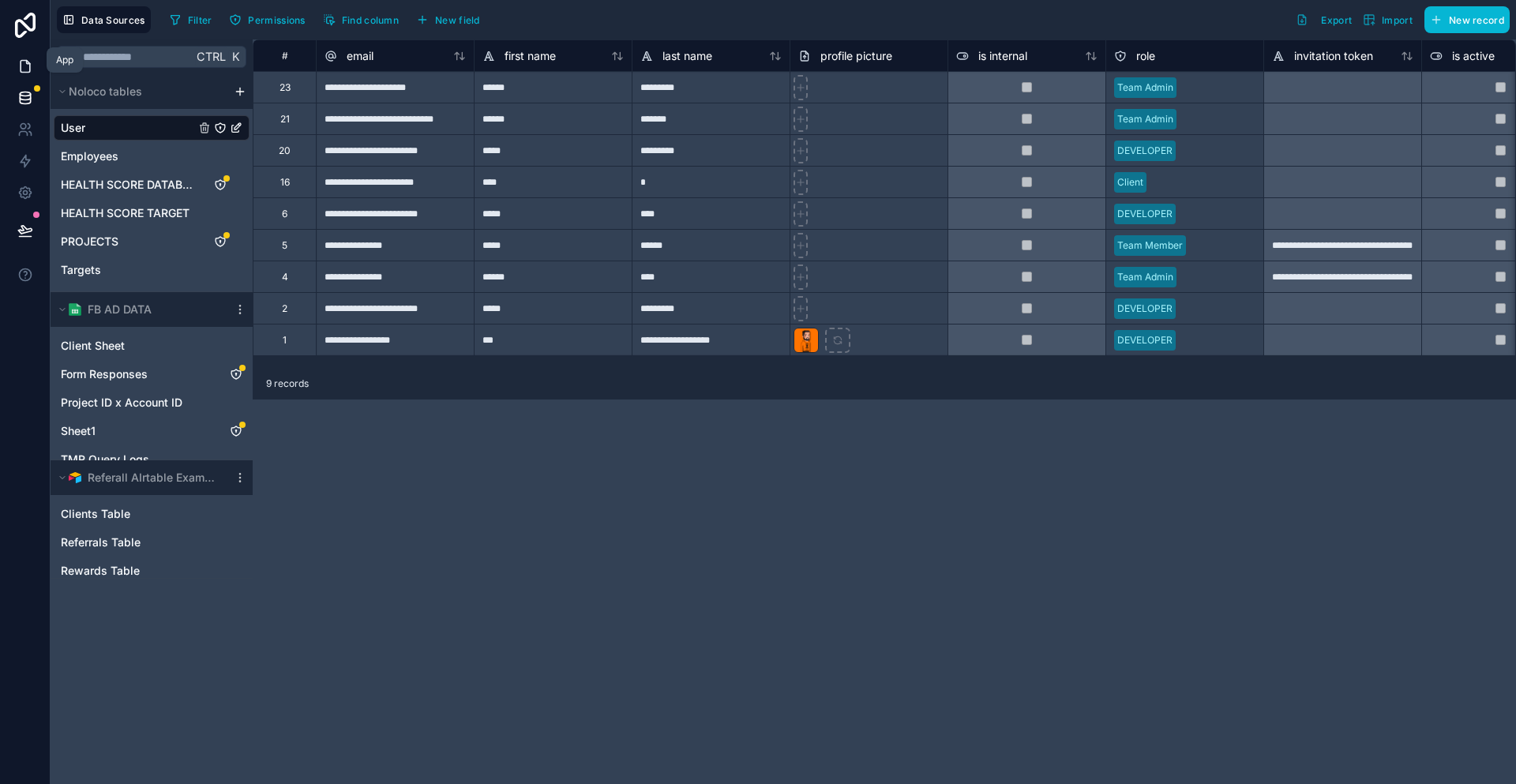
click at [26, 60] on icon at bounding box center [25, 66] width 10 height 12
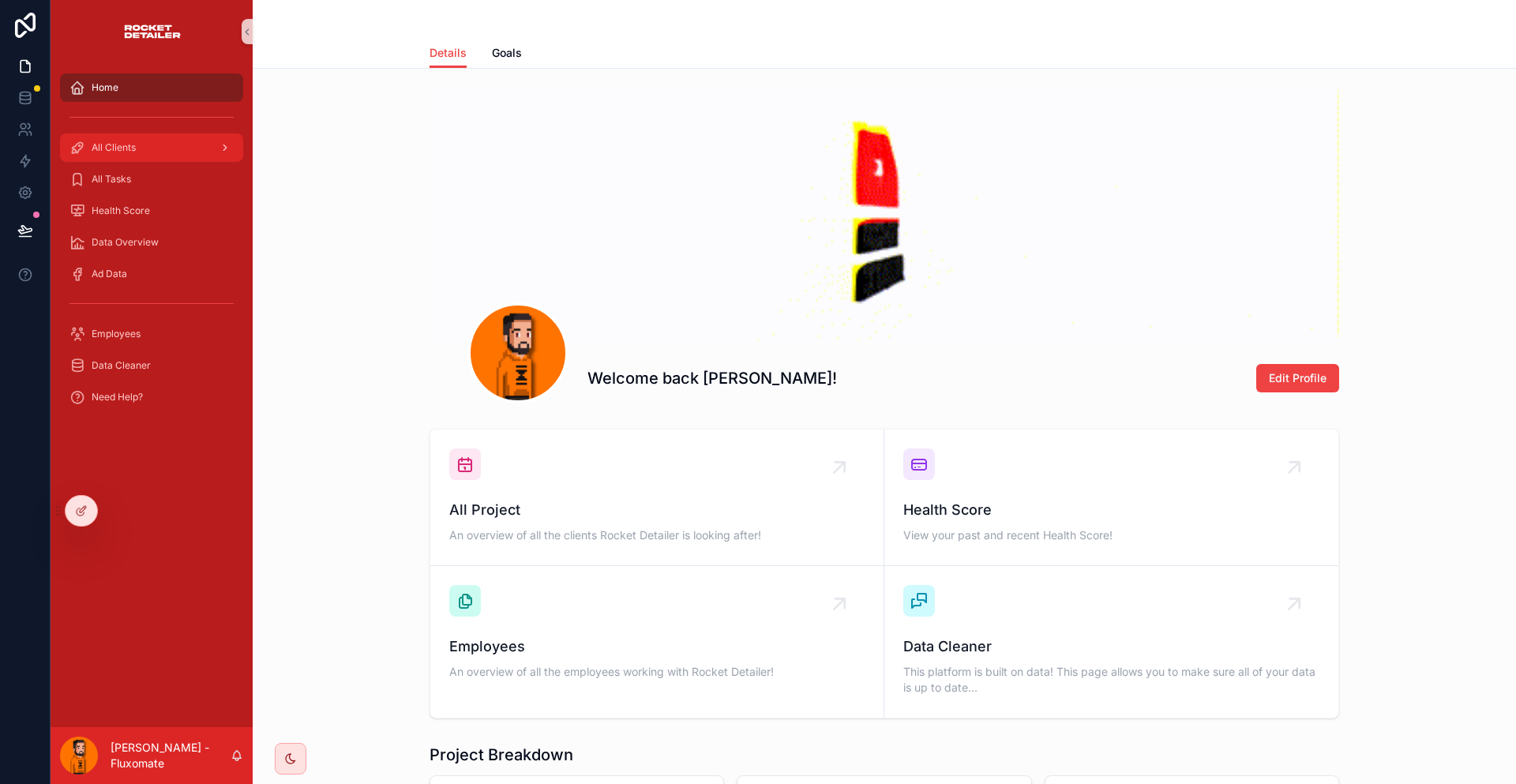
click at [147, 135] on div "All Clients" at bounding box center [151, 147] width 164 height 25
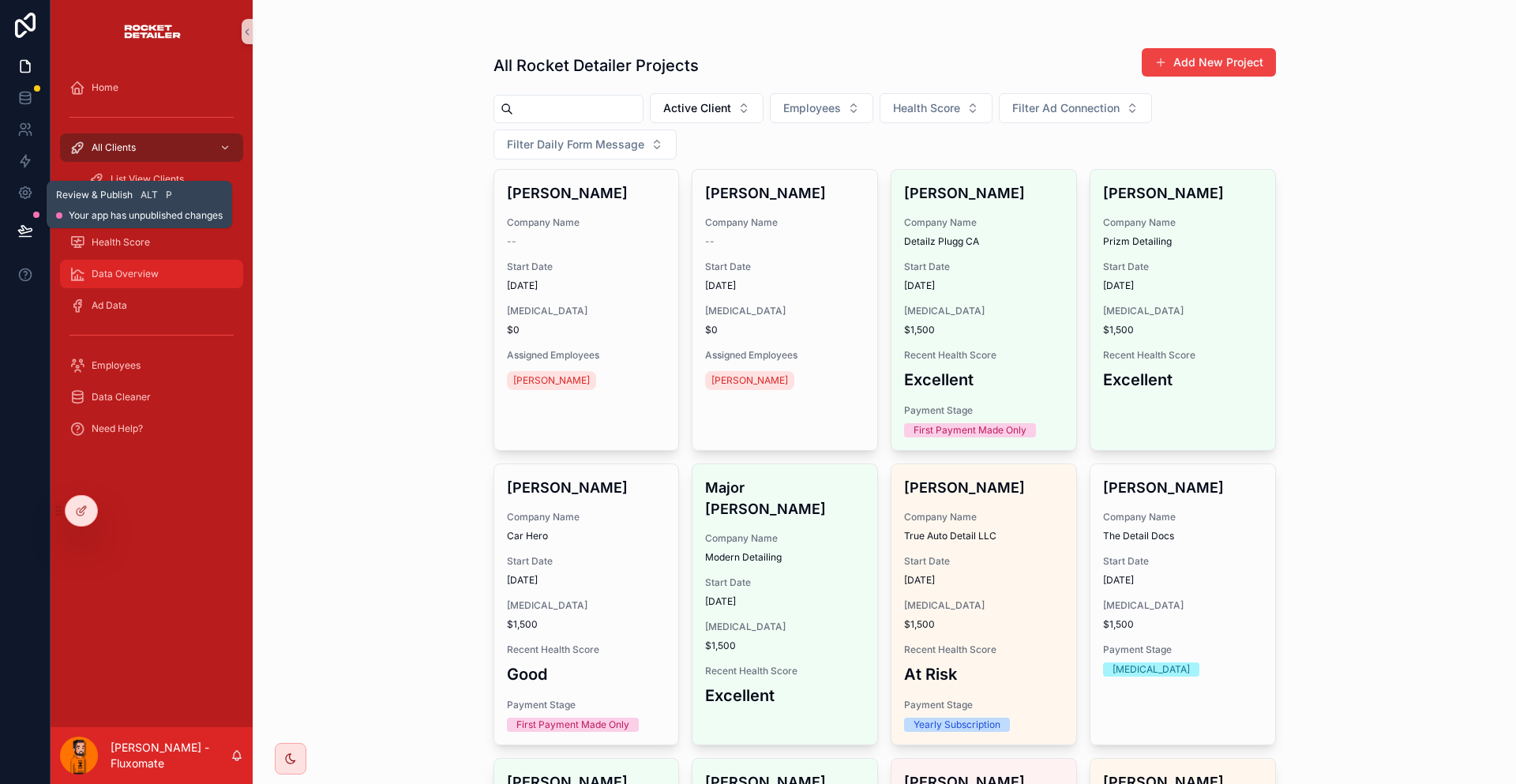
drag, startPoint x: 14, startPoint y: 198, endPoint x: 148, endPoint y: 231, distance: 138.0
click at [17, 223] on icon at bounding box center [25, 231] width 16 height 16
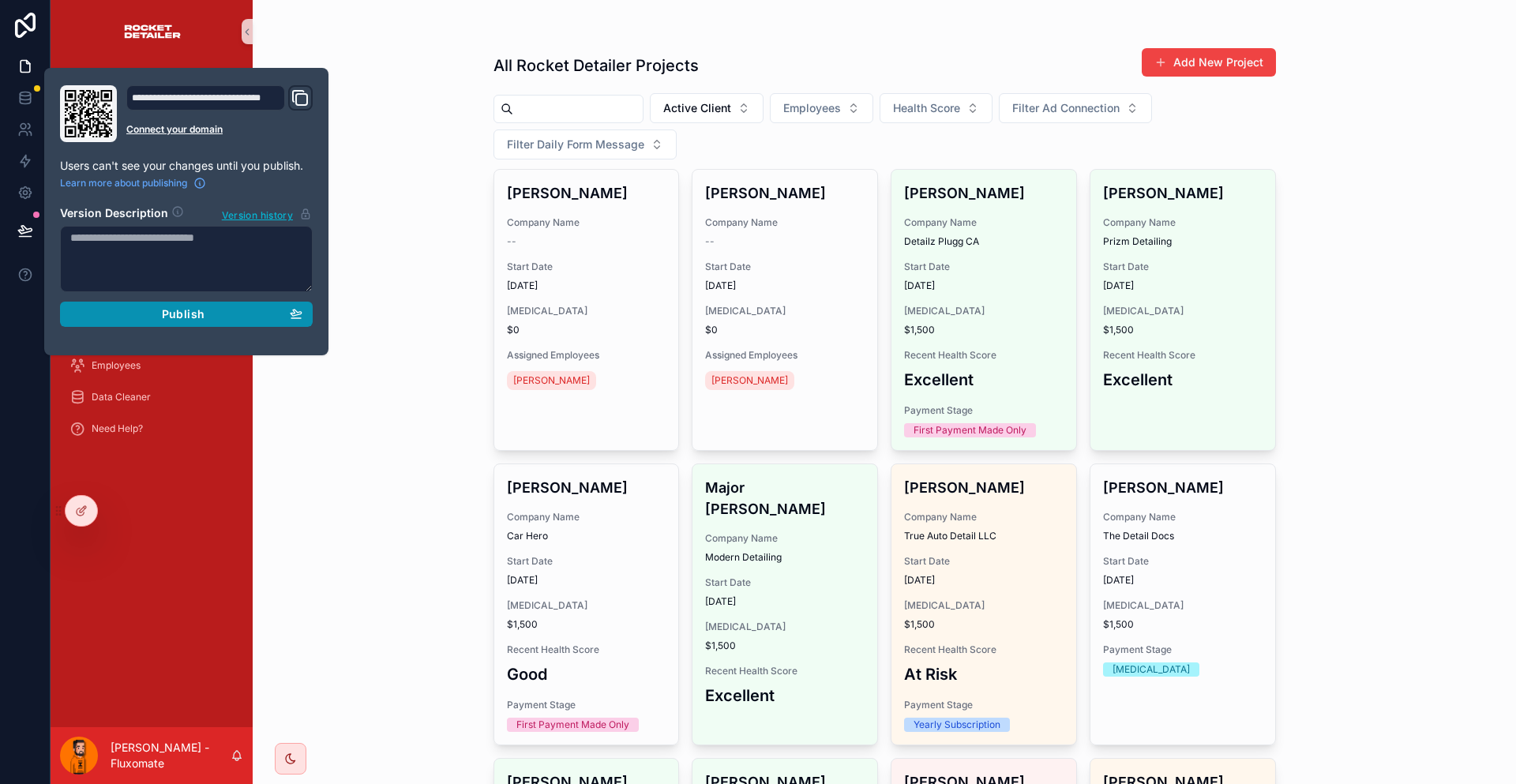
click at [247, 307] on div "Publish" at bounding box center [186, 314] width 232 height 14
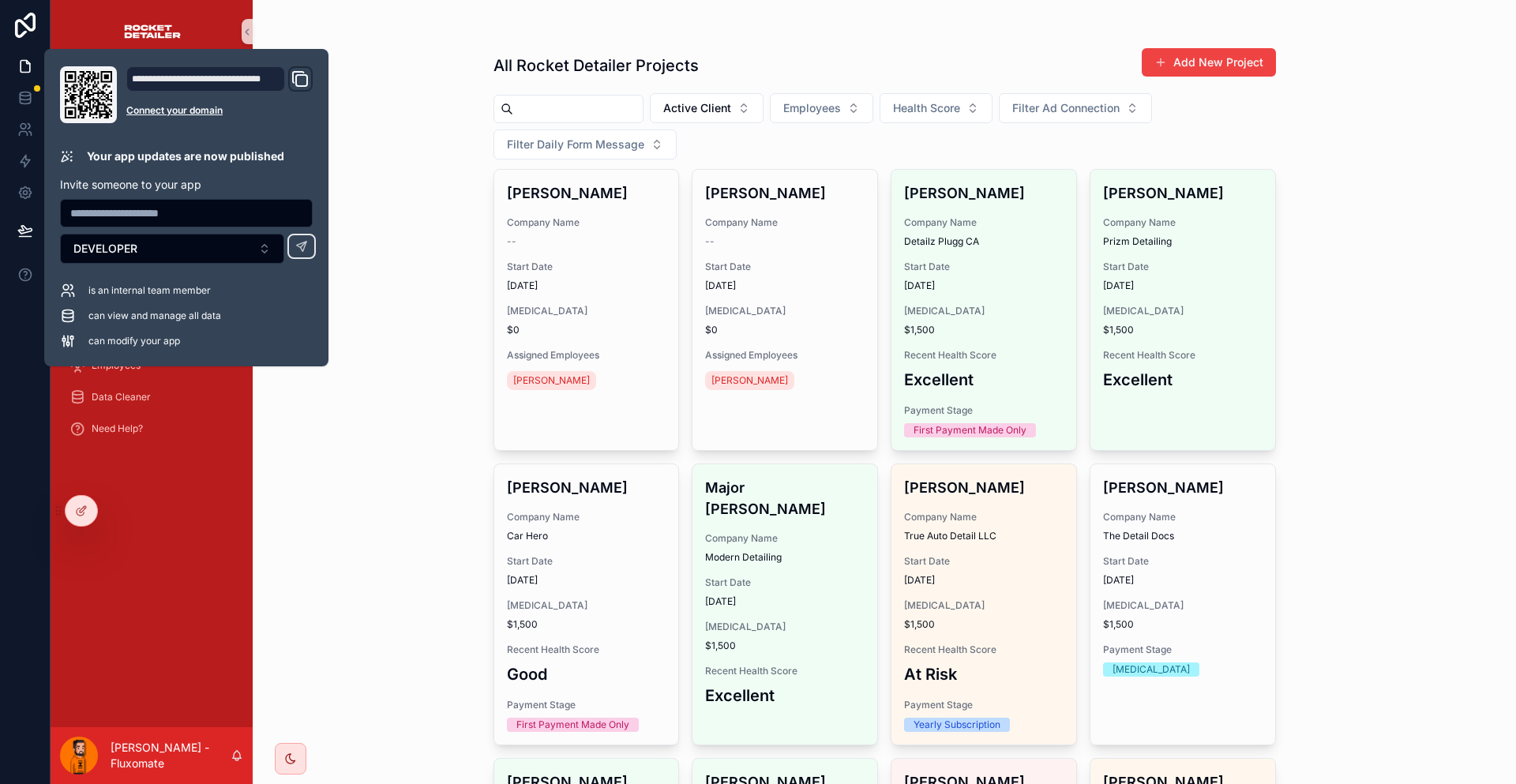
click at [1407, 147] on div "All Rocket Detailer Projects Add New Project Active Client Employees Health Sco…" at bounding box center [885, 392] width 1264 height 784
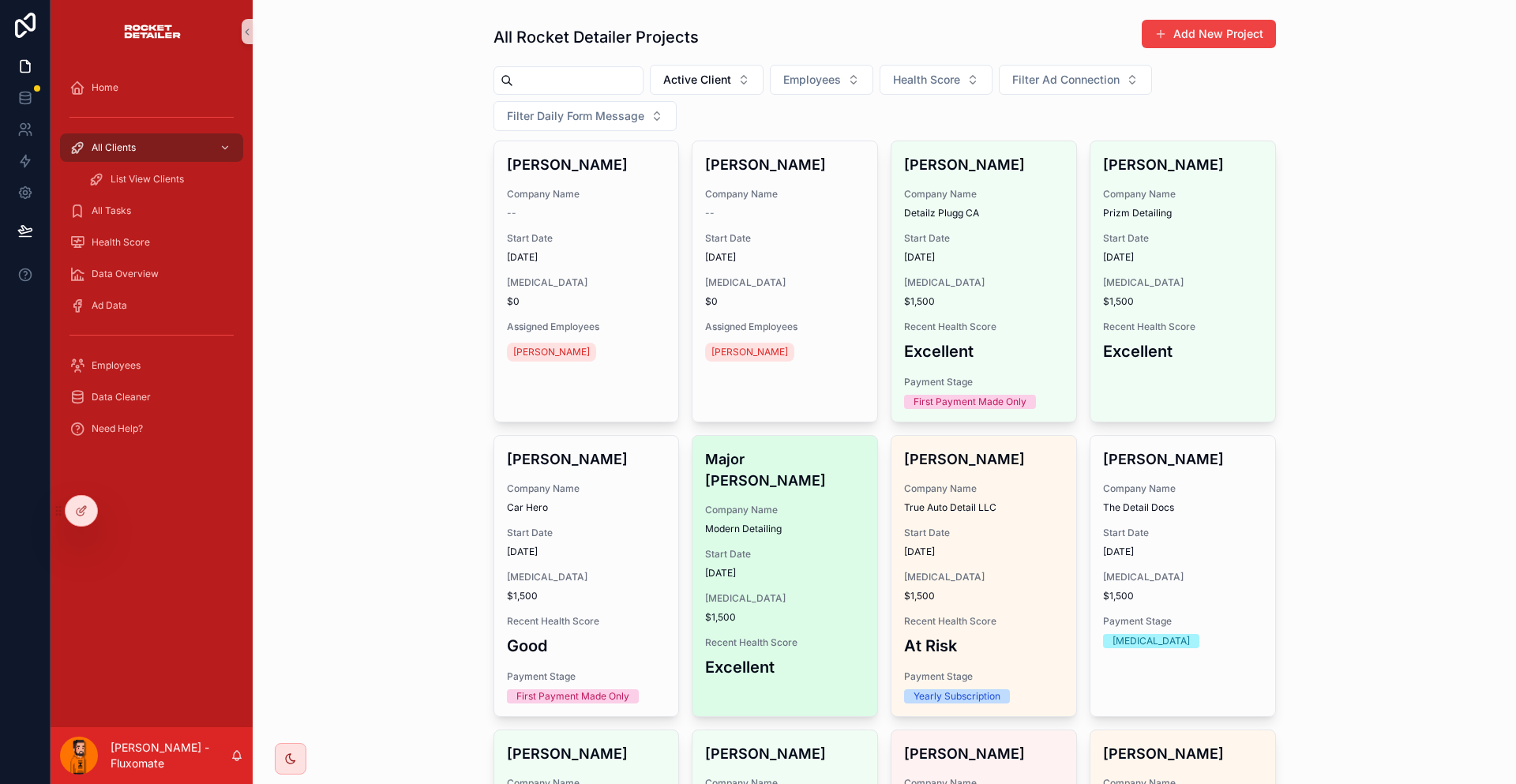
scroll to position [158, 0]
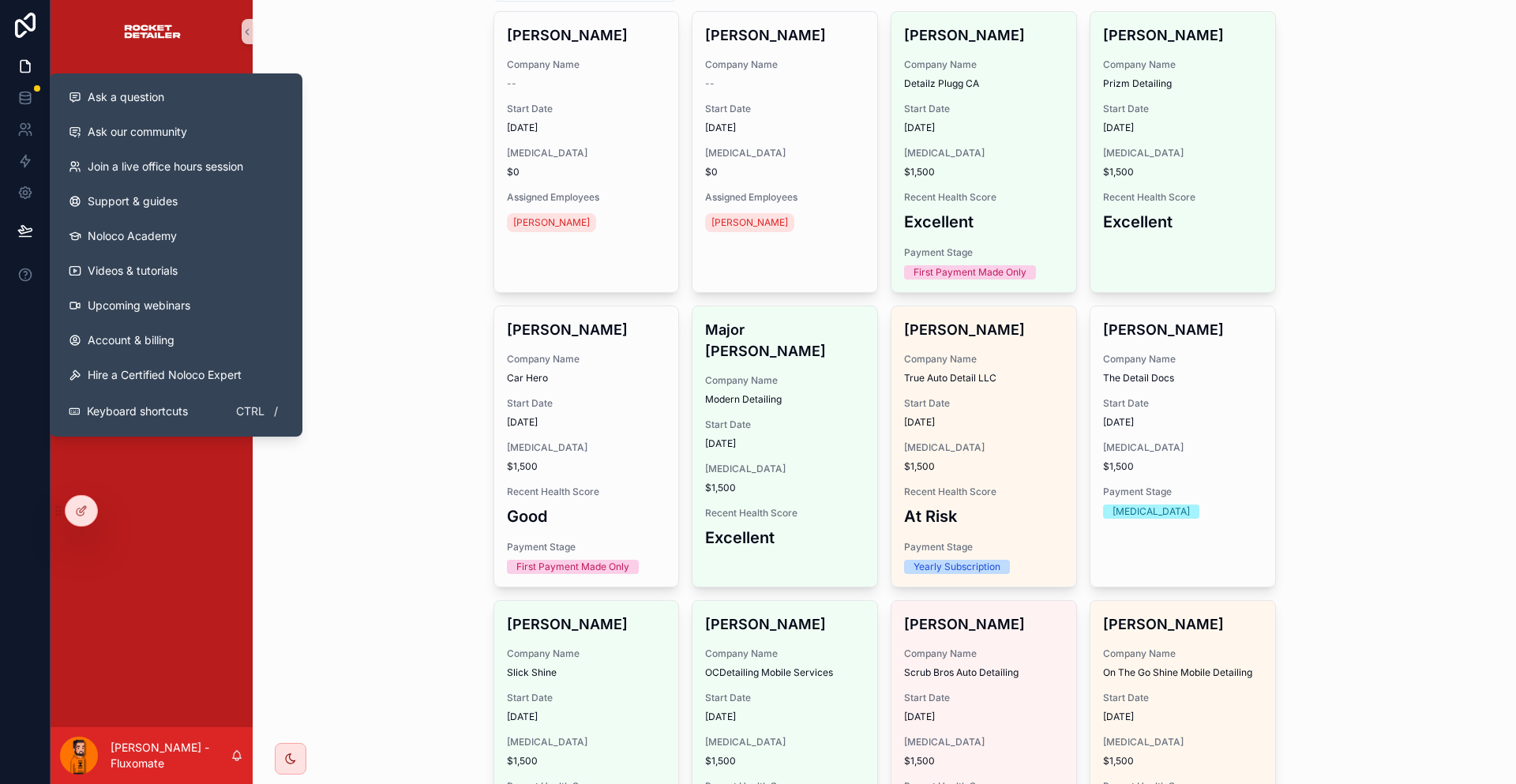
click at [382, 128] on div "All Rocket Detailer Projects Add New Project Active Client Employees Health Sco…" at bounding box center [885, 234] width 1264 height 784
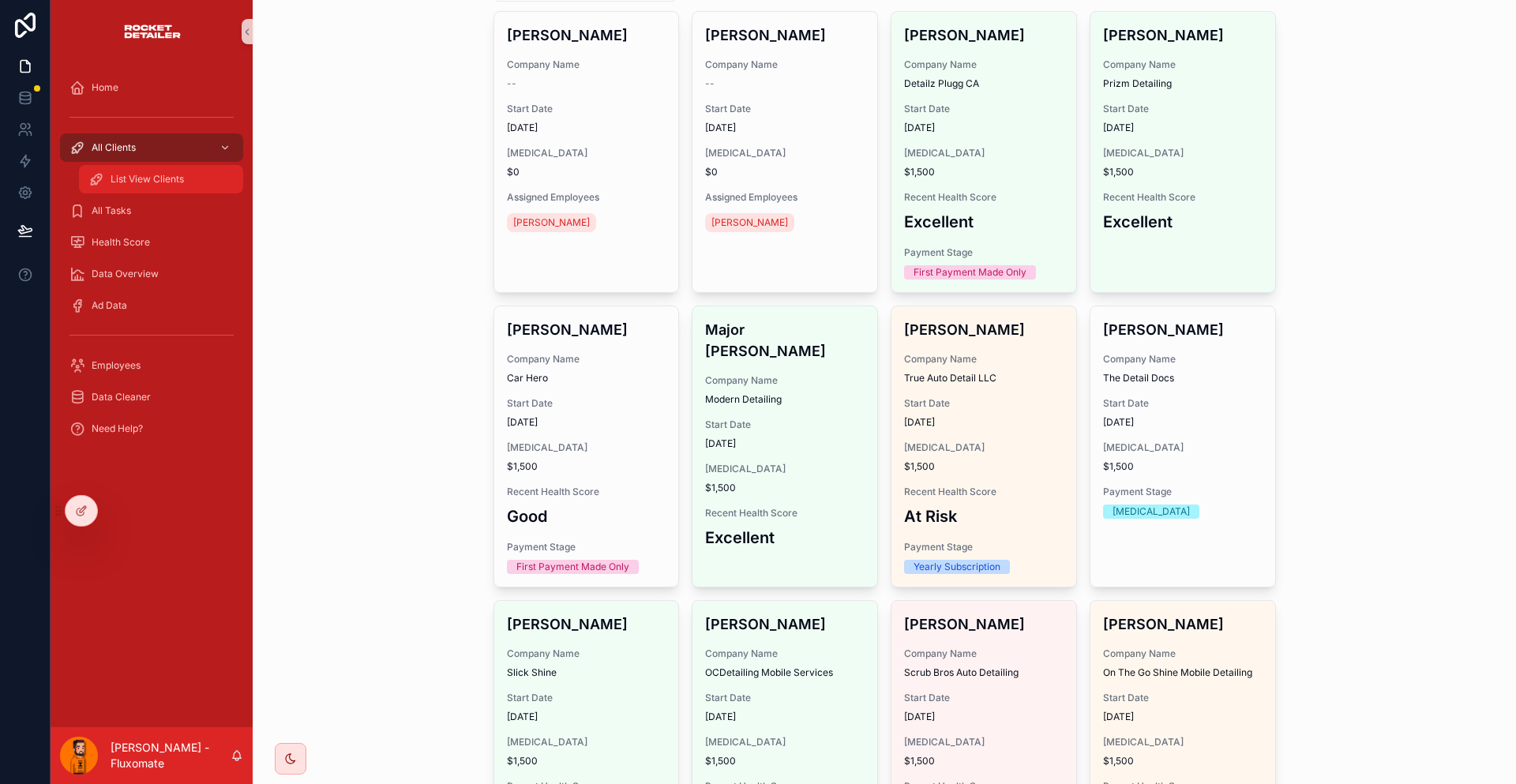
click at [88, 171] on icon "scrollable content" at bounding box center [96, 179] width 16 height 16
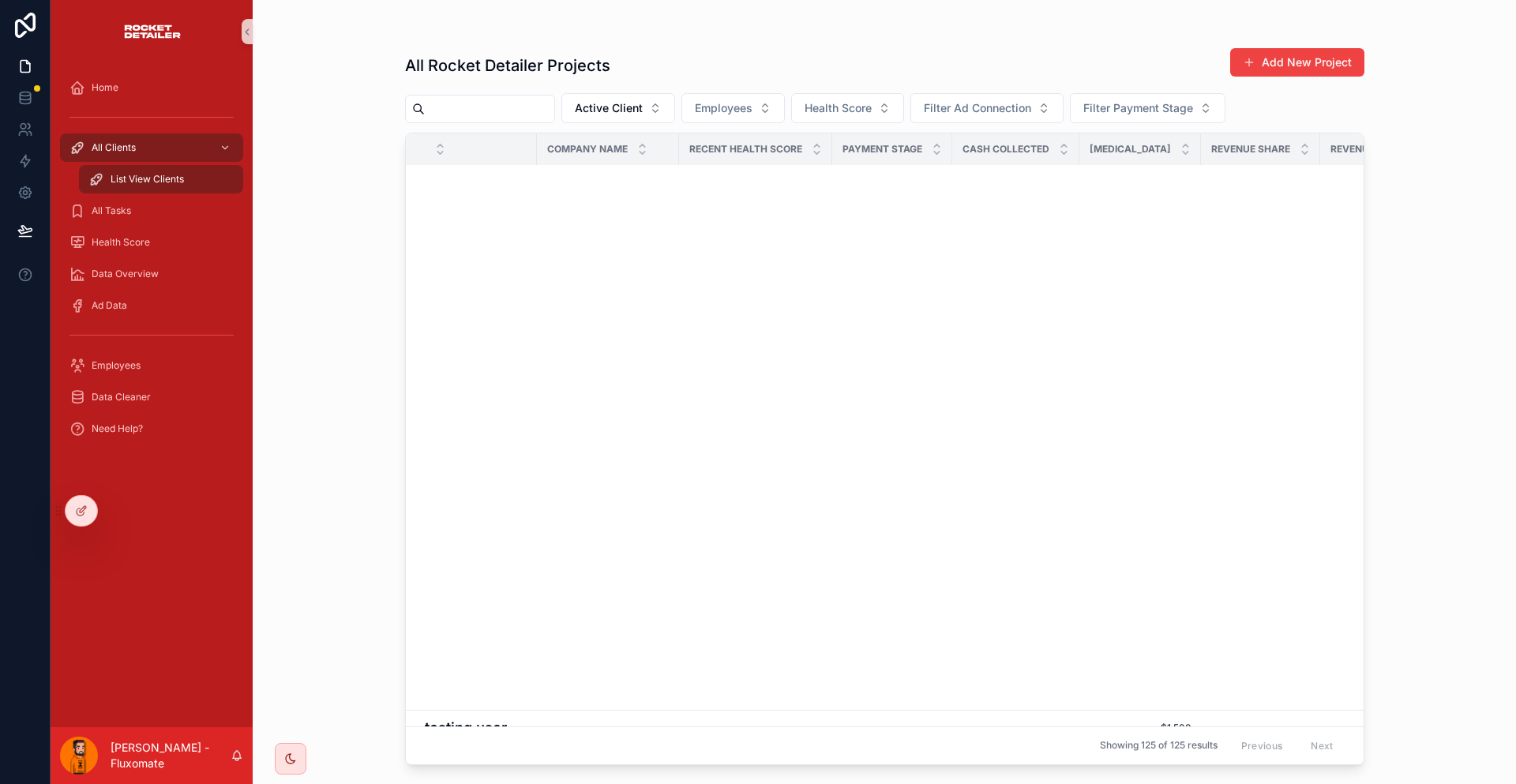
scroll to position [2682, 0]
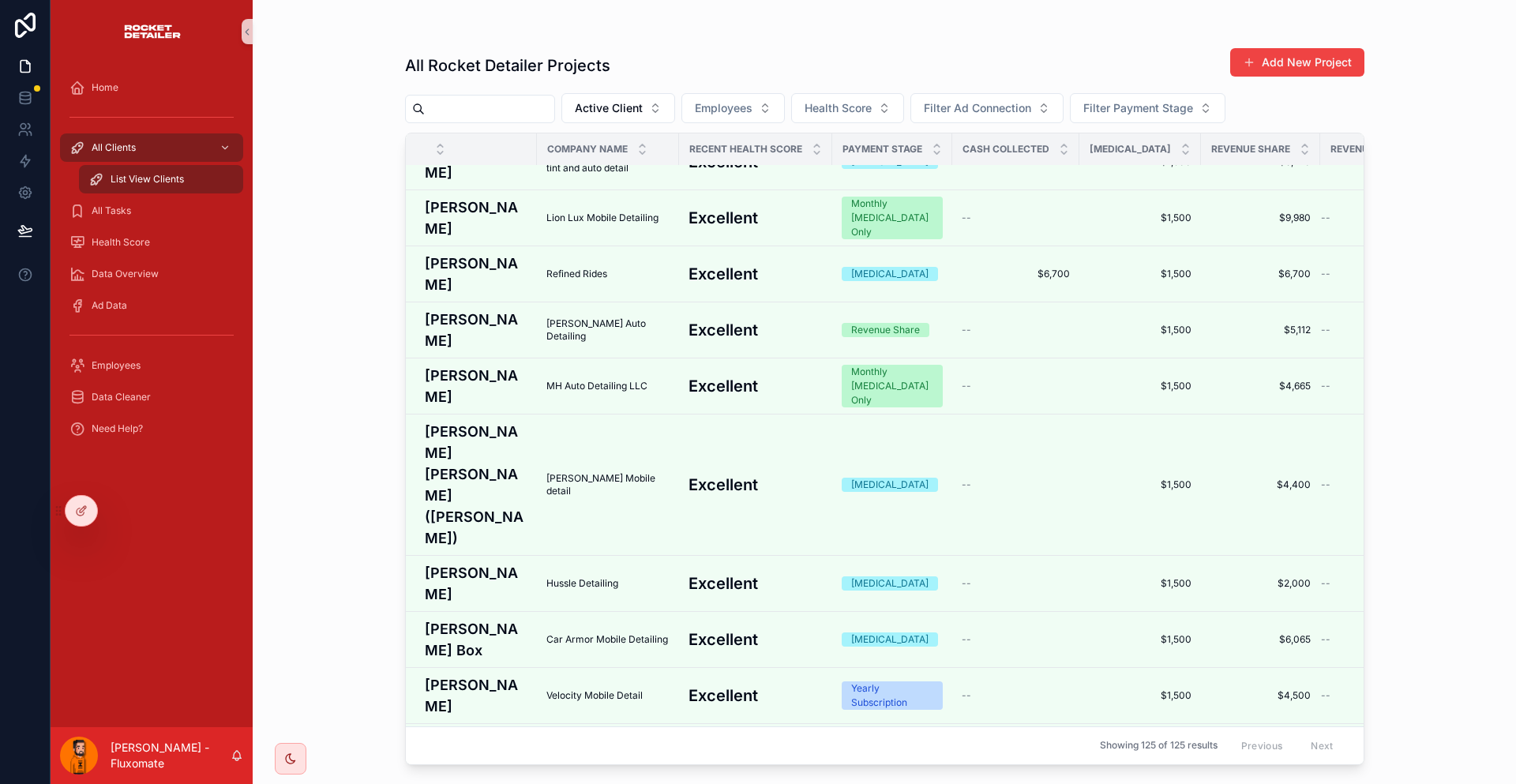
click at [1391, 229] on div "All Rocket Detailer Projects Add New Project Active Client Employees Health Sco…" at bounding box center [885, 392] width 1264 height 784
click at [98, 142] on span "All Clients" at bounding box center [113, 148] width 44 height 13
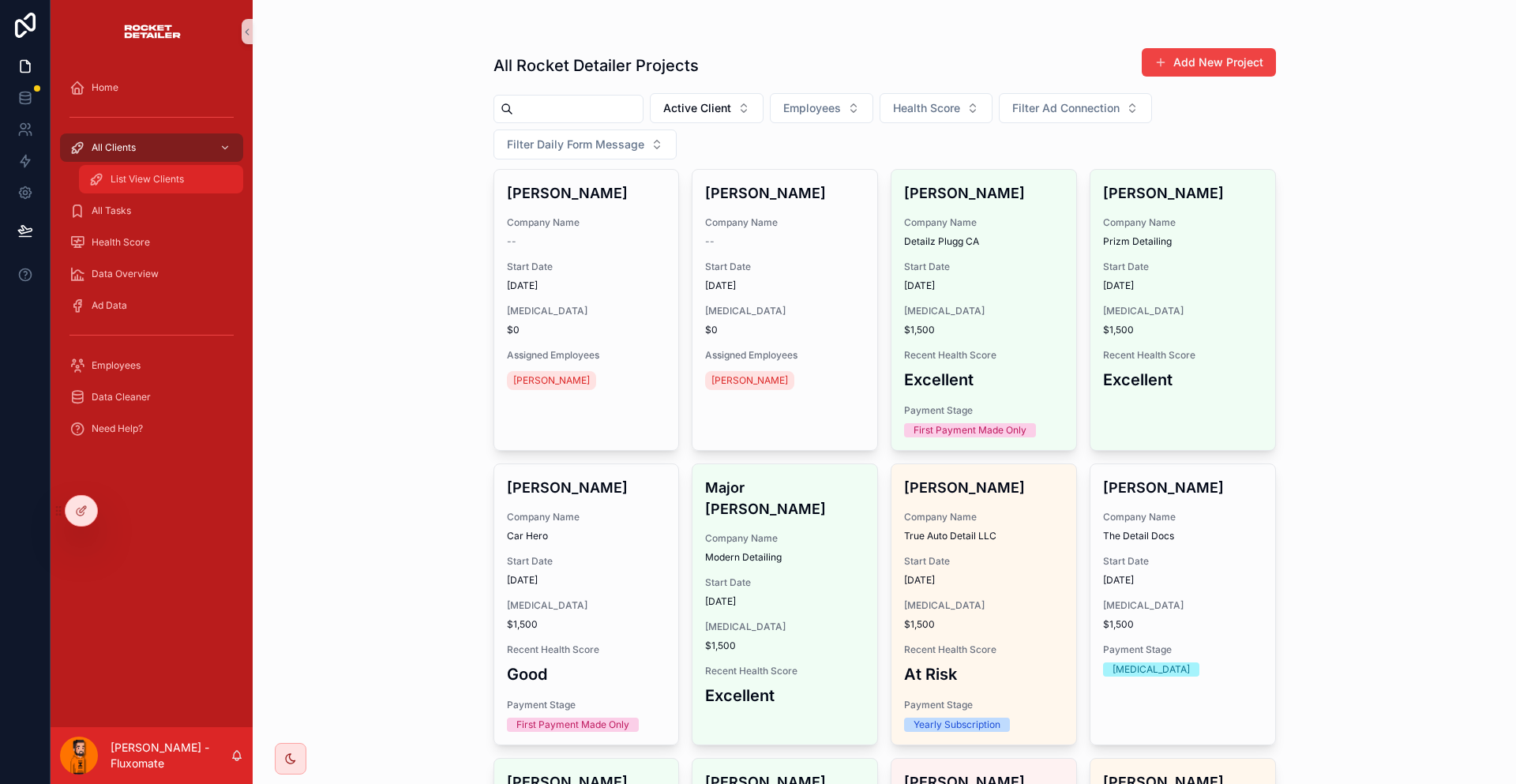
click at [111, 173] on span "List View Clients" at bounding box center [147, 179] width 73 height 13
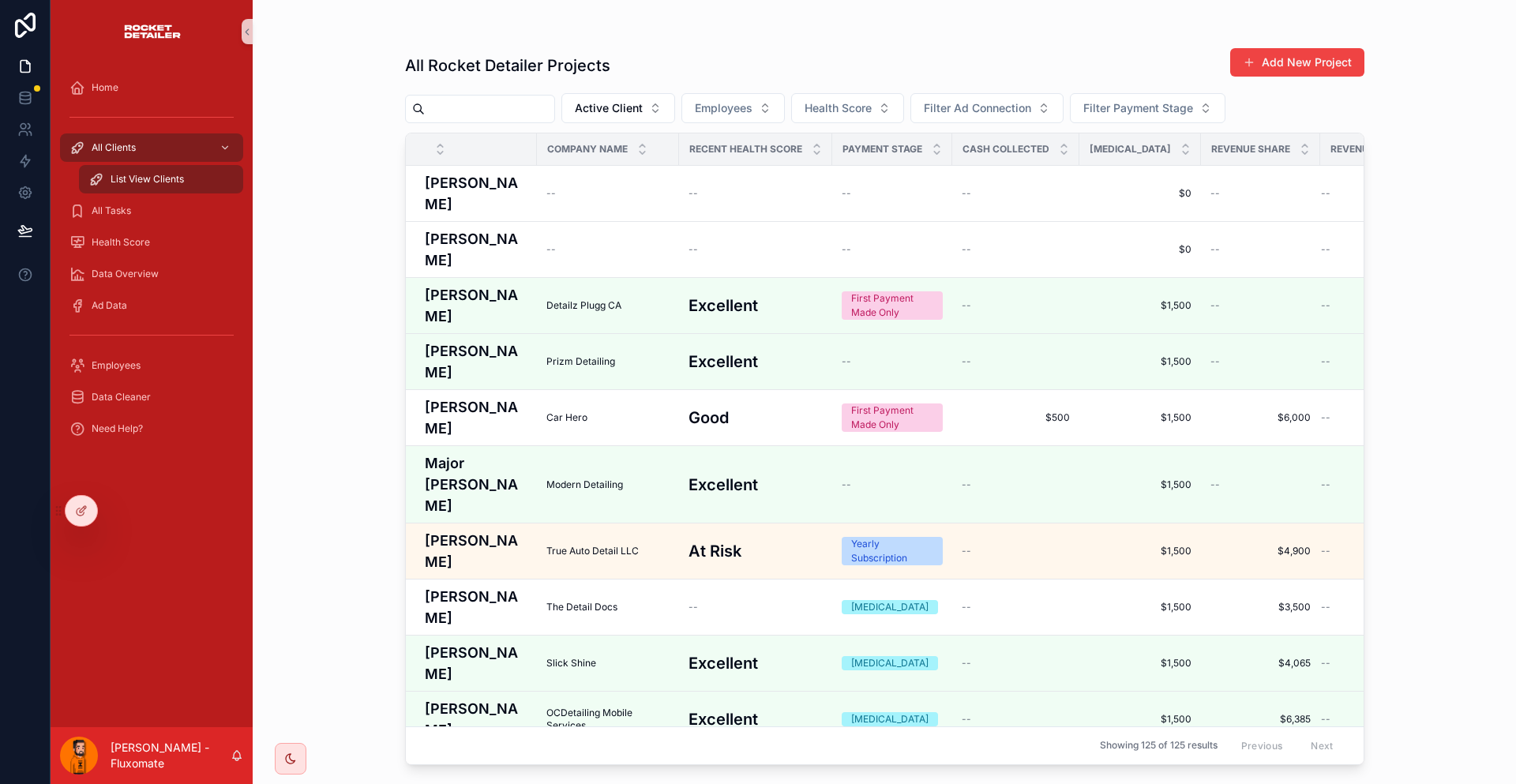
click at [133, 114] on div "scrollable content" at bounding box center [151, 117] width 183 height 25
click at [129, 135] on div "All Clients" at bounding box center [151, 147] width 164 height 25
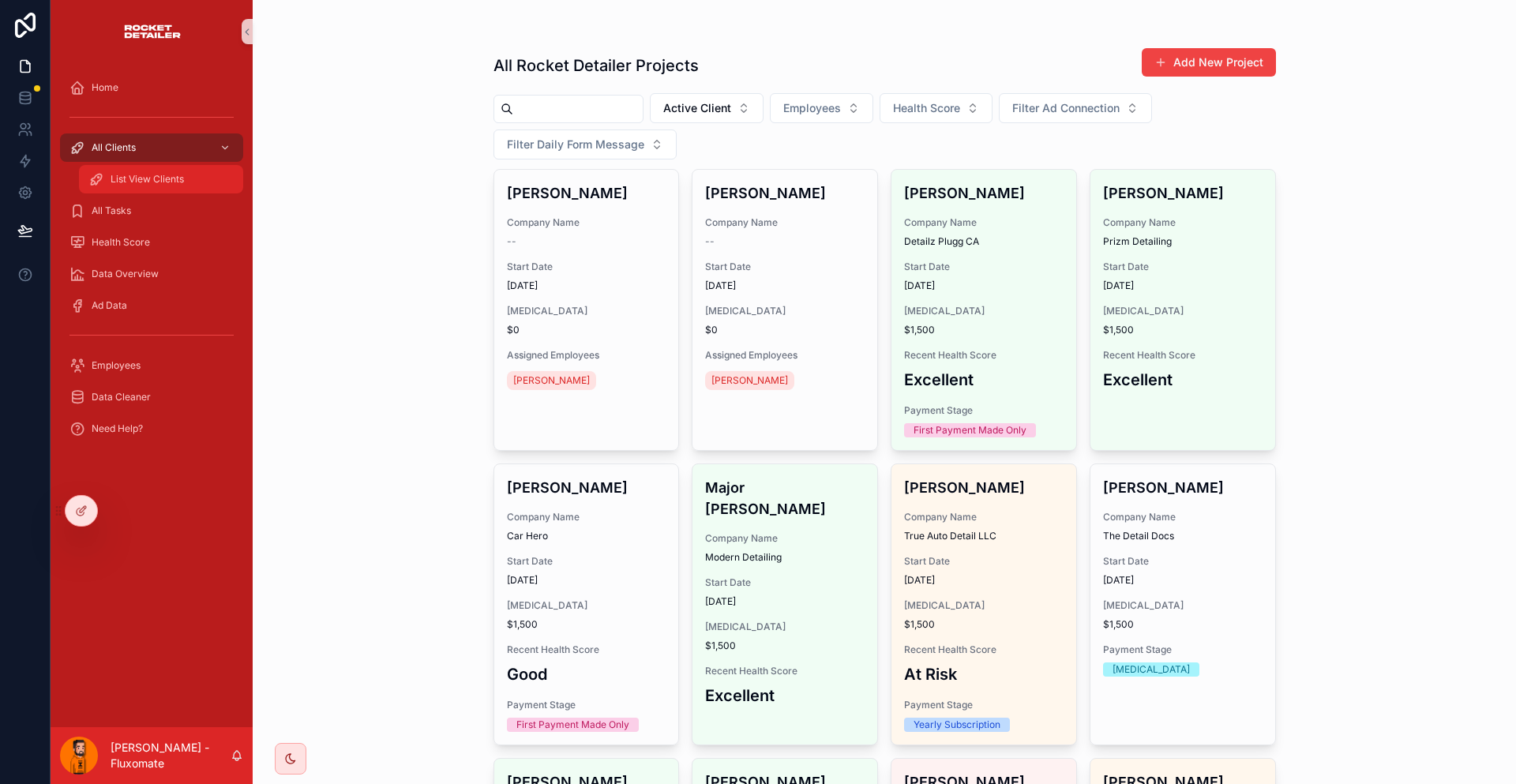
click at [135, 173] on span "List View Clients" at bounding box center [147, 179] width 73 height 13
click at [132, 135] on div "All Clients" at bounding box center [151, 147] width 164 height 25
click at [136, 173] on span "List View Clients" at bounding box center [147, 179] width 73 height 13
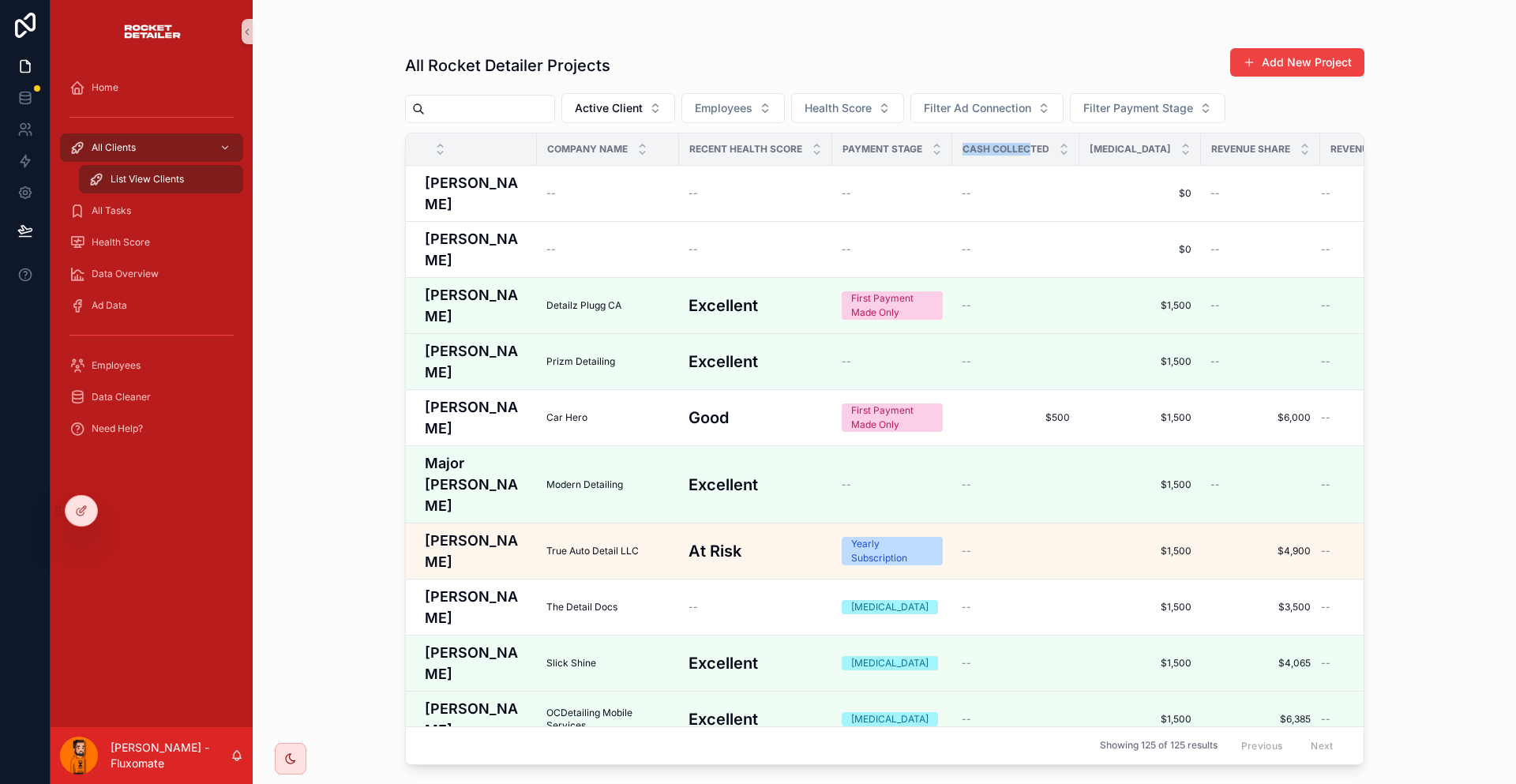
drag, startPoint x: 911, startPoint y: 129, endPoint x: 973, endPoint y: 133, distance: 62.1
click at [973, 134] on div "Cash Collected" at bounding box center [1015, 149] width 125 height 30
click at [1314, 51] on button "Add New Project" at bounding box center [1297, 62] width 134 height 28
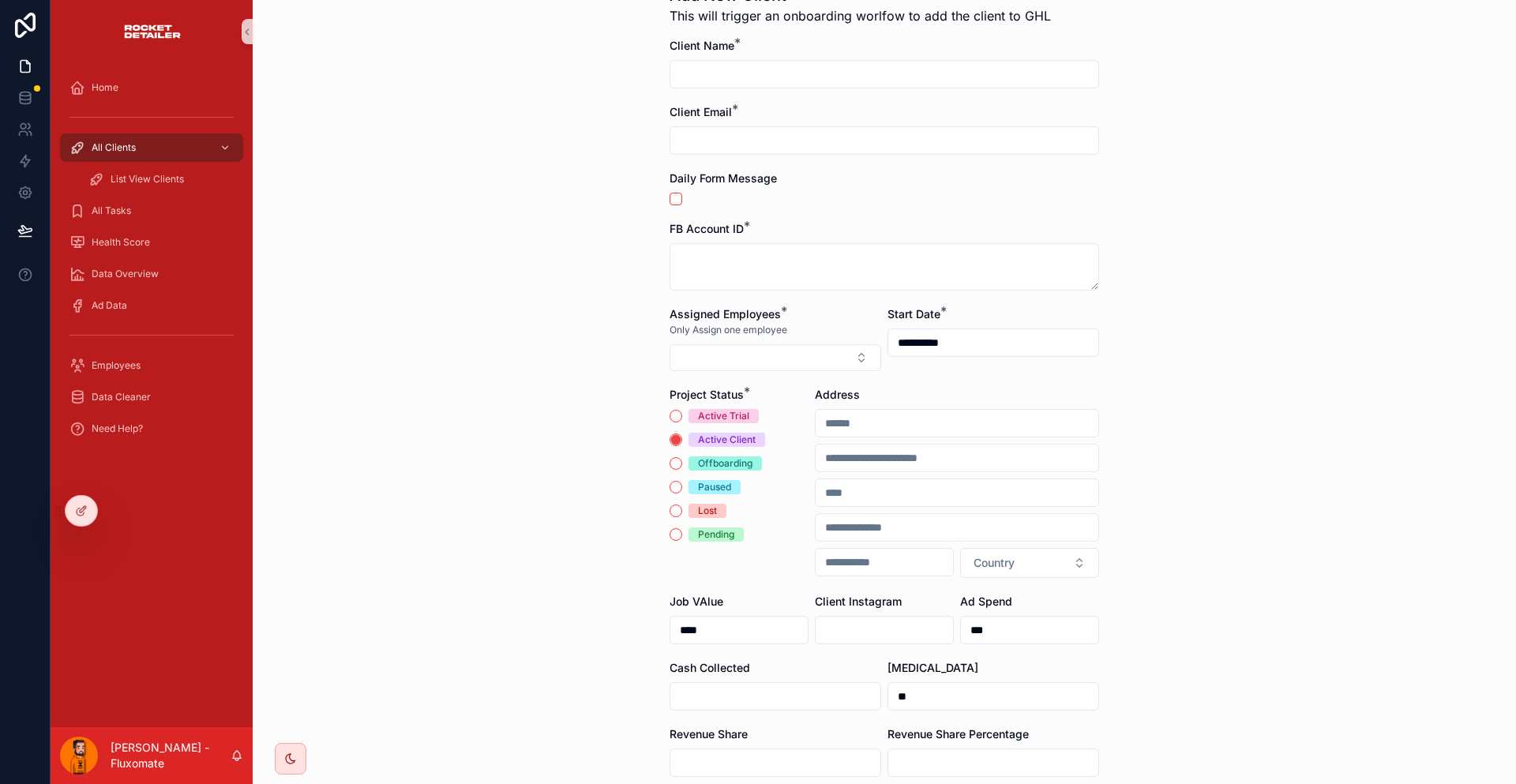
scroll to position [243, 0]
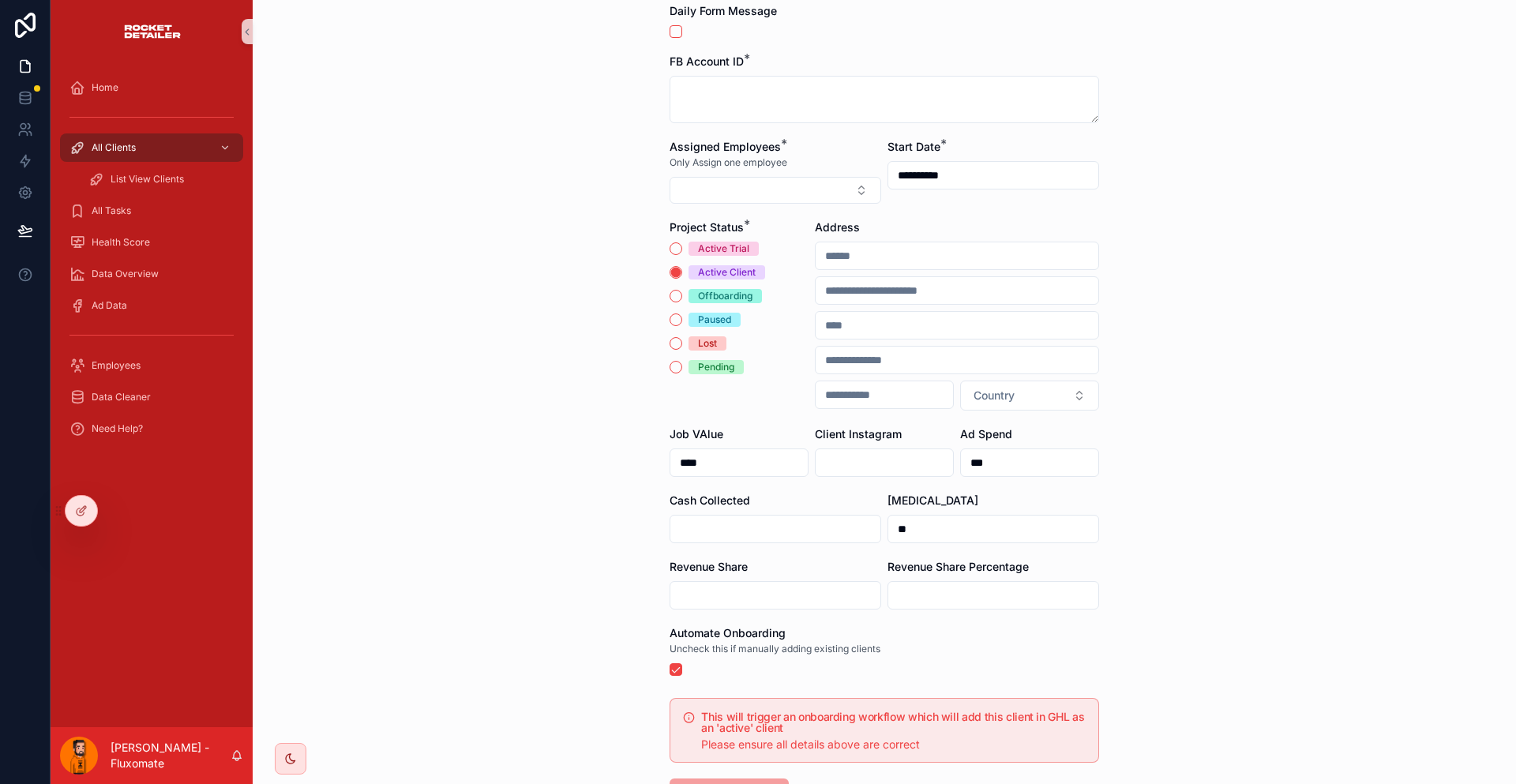
click at [724, 518] on input "scrollable content" at bounding box center [775, 529] width 210 height 22
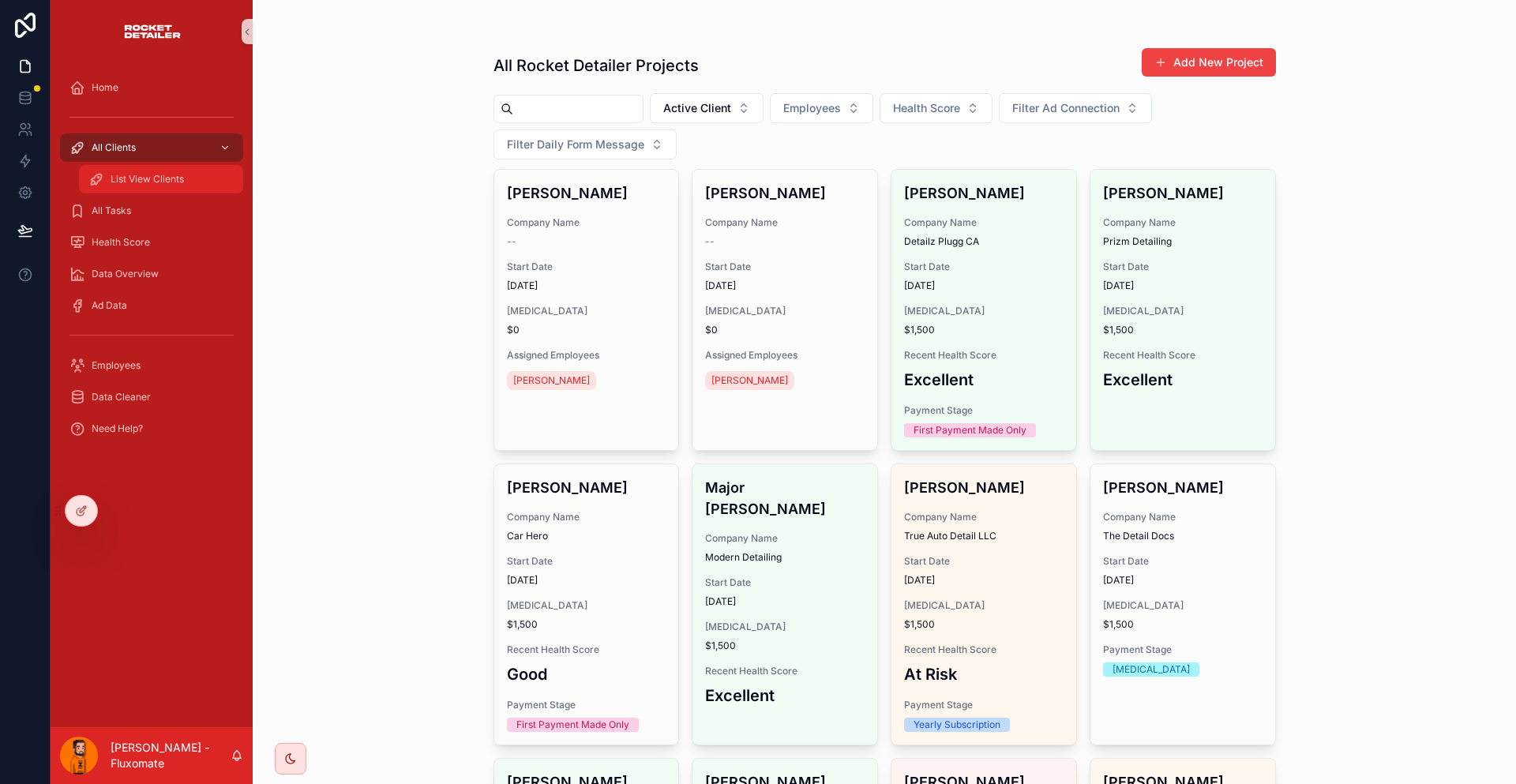
click at [168, 167] on div "List View Clients" at bounding box center [161, 179] width 145 height 25
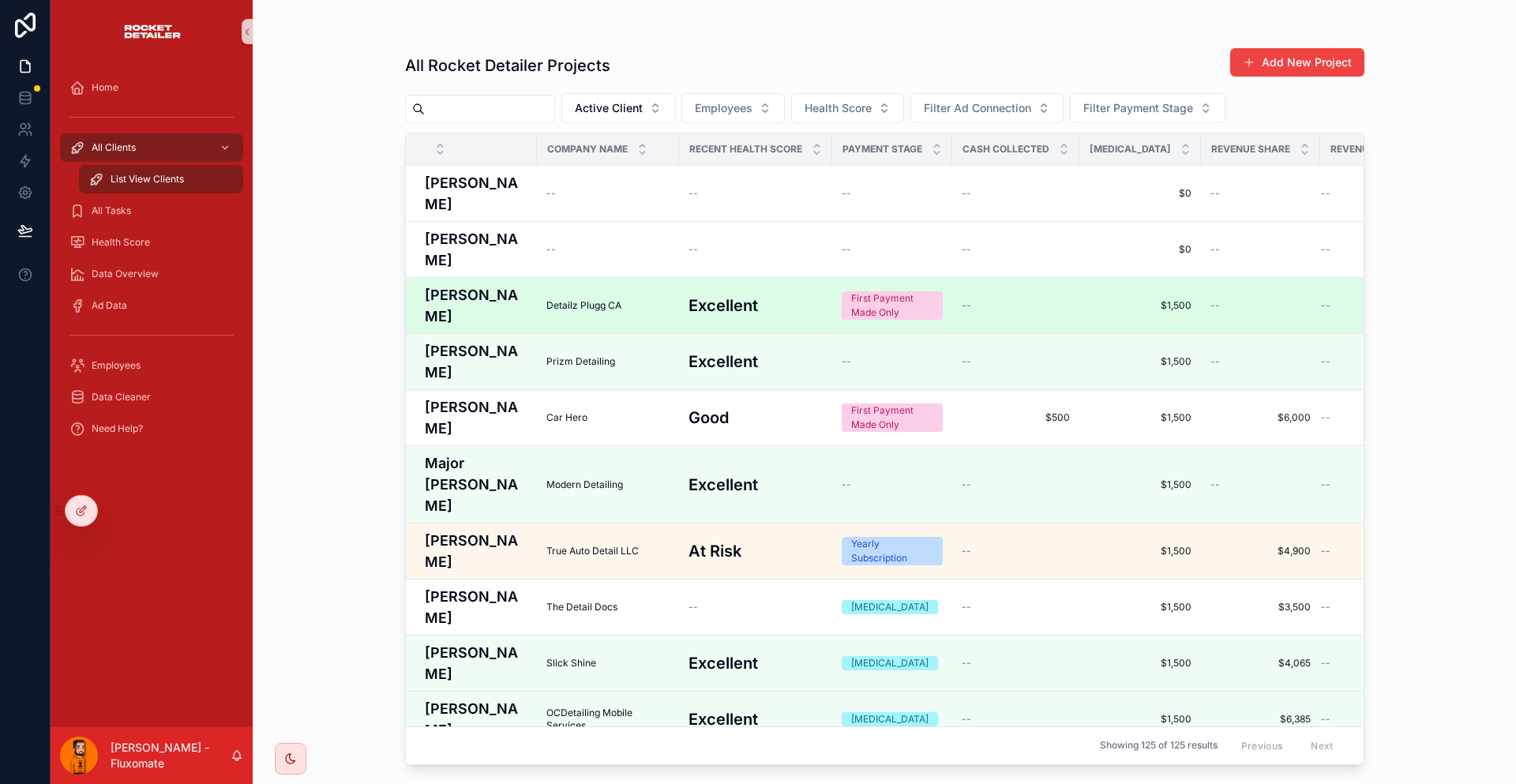
click at [436, 284] on h4 "[PERSON_NAME]" at bounding box center [476, 305] width 103 height 42
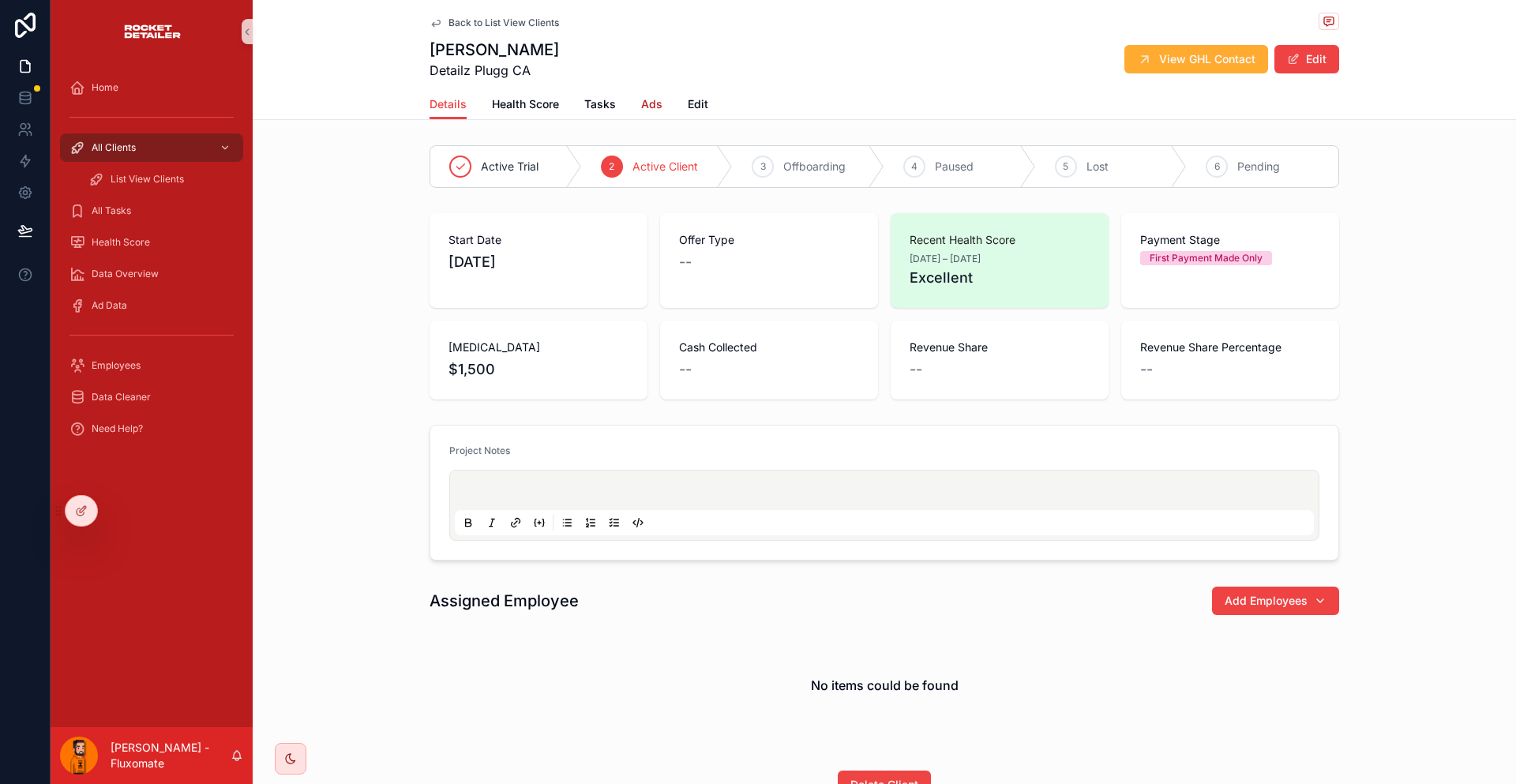
click at [649, 97] on span "Ads" at bounding box center [651, 104] width 22 height 16
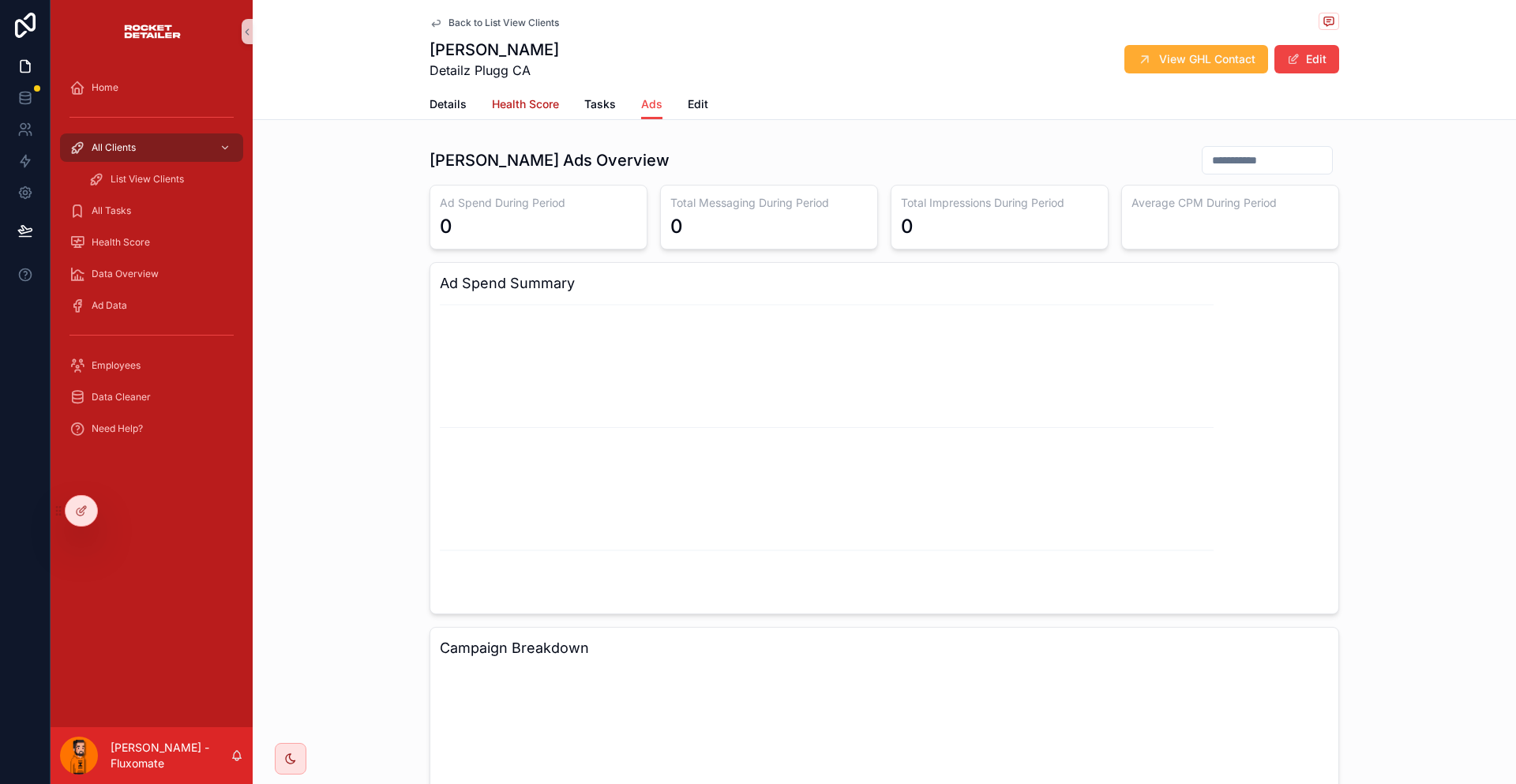
click at [544, 102] on link "Health Score" at bounding box center [525, 105] width 67 height 32
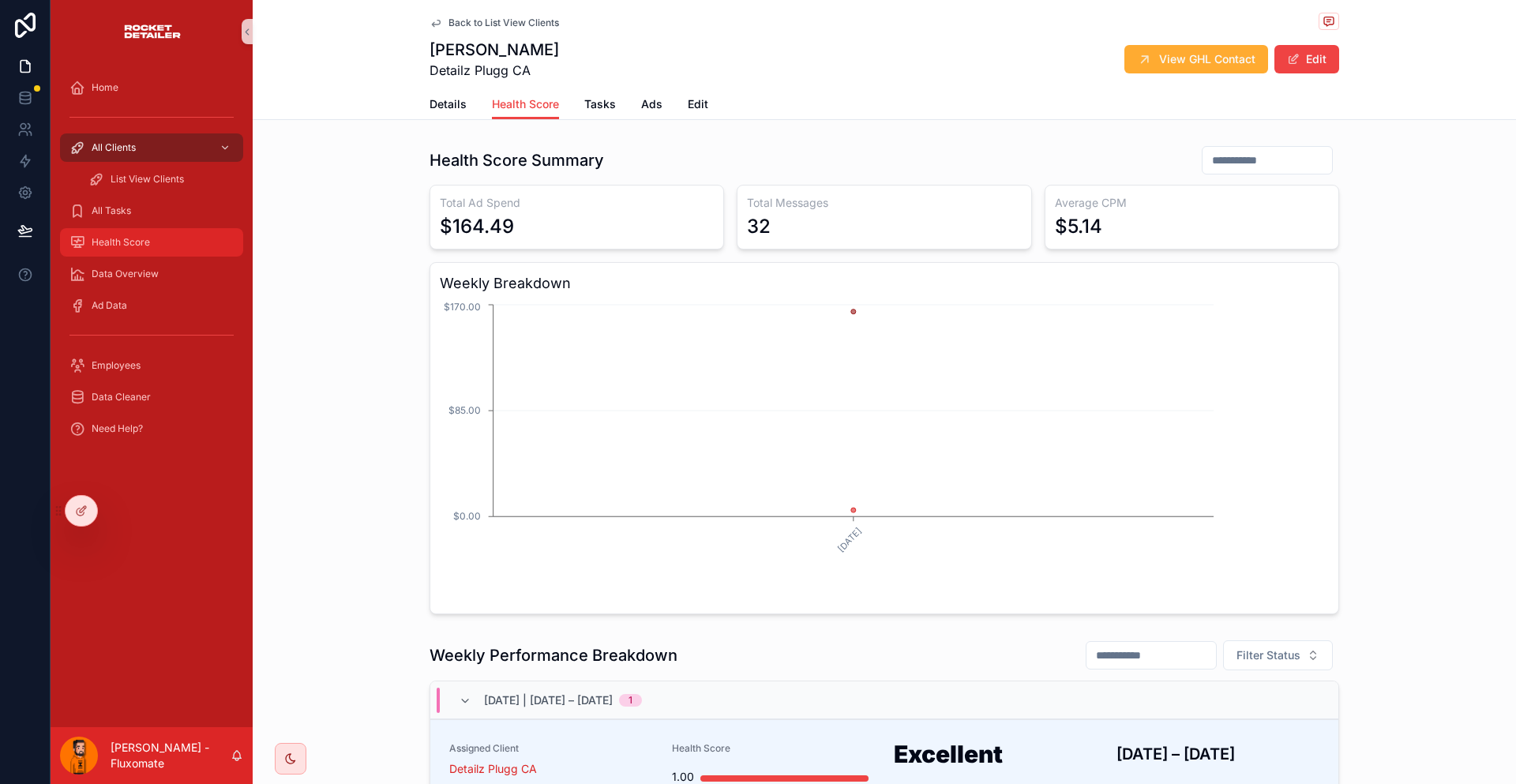
click at [128, 230] on div "Health Score" at bounding box center [151, 242] width 164 height 25
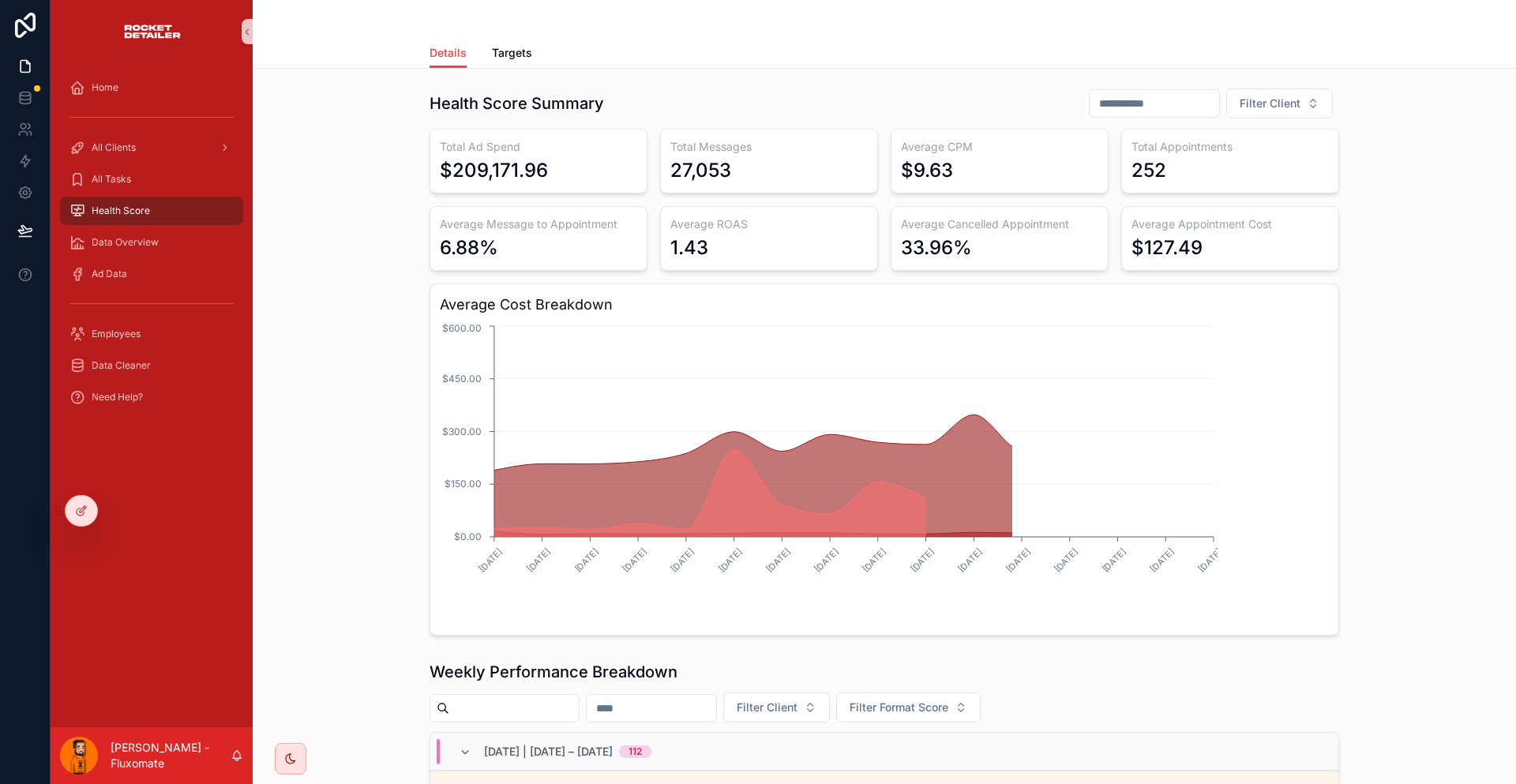
scroll to position [473, 0]
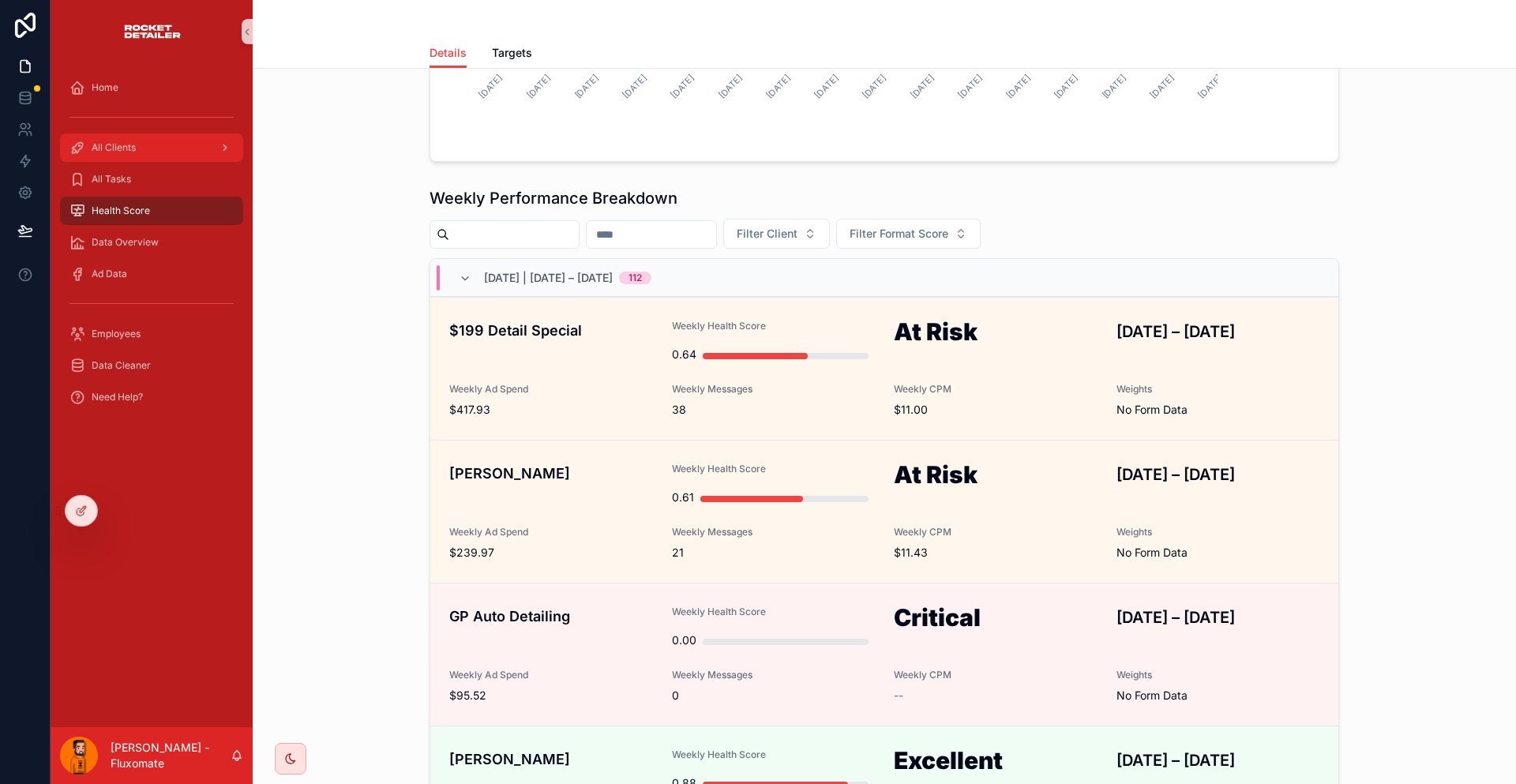
click at [130, 135] on div "All Clients" at bounding box center [151, 147] width 164 height 25
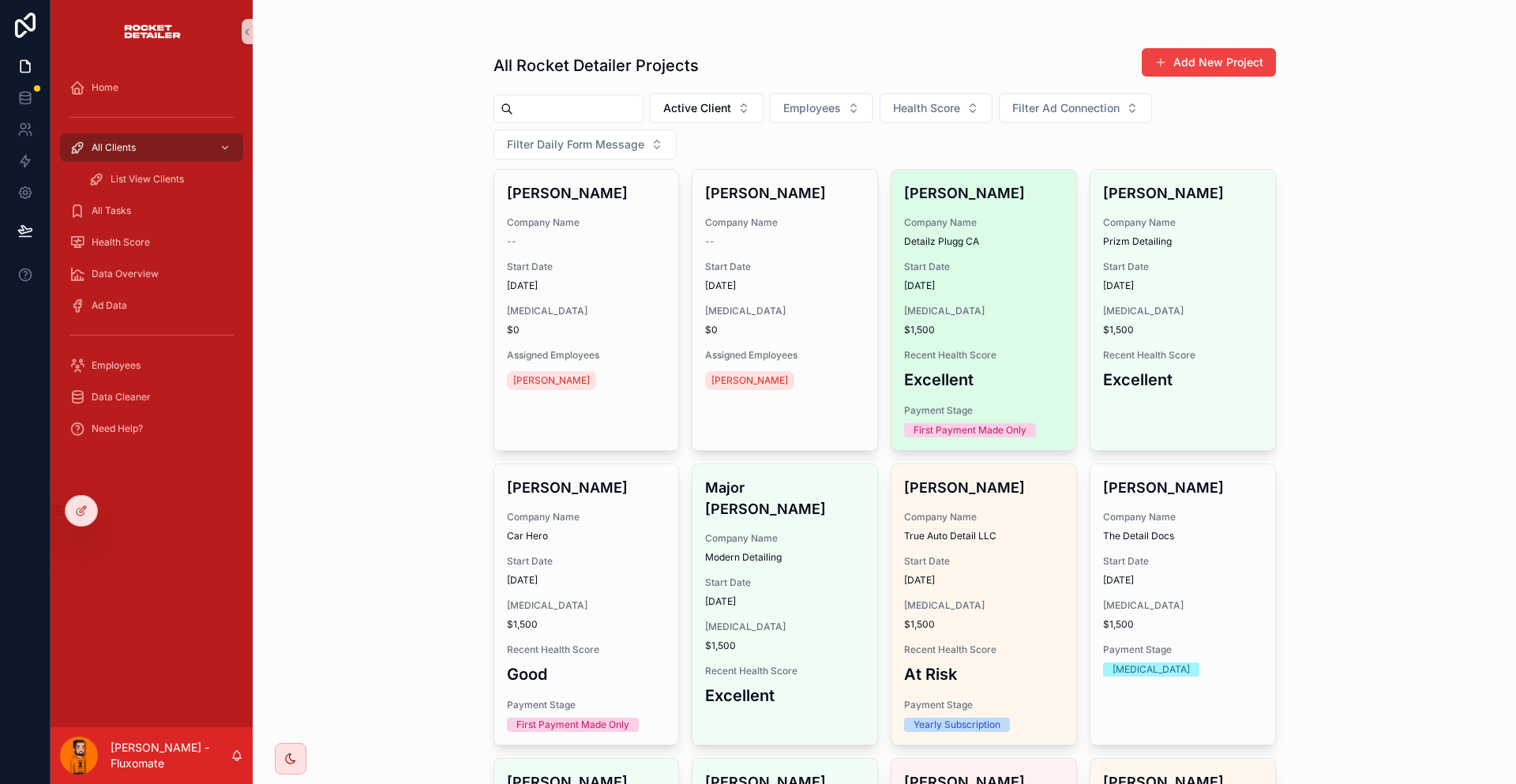
click at [1034, 195] on div "Gabriel Costa Company Name Detailz Plugg CA Start Date 28/07/2025 Retainer $1,5…" at bounding box center [984, 310] width 185 height 281
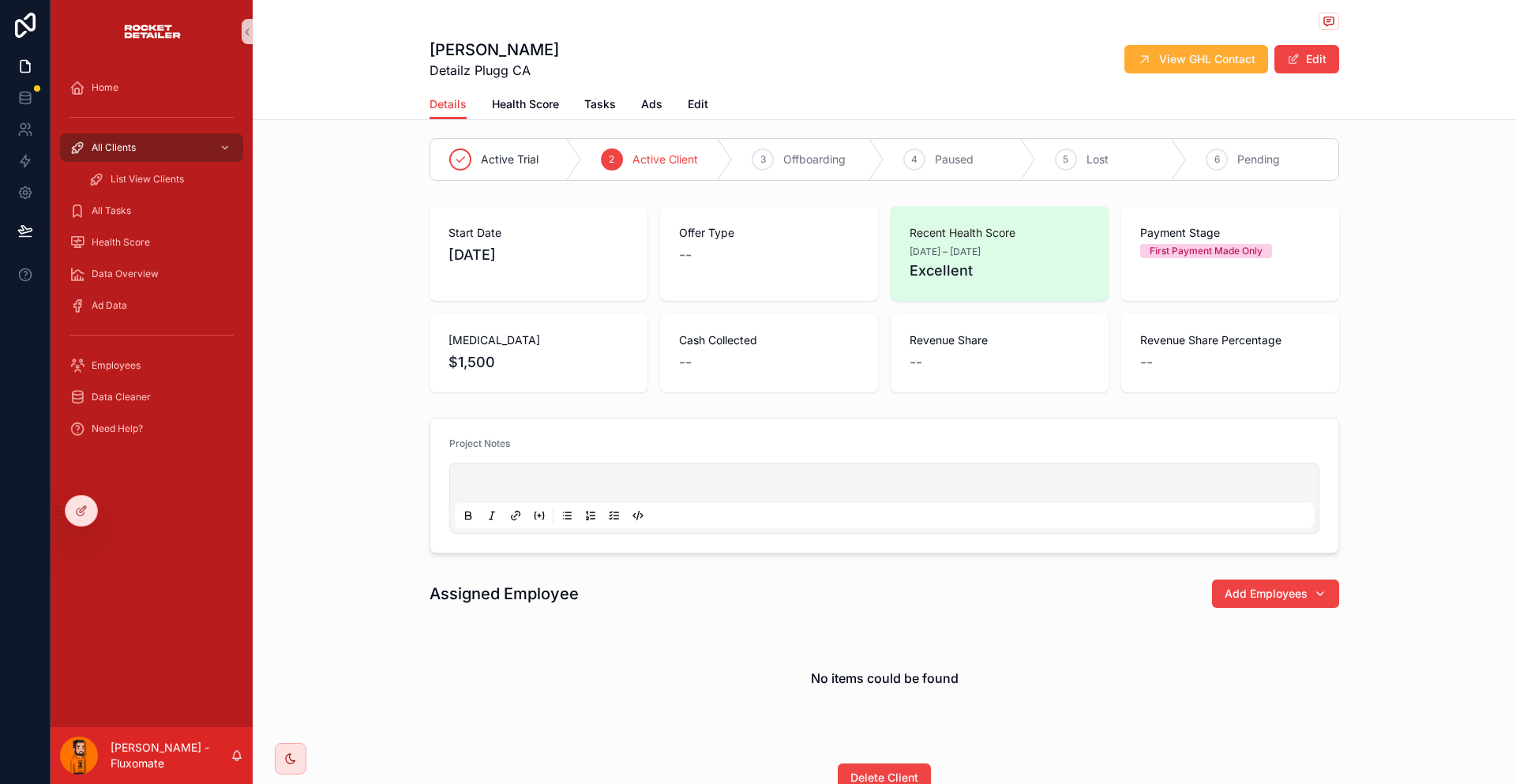
scroll to position [14, 0]
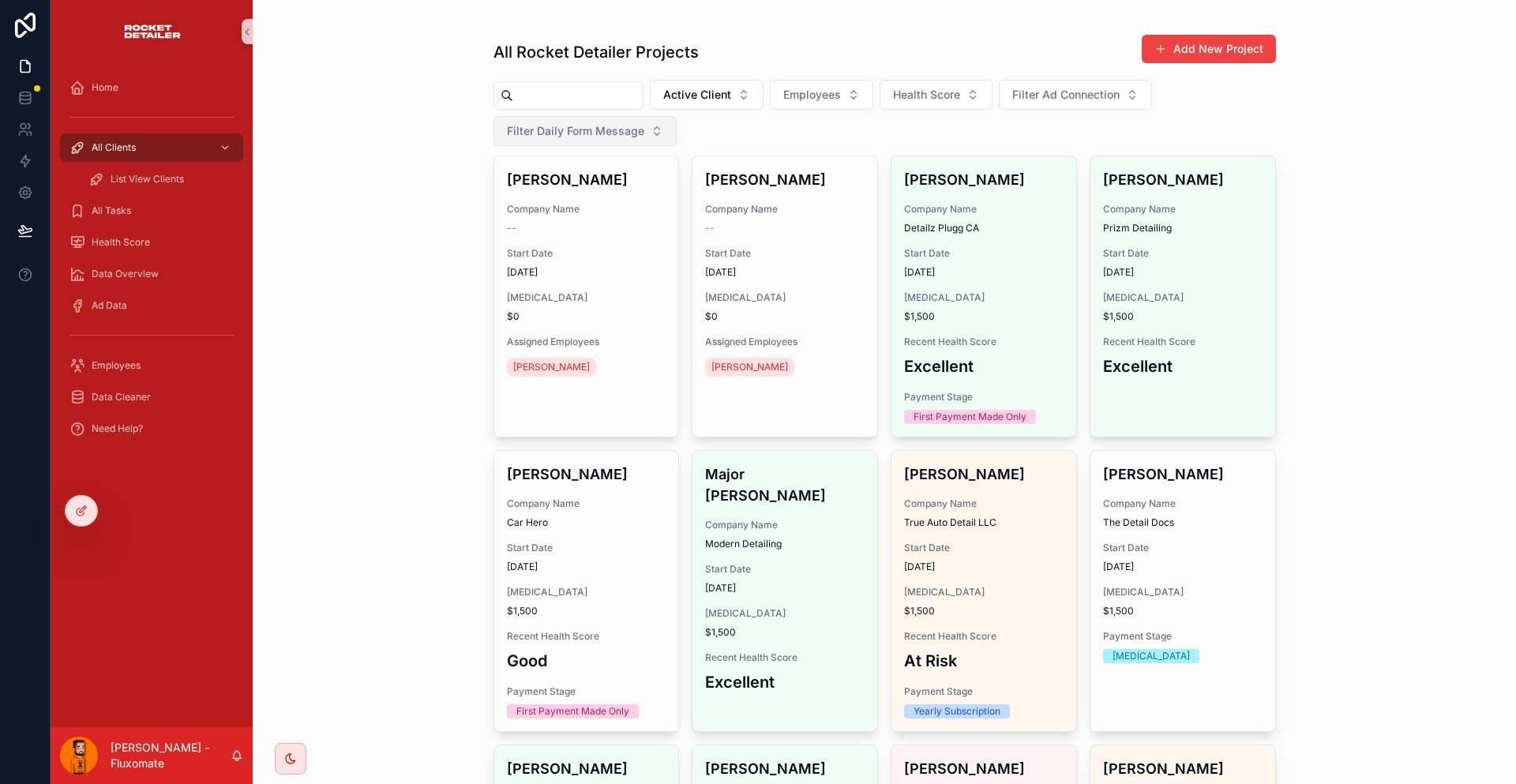
click at [644, 123] on span "Filter Daily Form Message" at bounding box center [575, 131] width 137 height 16
click at [1110, 187] on div "Yes" at bounding box center [1175, 193] width 189 height 25
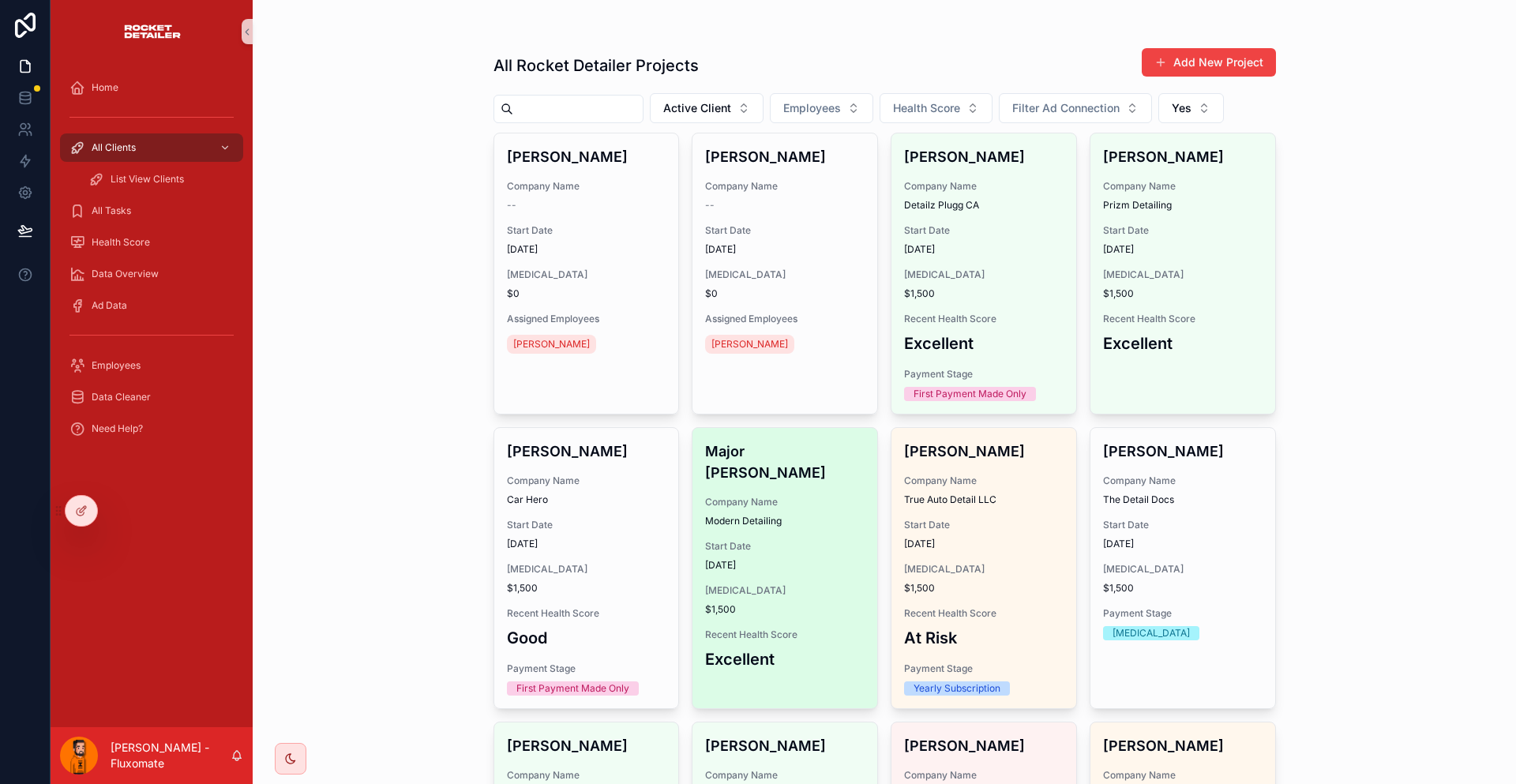
click at [742, 446] on div "Major Houston Company Name Modern Detailing Start Date 19/08/2025 Retainer $1,5…" at bounding box center [785, 555] width 185 height 256
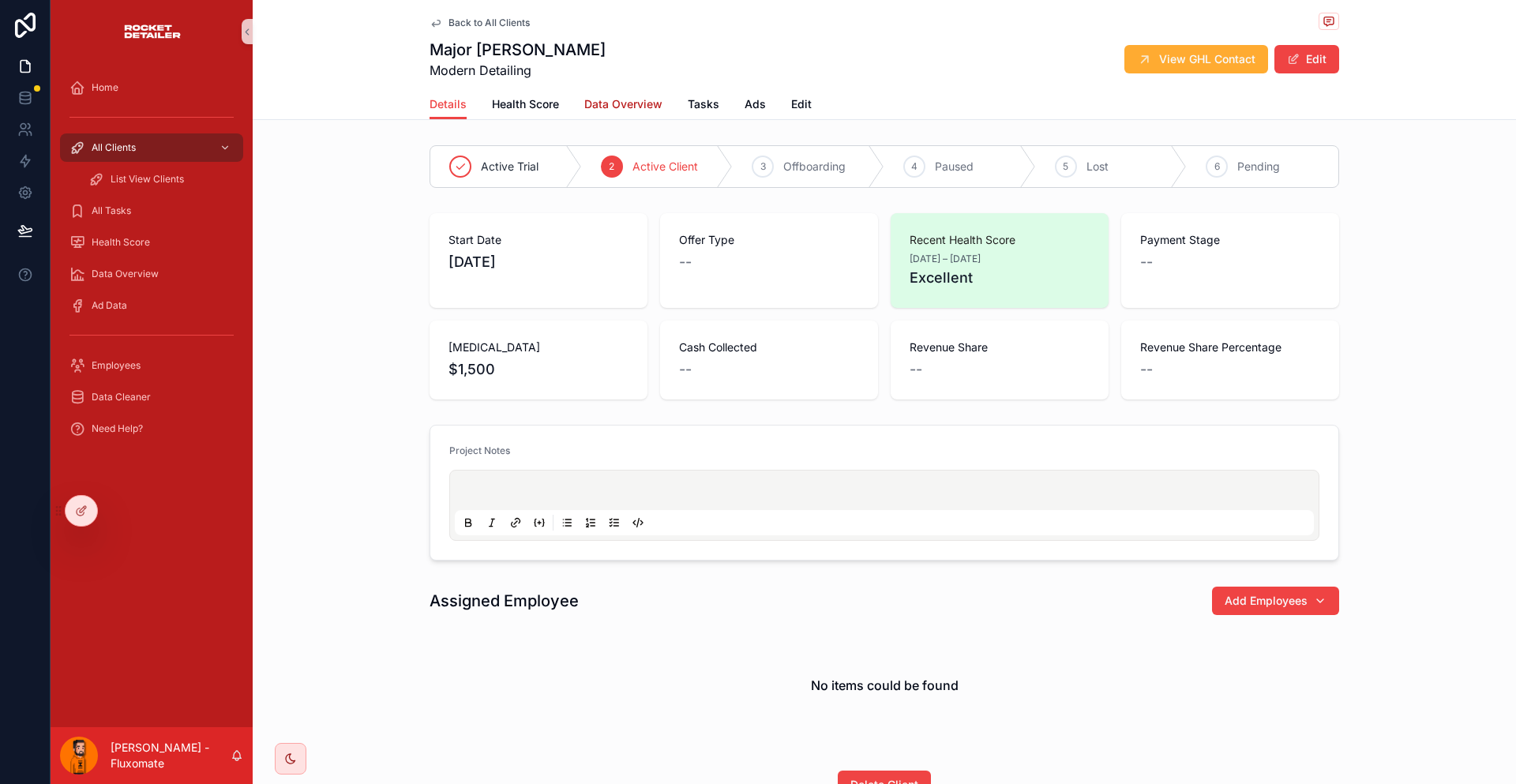
click at [620, 97] on span "Data Overview" at bounding box center [623, 104] width 78 height 16
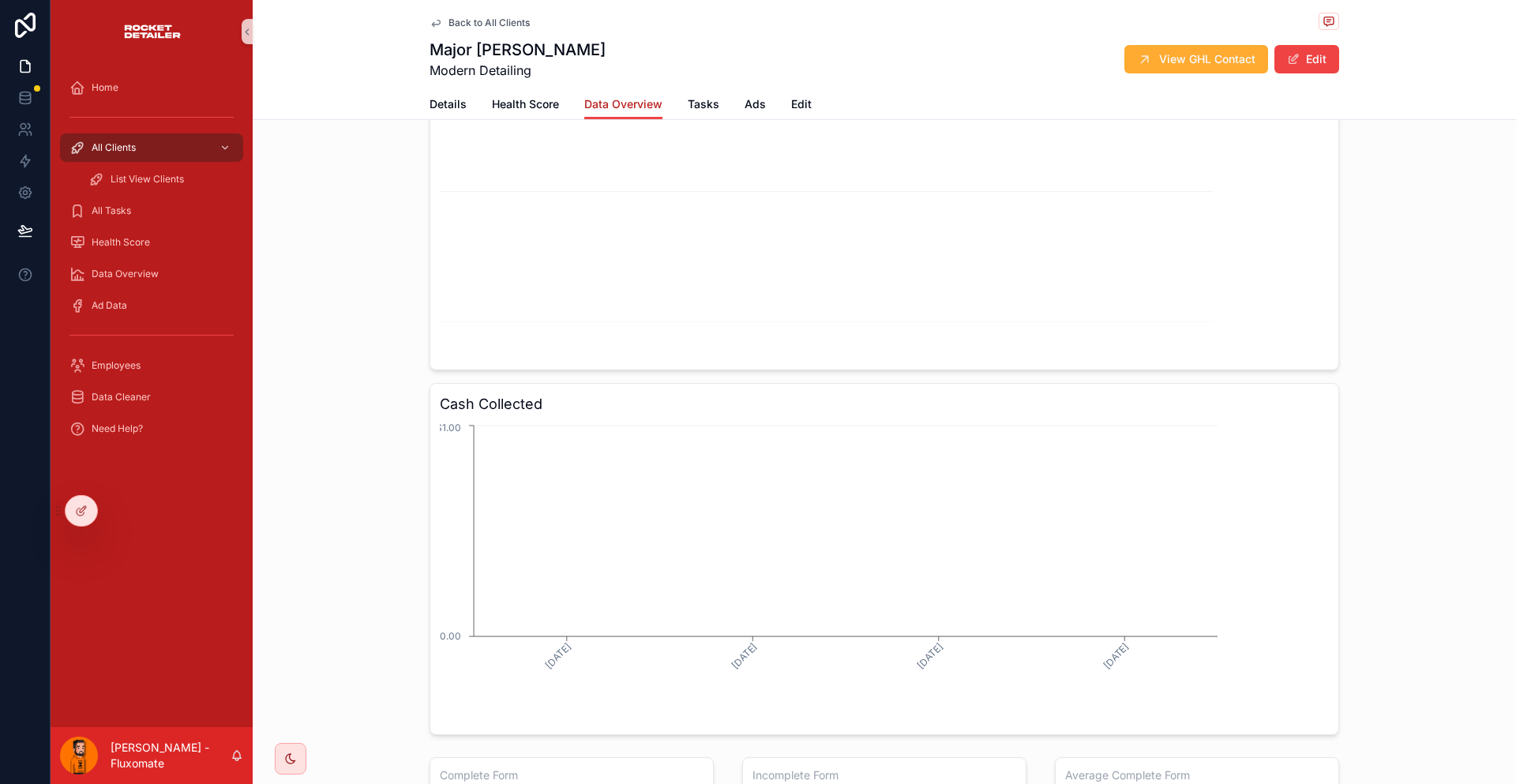
scroll to position [473, 0]
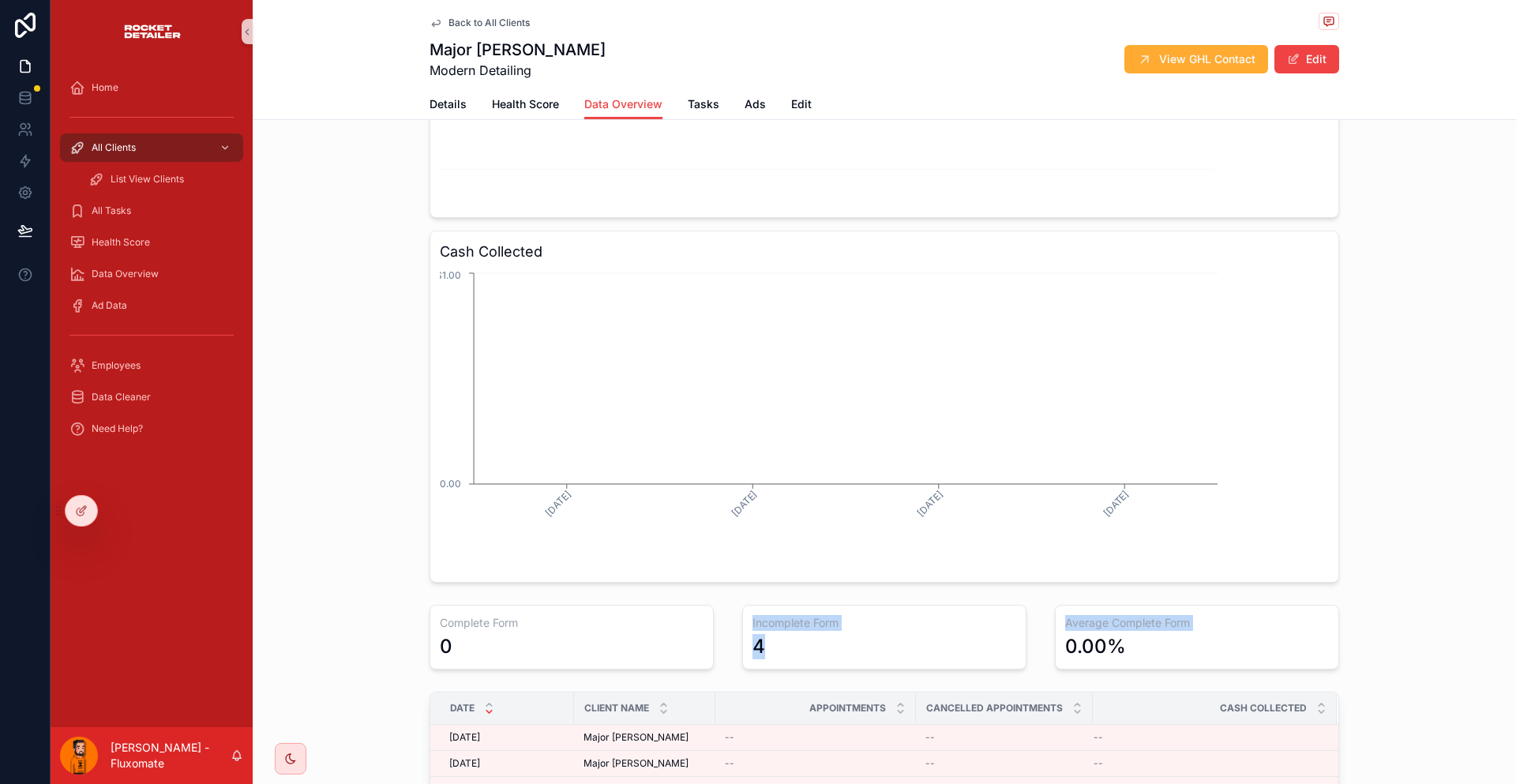
drag, startPoint x: 708, startPoint y: 502, endPoint x: 1025, endPoint y: 500, distance: 317.0
click at [1025, 500] on div "Total Appointments 0 Total Cancelled Appointments 0 Total Cash Collected $0.00 …" at bounding box center [884, 272] width 929 height 1214
click at [1240, 598] on div "Average Complete Form 0.00%" at bounding box center [1196, 637] width 303 height 78
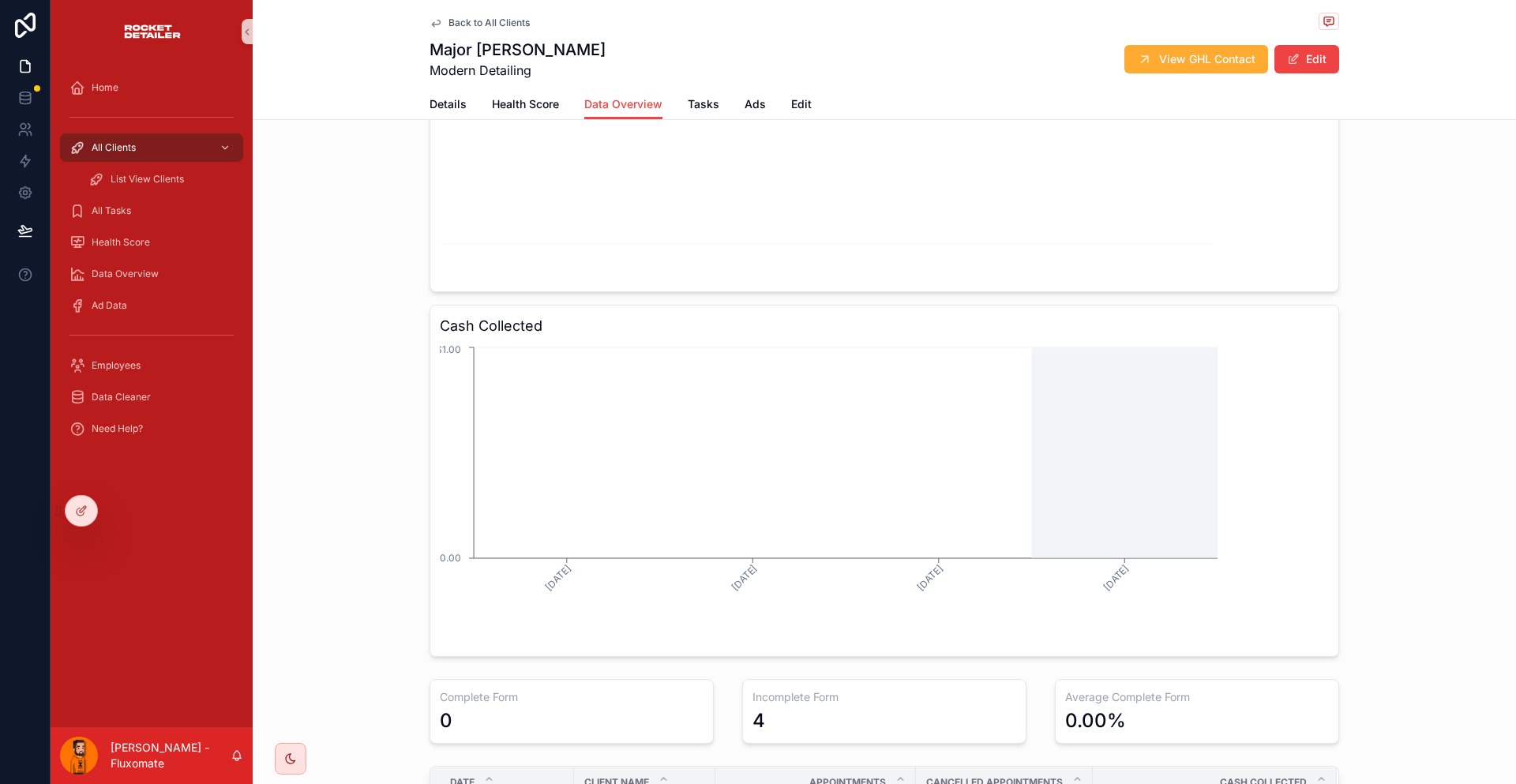
scroll to position [0, 0]
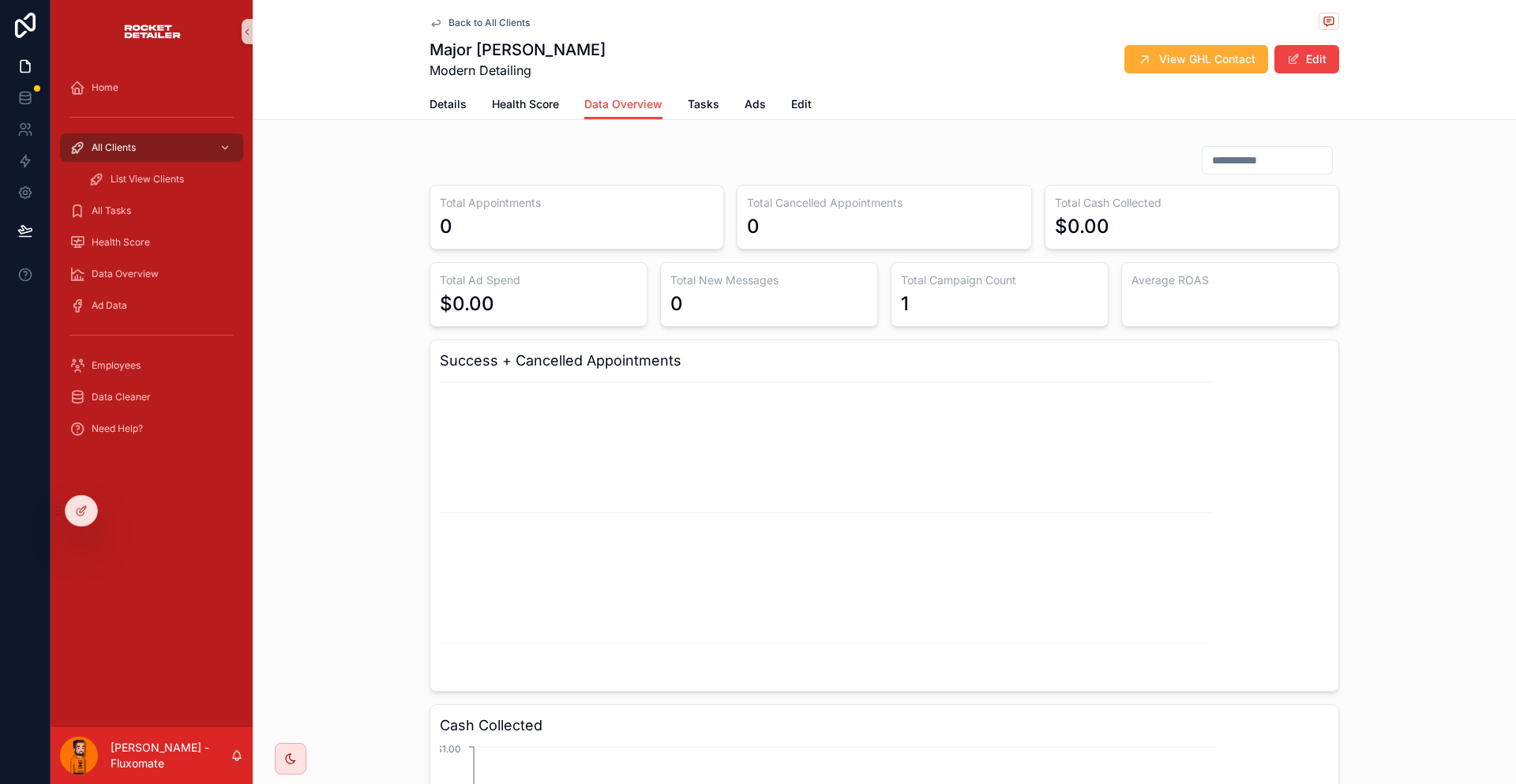
click at [501, 18] on span "Back to All Clients" at bounding box center [489, 22] width 81 height 13
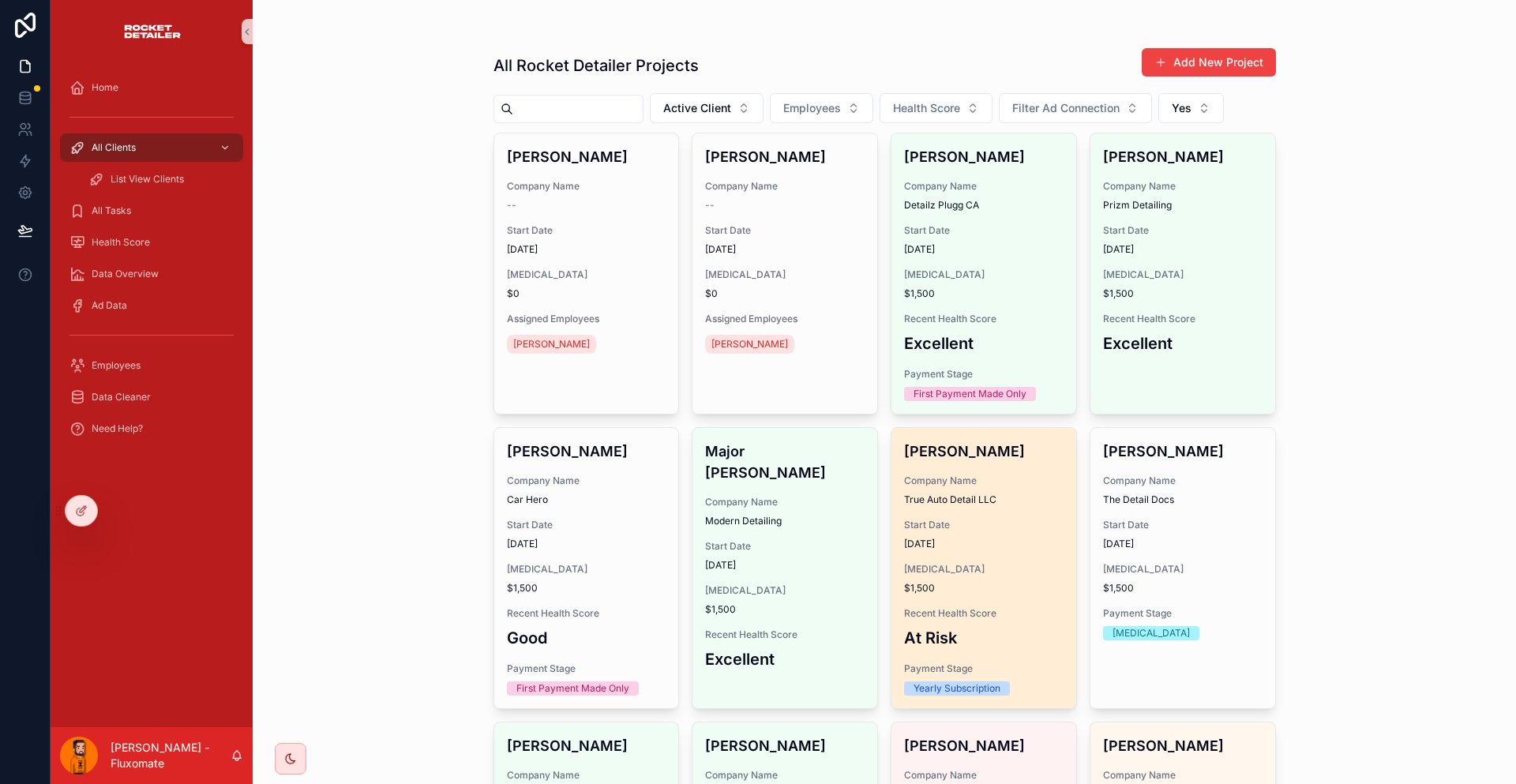
click at [998, 484] on div "Brandon Sherrick Company Name True Auto Detail LLC Start Date 06/01/2025 Retain…" at bounding box center [984, 567] width 185 height 281
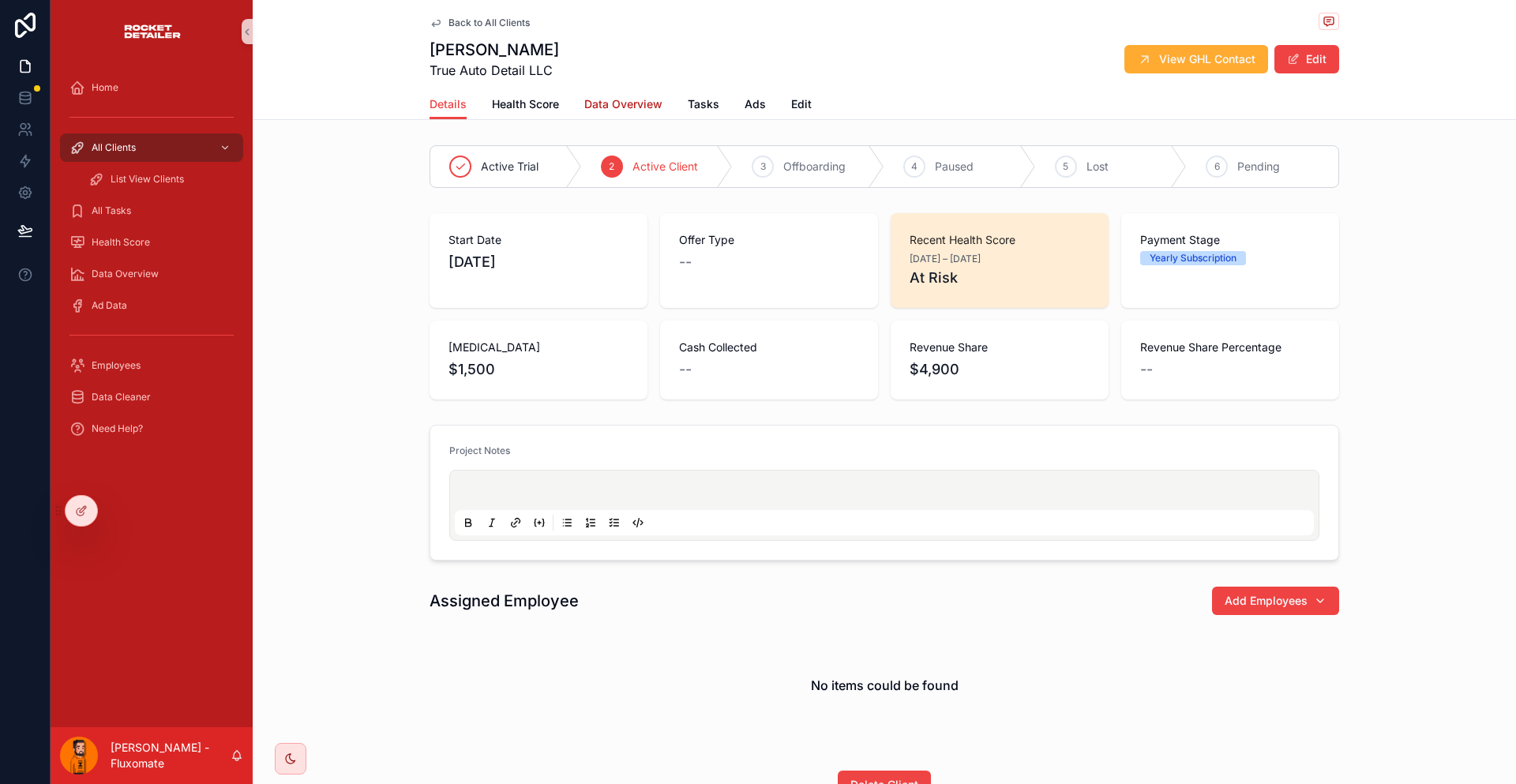
click at [654, 97] on span "Data Overview" at bounding box center [623, 104] width 78 height 16
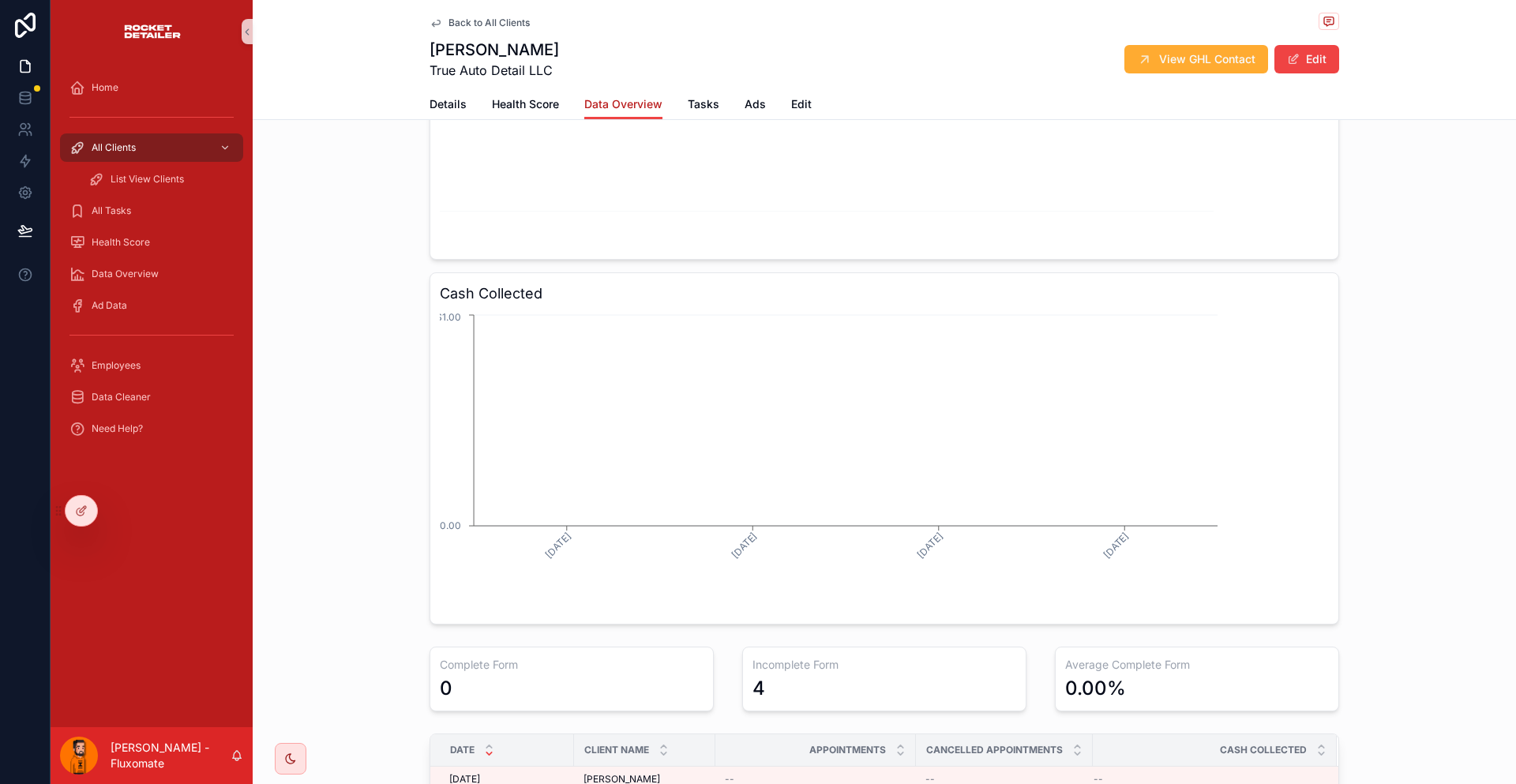
scroll to position [508, 0]
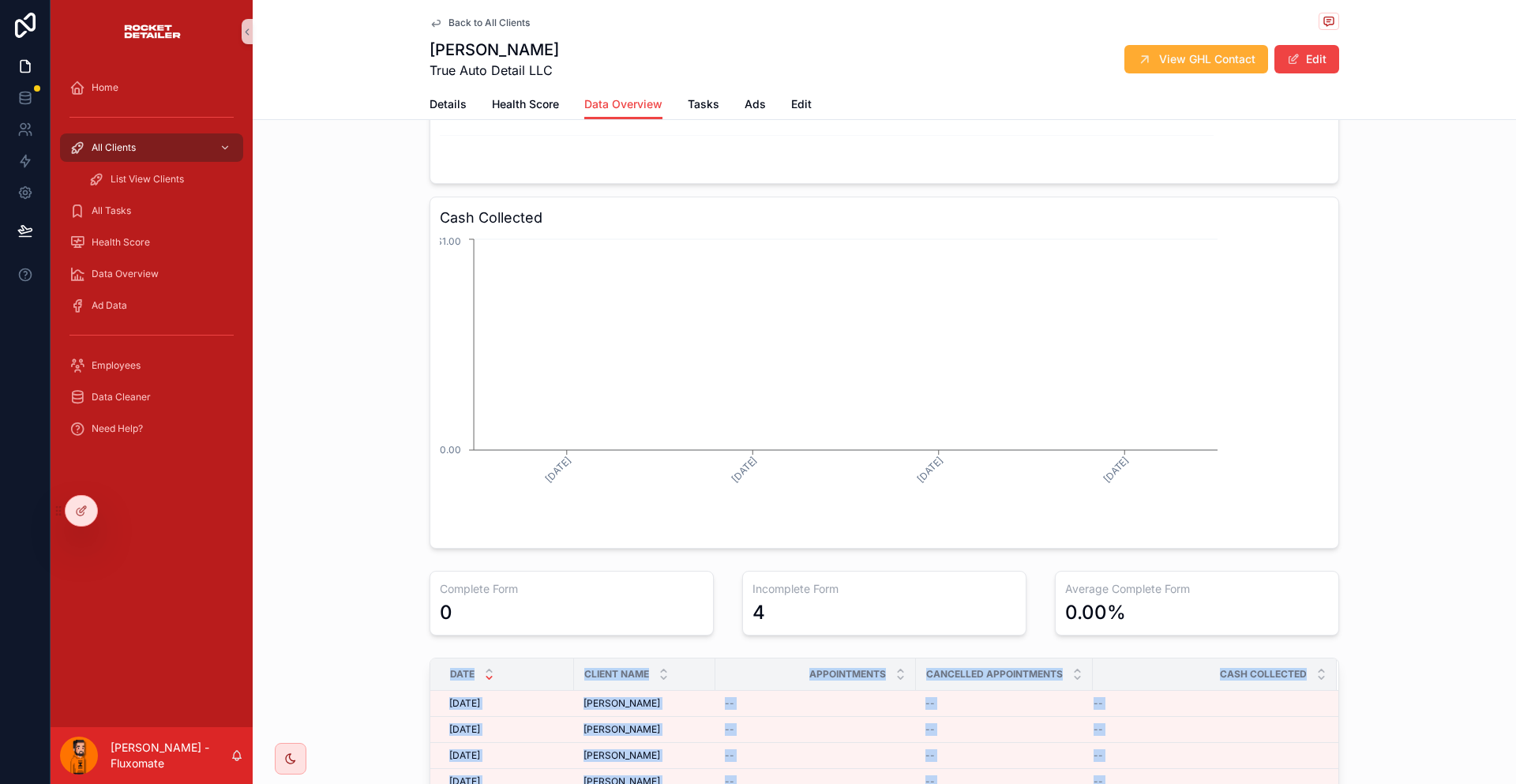
drag, startPoint x: 455, startPoint y: 531, endPoint x: 1043, endPoint y: 667, distance: 603.5
click at [1043, 667] on div "Total Appointments 0 Total Cancelled Appointments 0 Total Cash Collected $0.00 …" at bounding box center [885, 238] width 1264 height 1214
click at [1286, 549] on div "Total Appointments 0 Total Cancelled Appointments 0 Total Cash Collected $0.00 …" at bounding box center [885, 238] width 1264 height 1214
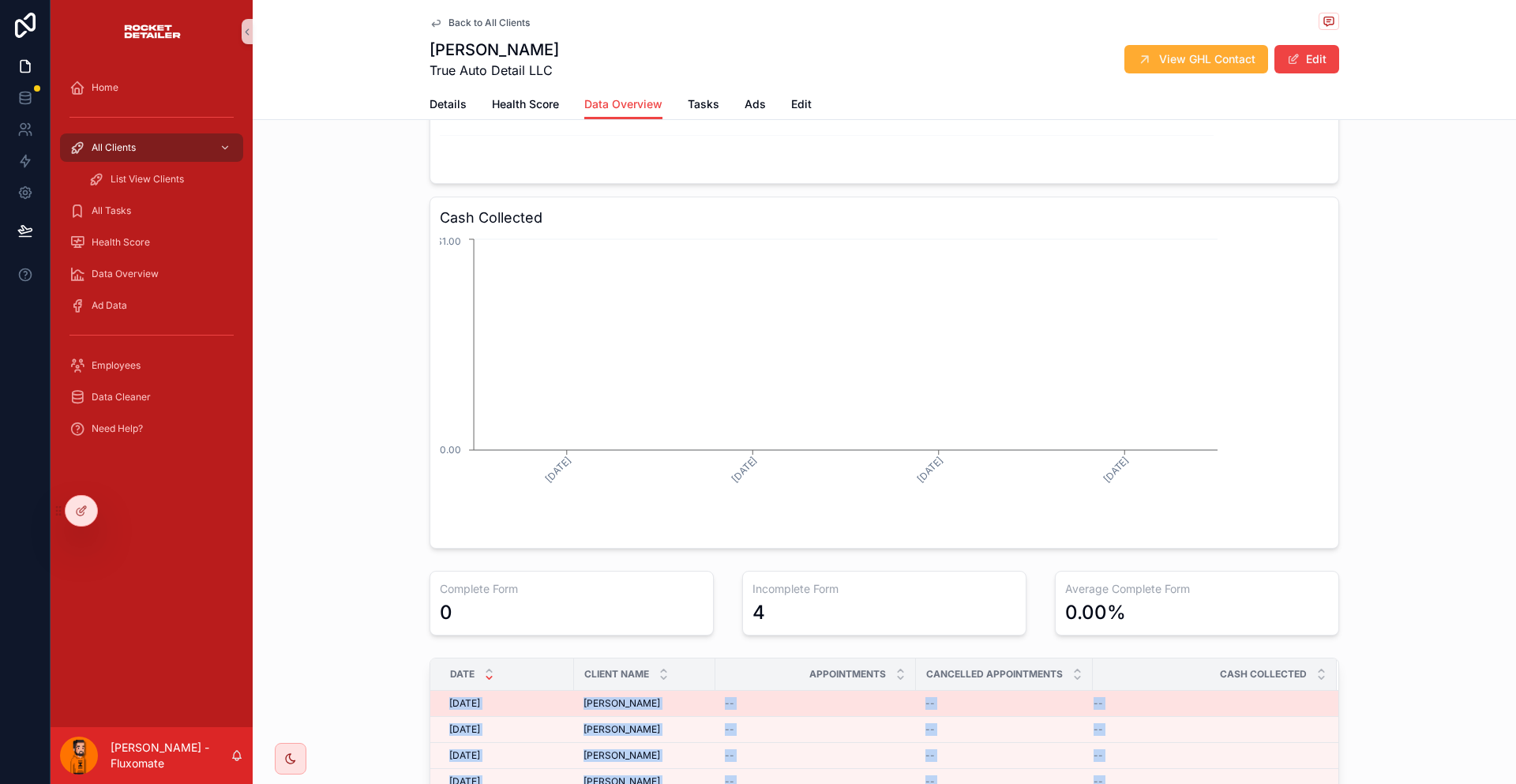
drag, startPoint x: 1310, startPoint y: 642, endPoint x: 469, endPoint y: 560, distance: 845.0
click at [469, 560] on div "Total Appointments 0 Total Cancelled Appointments 0 Total Cash Collected $0.00 …" at bounding box center [885, 238] width 1264 height 1214
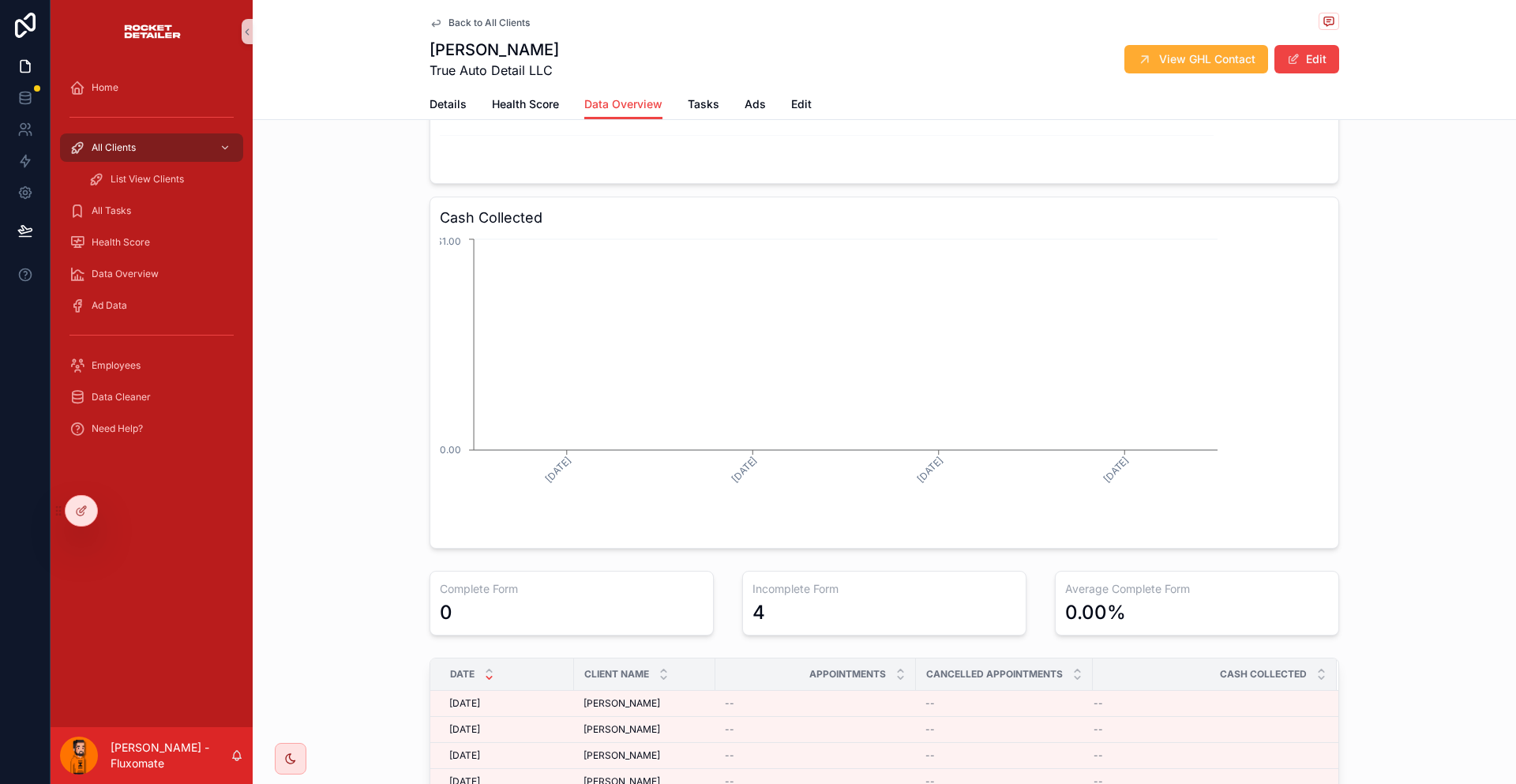
click at [443, 560] on div "Total Appointments 0 Total Cancelled Appointments 0 Total Cash Collected $0.00 …" at bounding box center [885, 238] width 1264 height 1214
drag, startPoint x: 444, startPoint y: 560, endPoint x: 1189, endPoint y: 538, distance: 745.3
click at [933, 547] on div "Total Appointments 0 Total Cancelled Appointments 0 Total Cash Collected $0.00 …" at bounding box center [885, 238] width 1264 height 1214
click at [1329, 543] on div "Total Appointments 0 Total Cancelled Appointments 0 Total Cash Collected $0.00 …" at bounding box center [885, 238] width 1264 height 1214
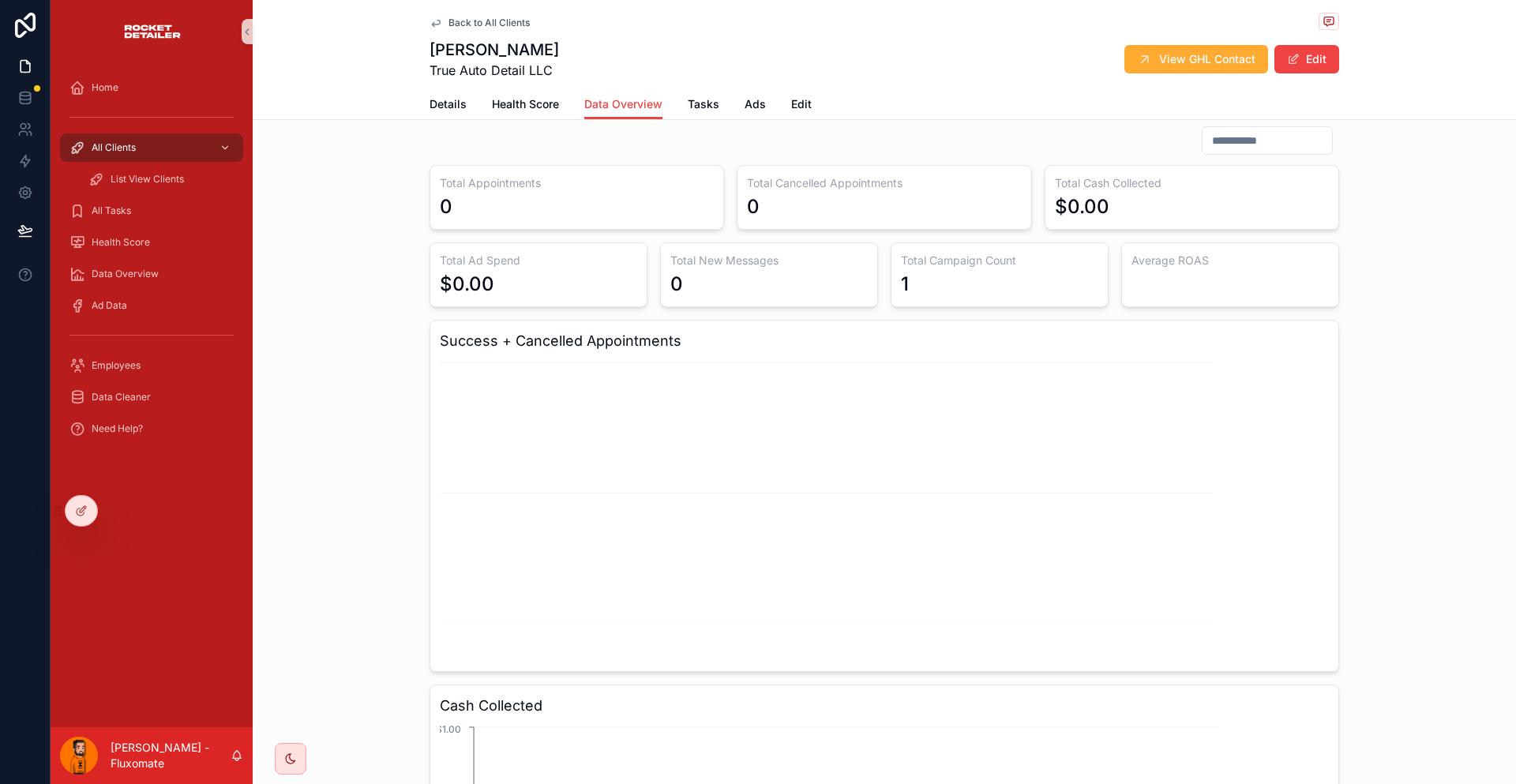
scroll to position [0, 0]
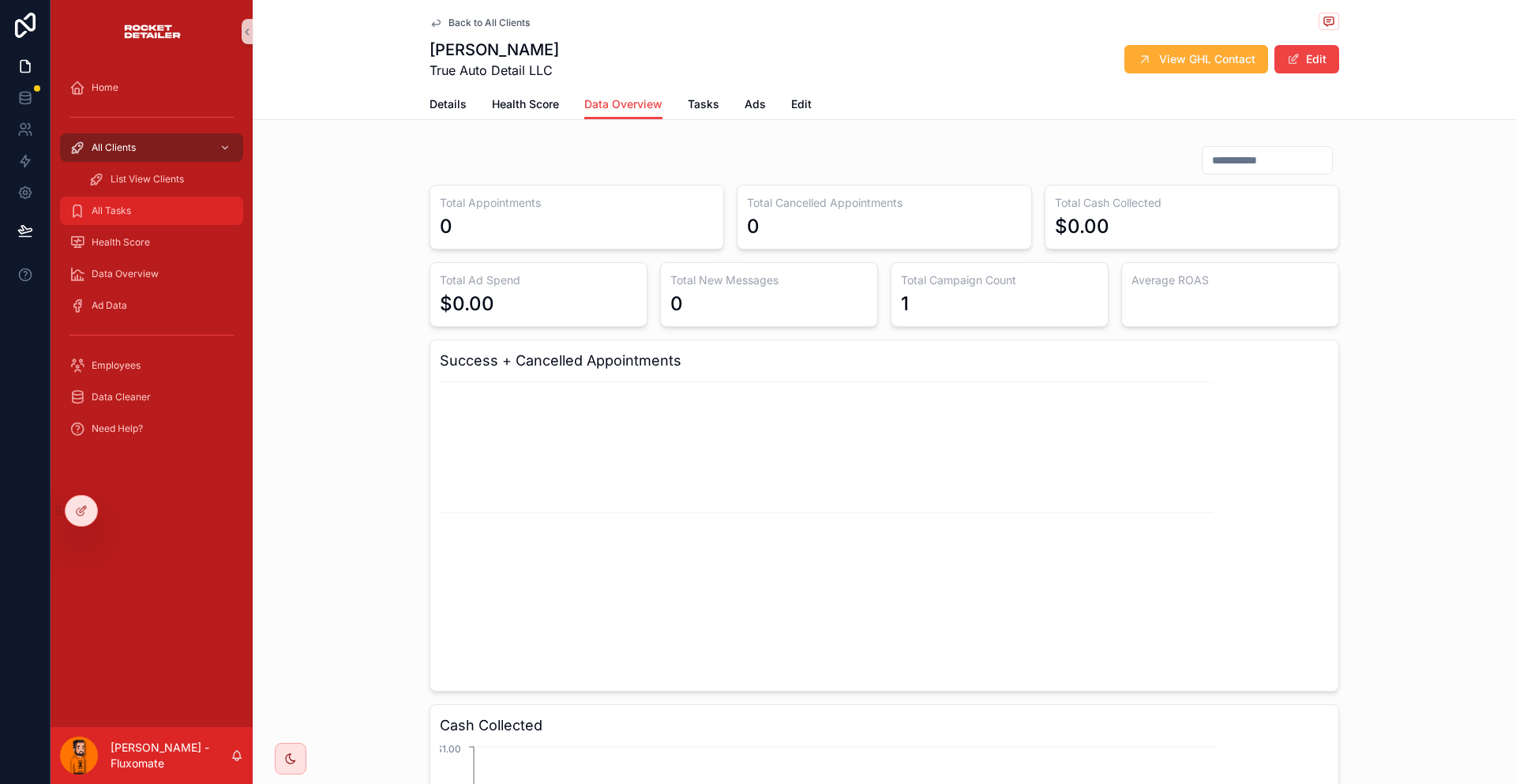
click at [131, 198] on div "All Tasks" at bounding box center [151, 210] width 164 height 25
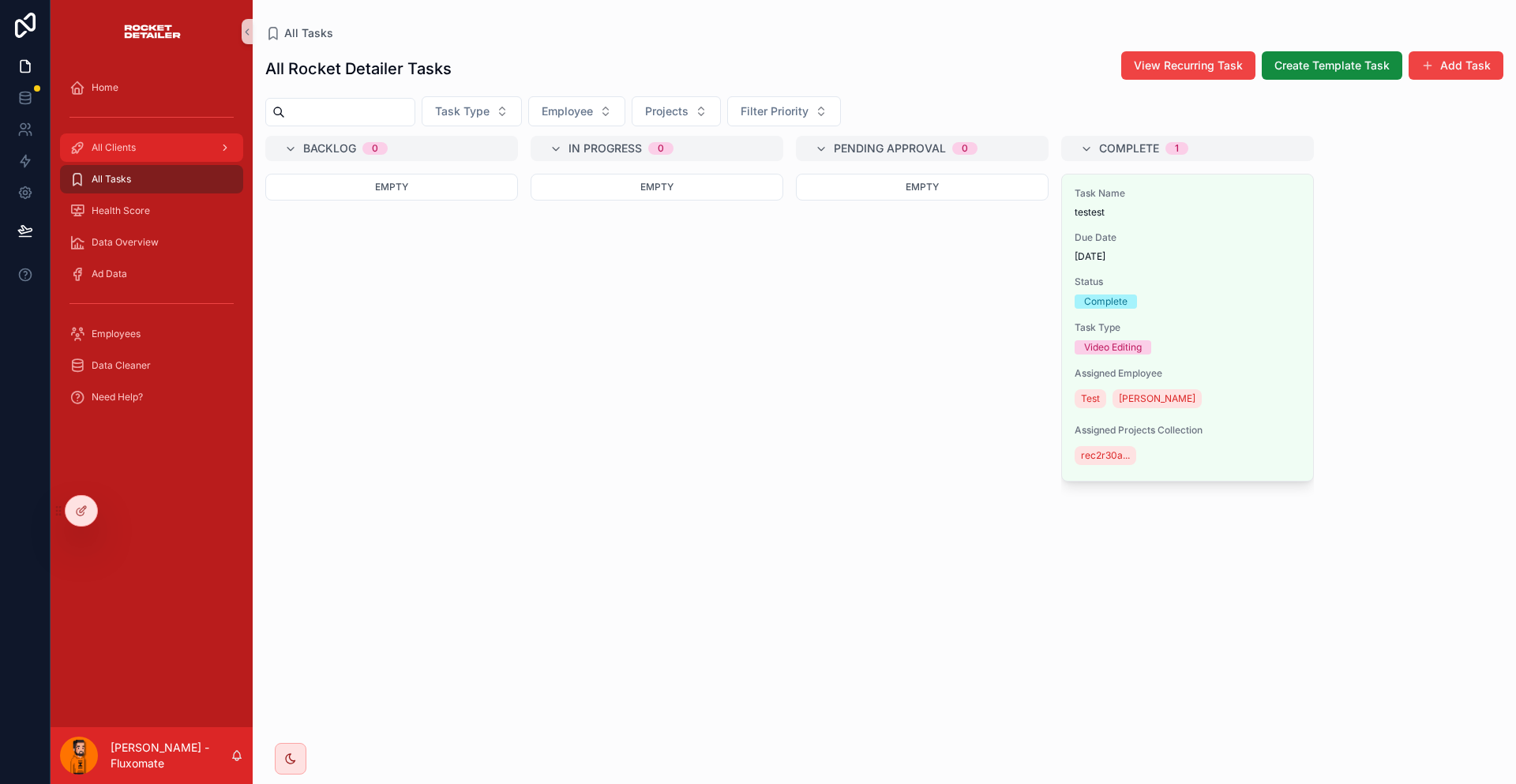
click at [119, 135] on div "All Clients" at bounding box center [151, 147] width 164 height 25
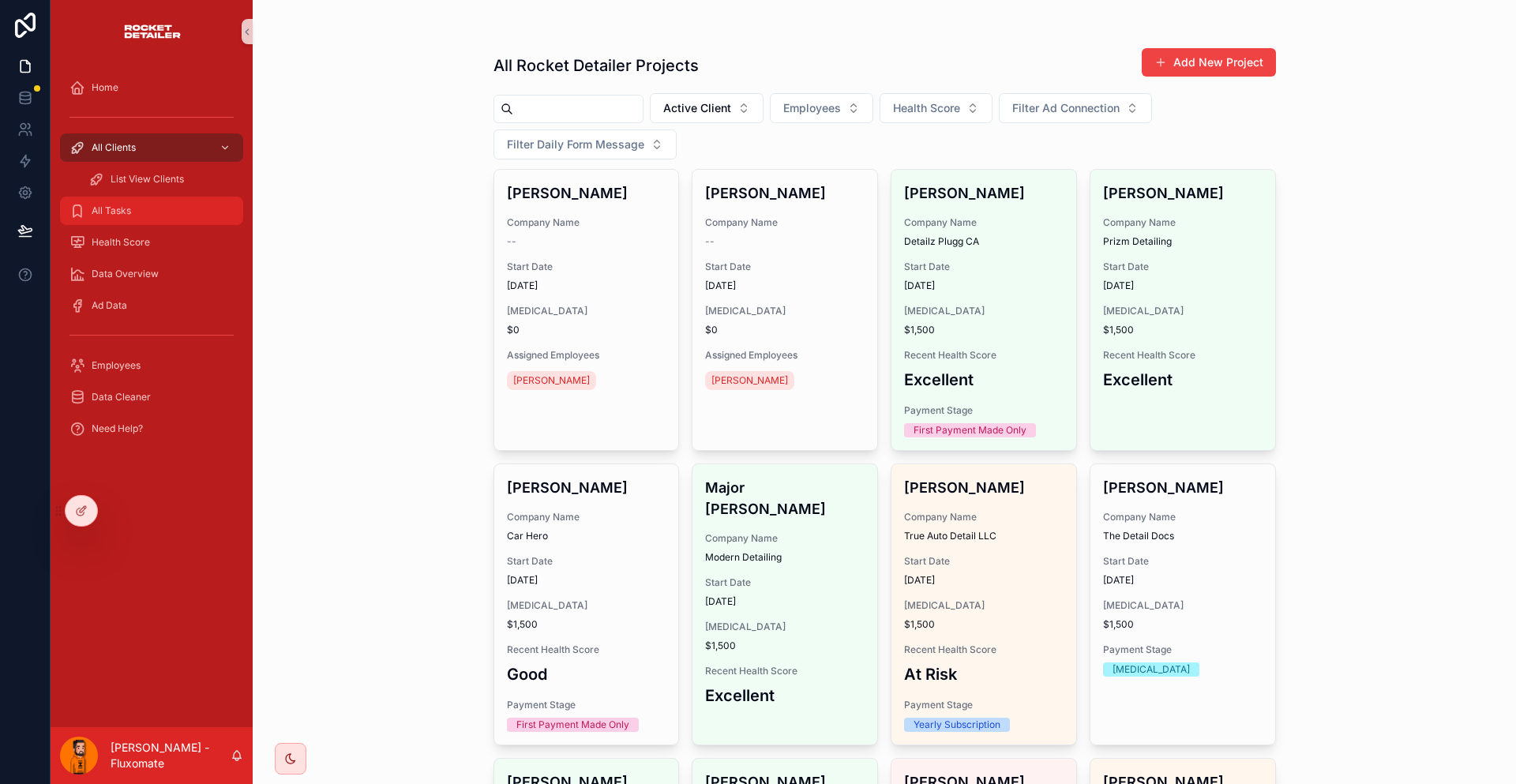
click at [170, 197] on link "All Tasks" at bounding box center [151, 211] width 183 height 28
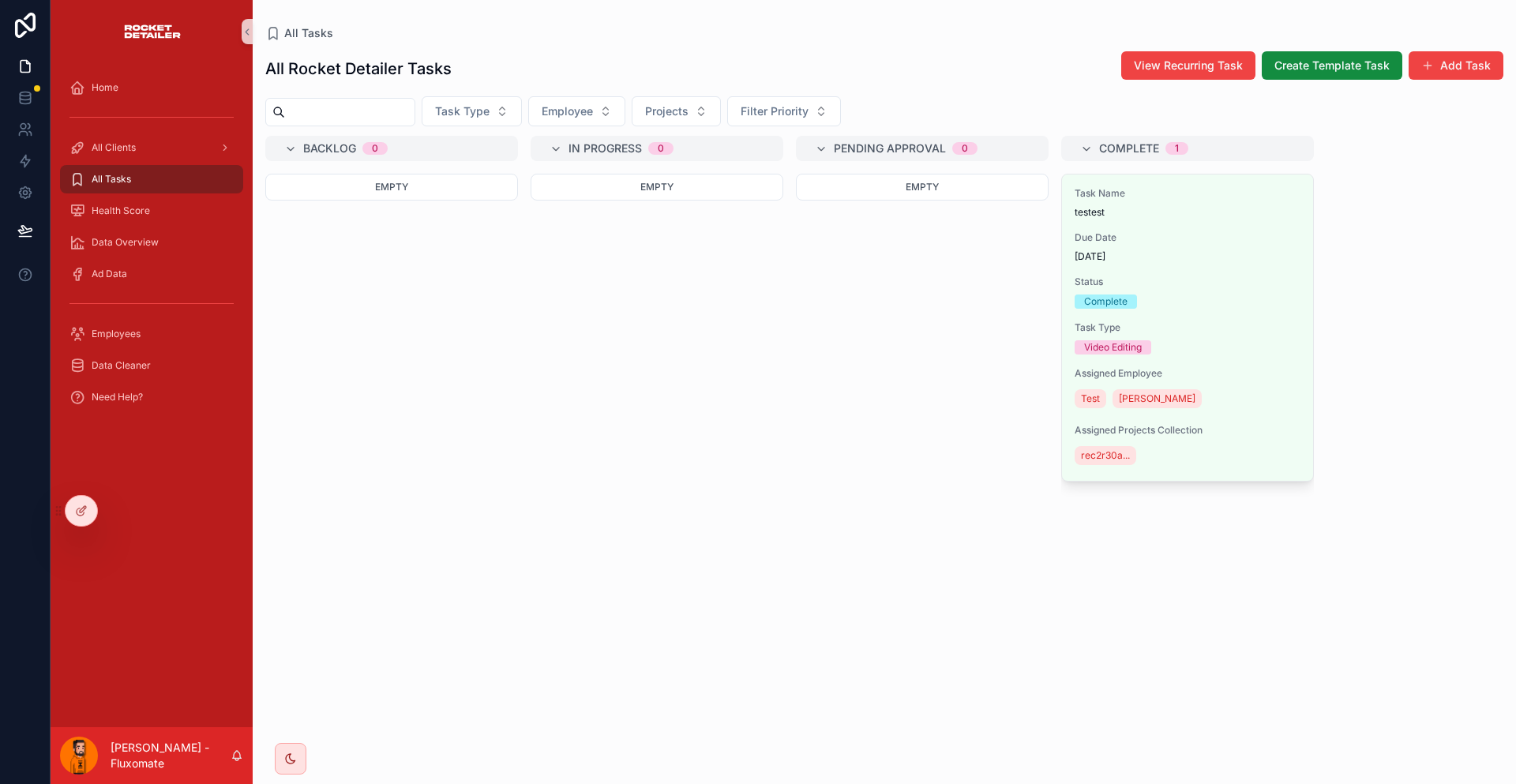
click at [170, 167] on div "All Tasks" at bounding box center [151, 179] width 164 height 25
click at [161, 135] on div "All Clients" at bounding box center [151, 147] width 164 height 25
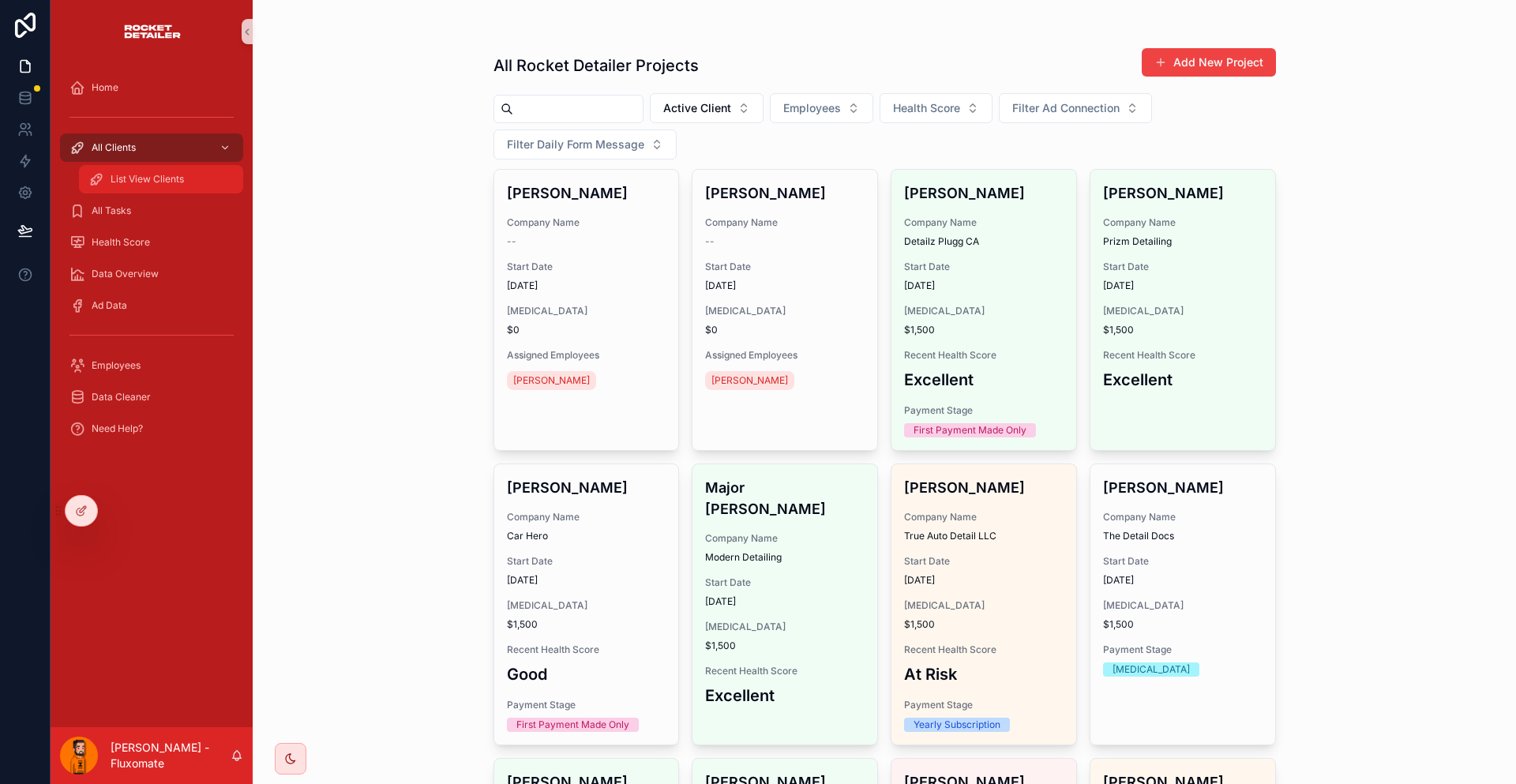
click at [155, 167] on div "List View Clients" at bounding box center [161, 179] width 145 height 25
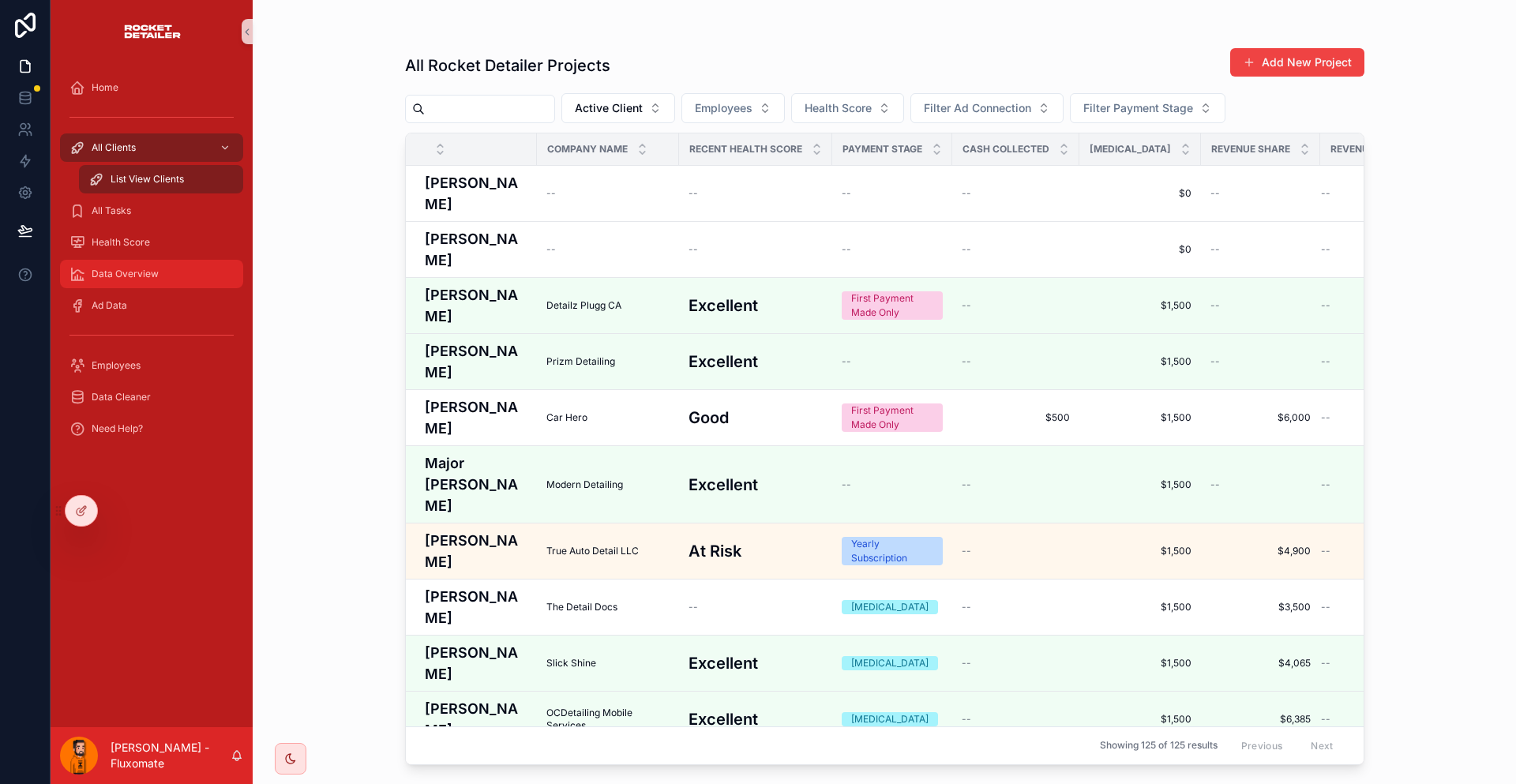
click at [136, 268] on span "Data Overview" at bounding box center [125, 274] width 67 height 13
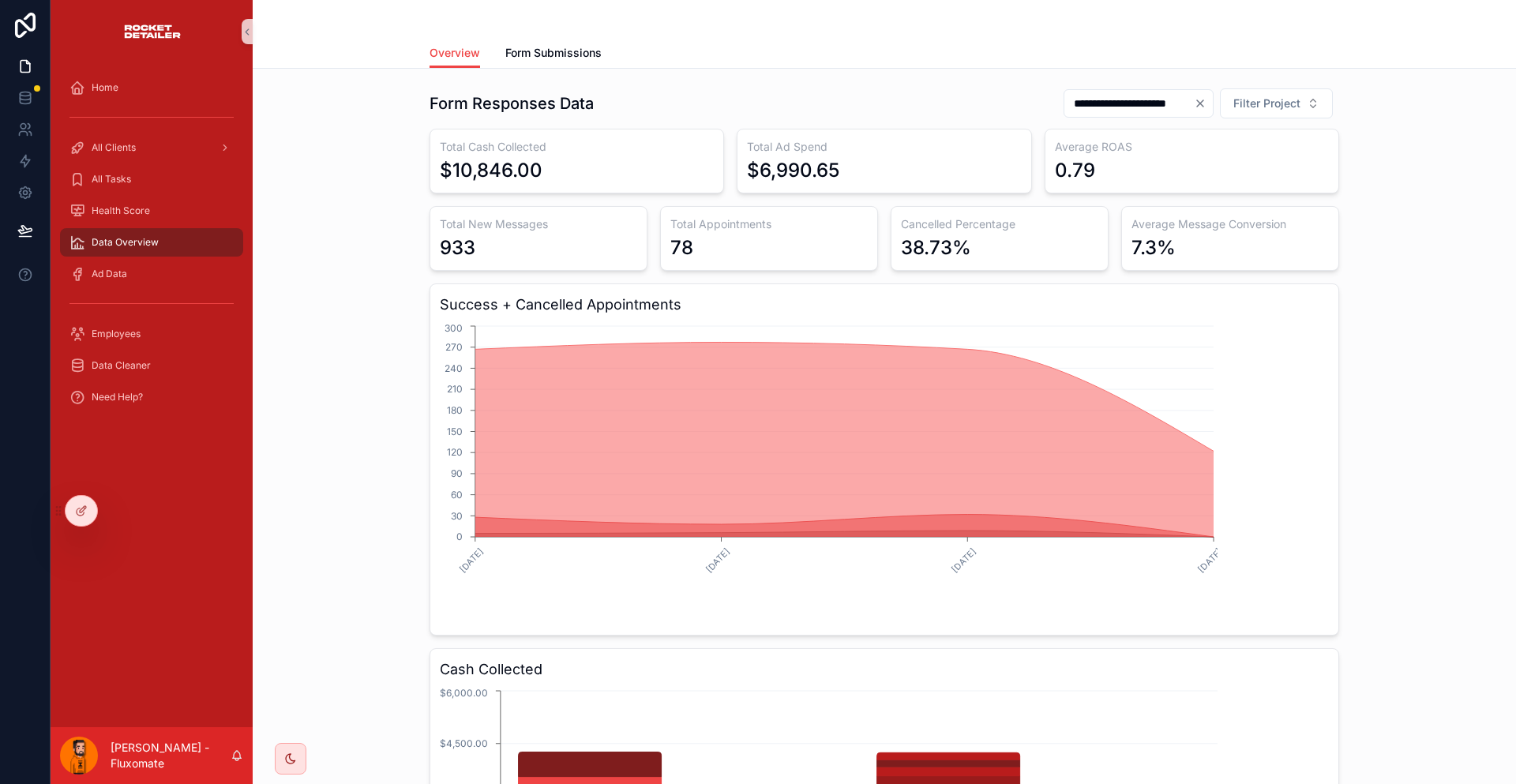
scroll to position [79, 0]
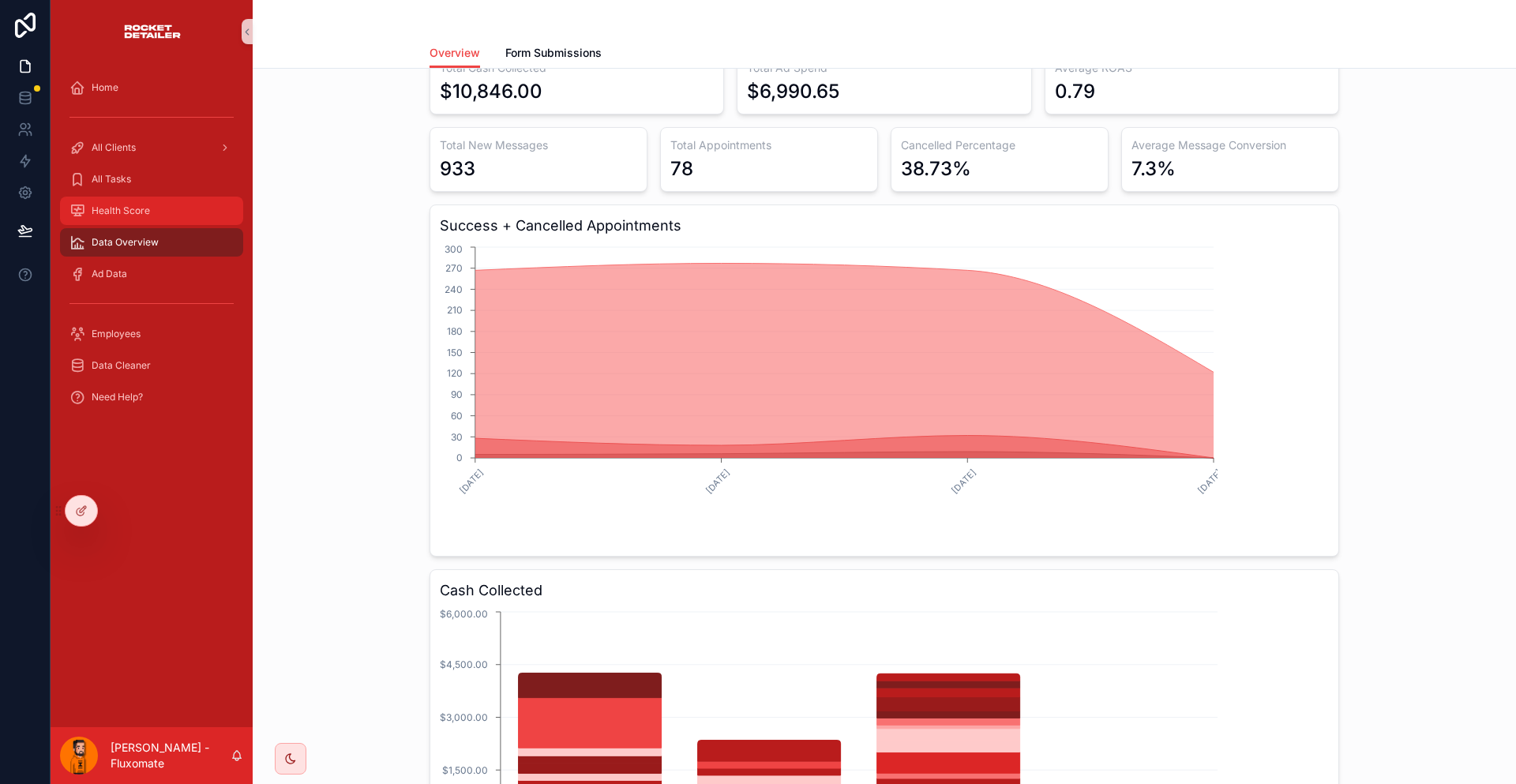
click at [122, 205] on span "Health Score" at bounding box center [121, 211] width 59 height 13
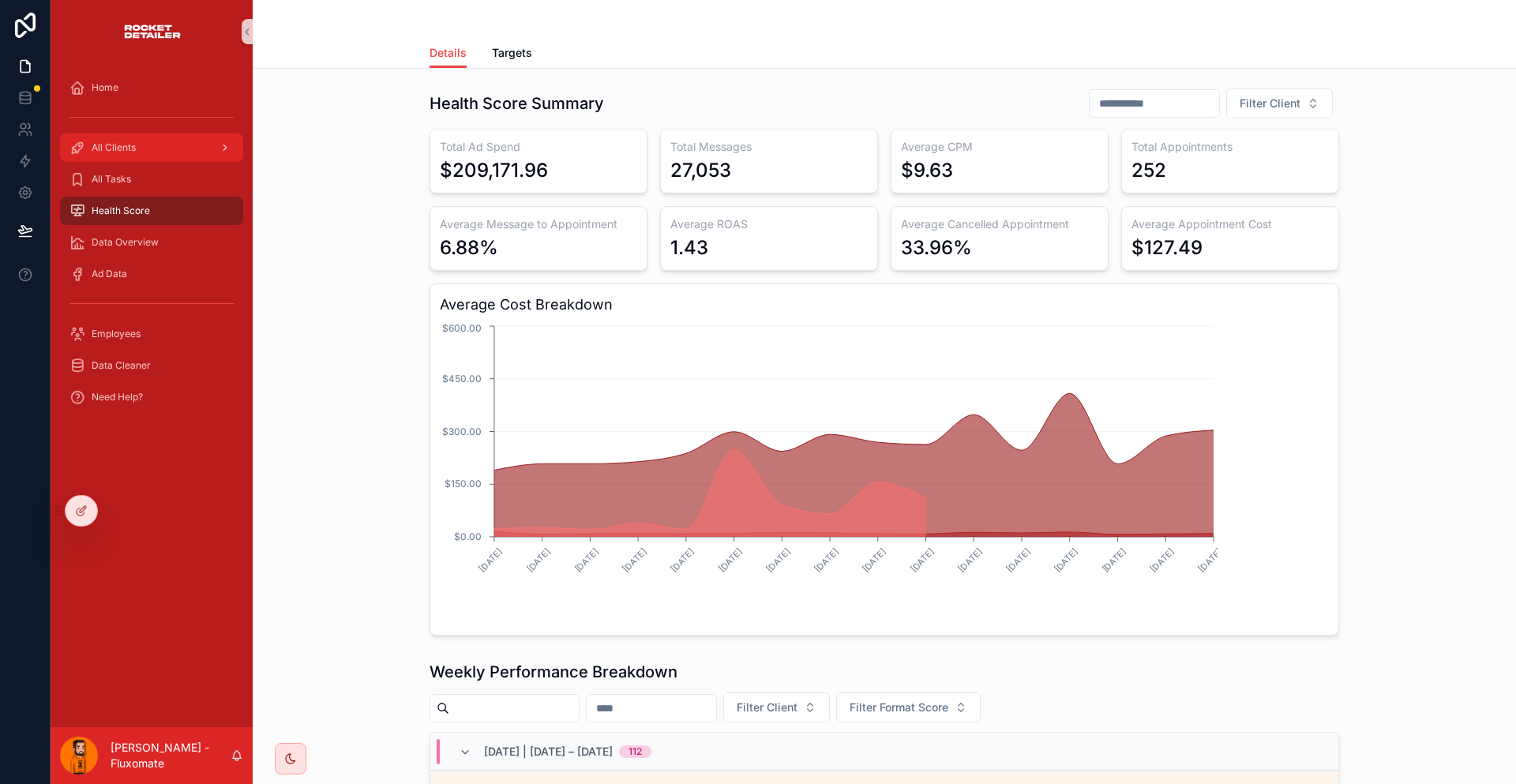
click at [143, 135] on div "All Clients" at bounding box center [151, 147] width 164 height 25
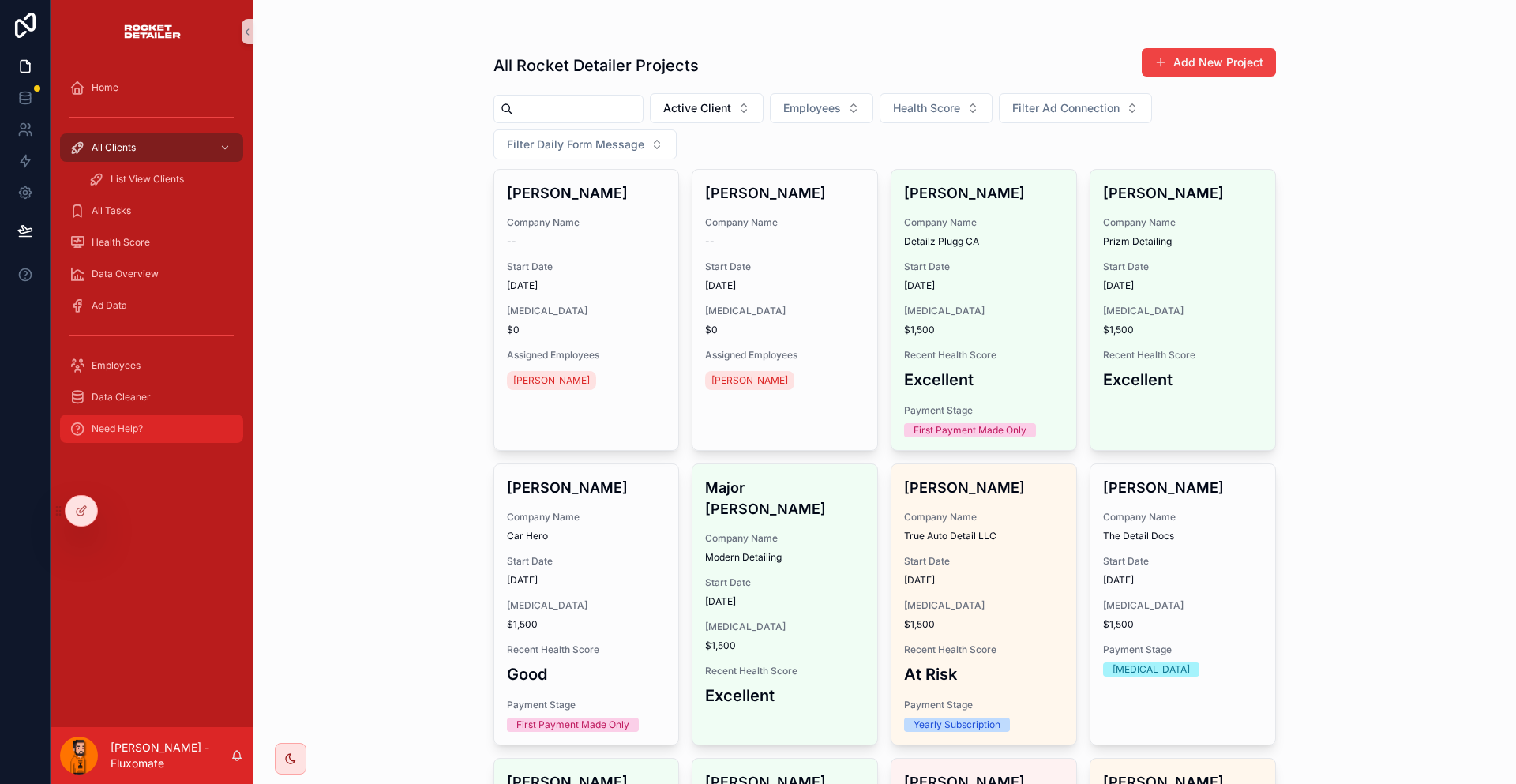
click at [126, 422] on span "Need Help?" at bounding box center [117, 428] width 51 height 13
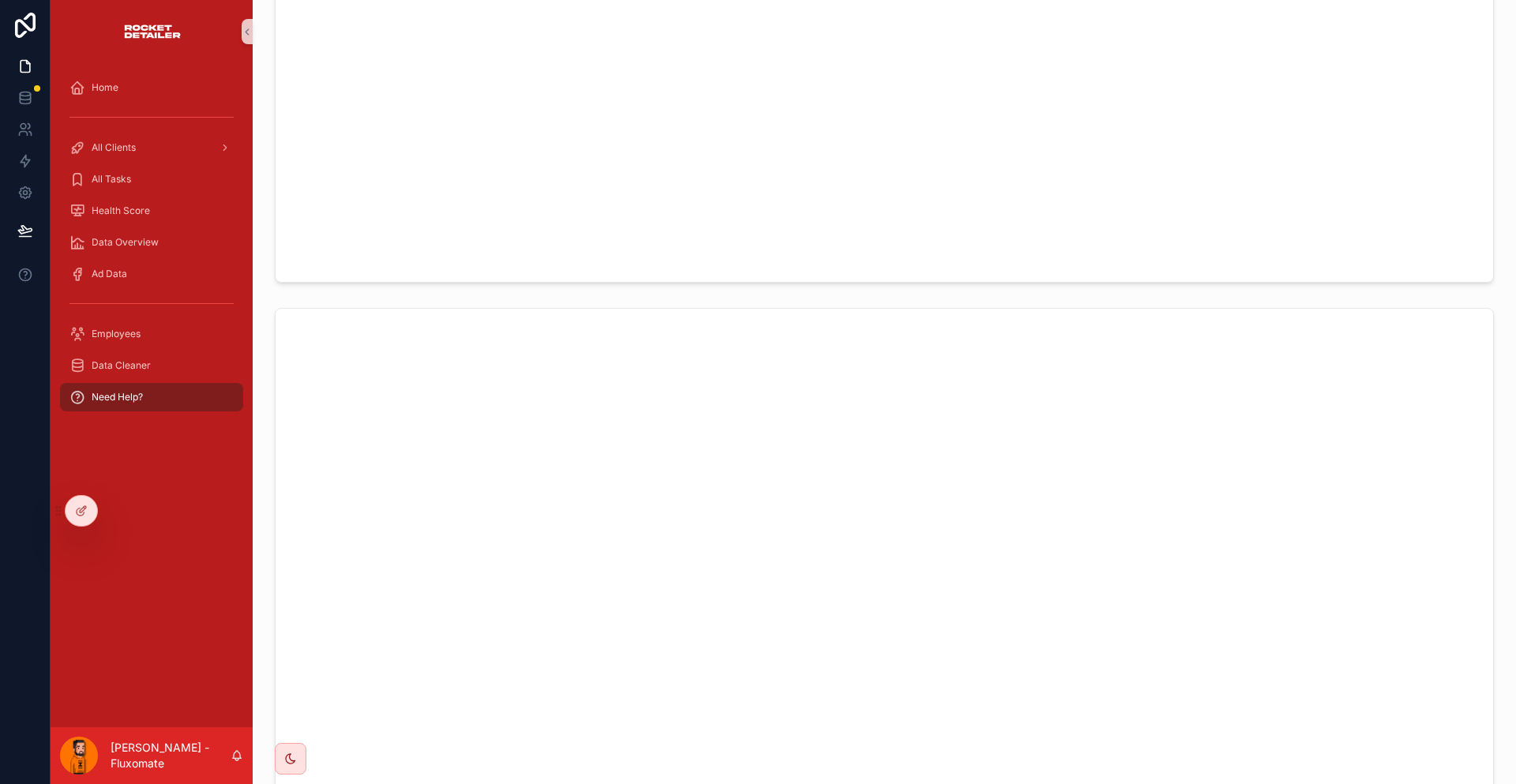
scroll to position [395, 0]
